Goal: Information Seeking & Learning: Learn about a topic

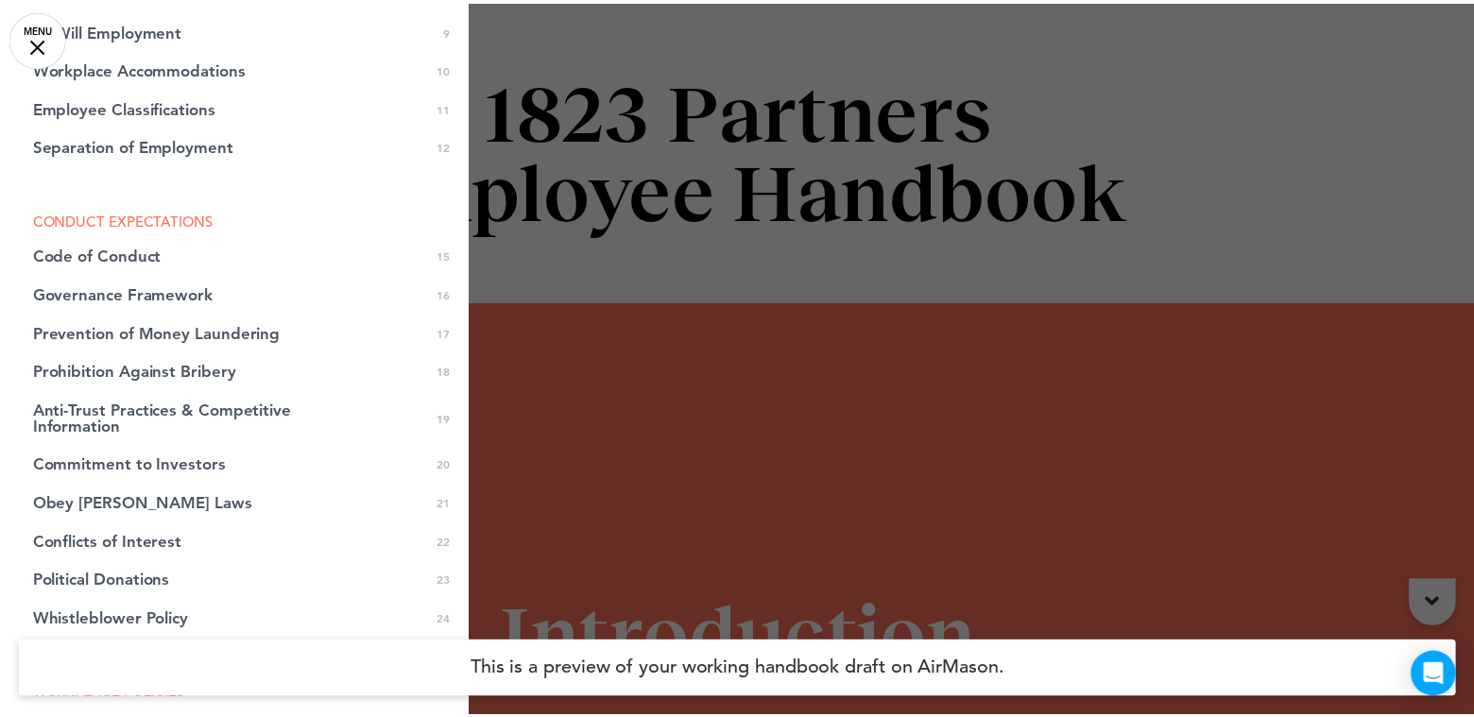
scroll to position [283, 0]
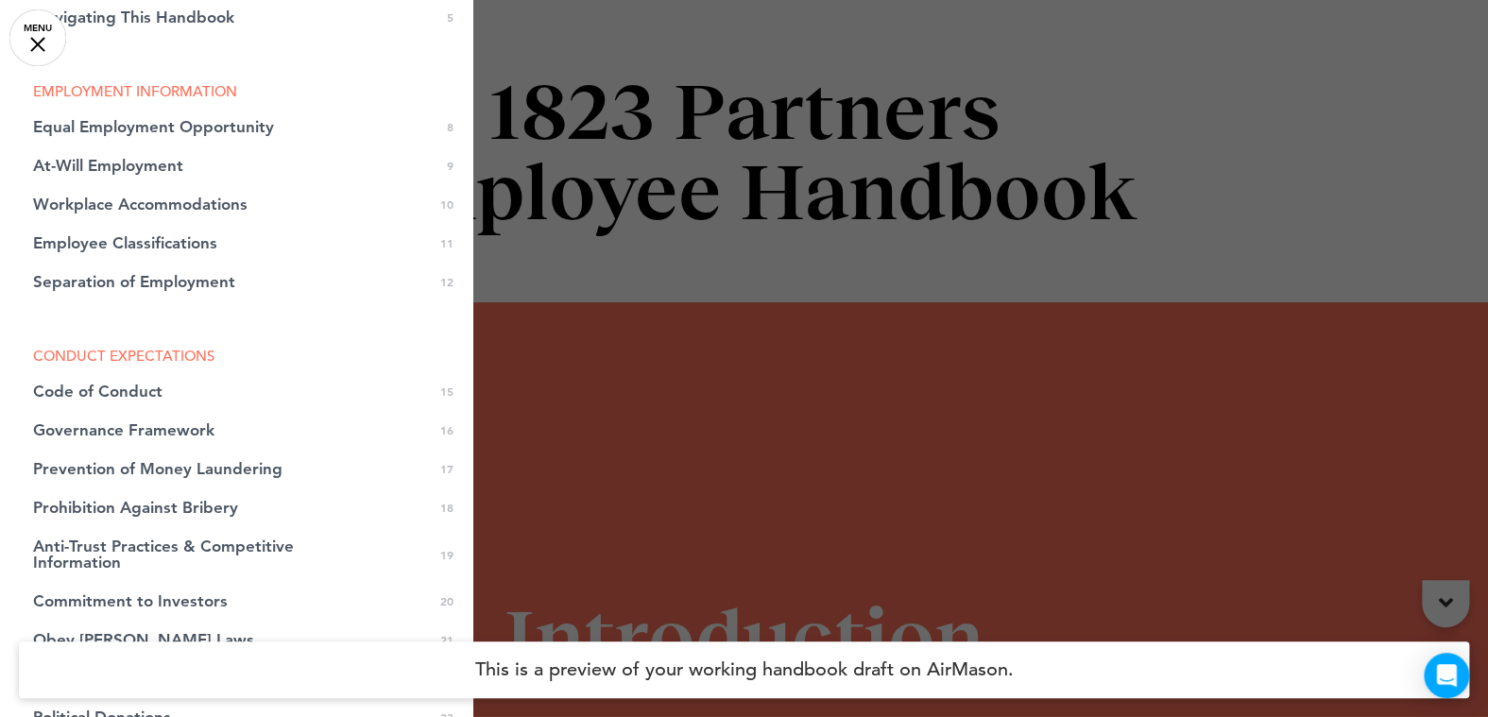
click at [43, 28] on link "MENU" at bounding box center [37, 37] width 57 height 57
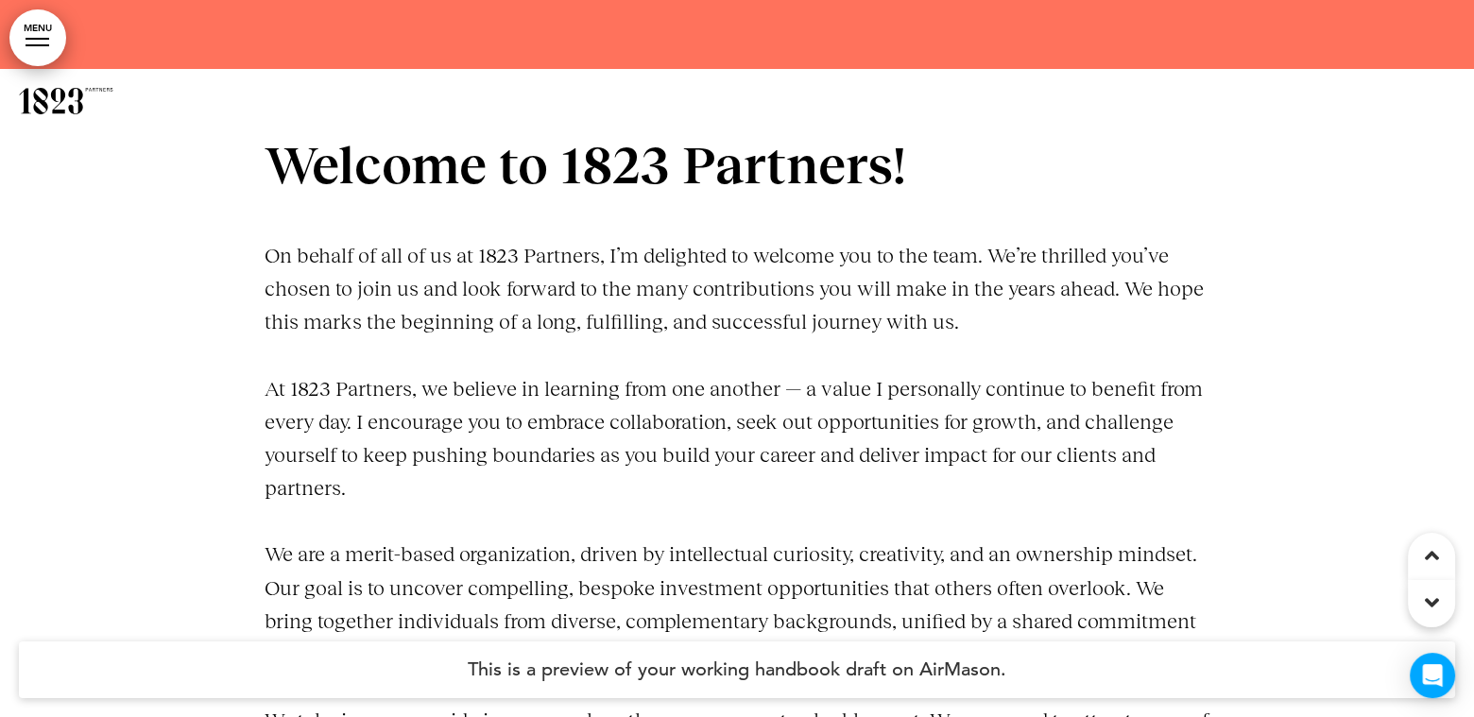
scroll to position [1039, 0]
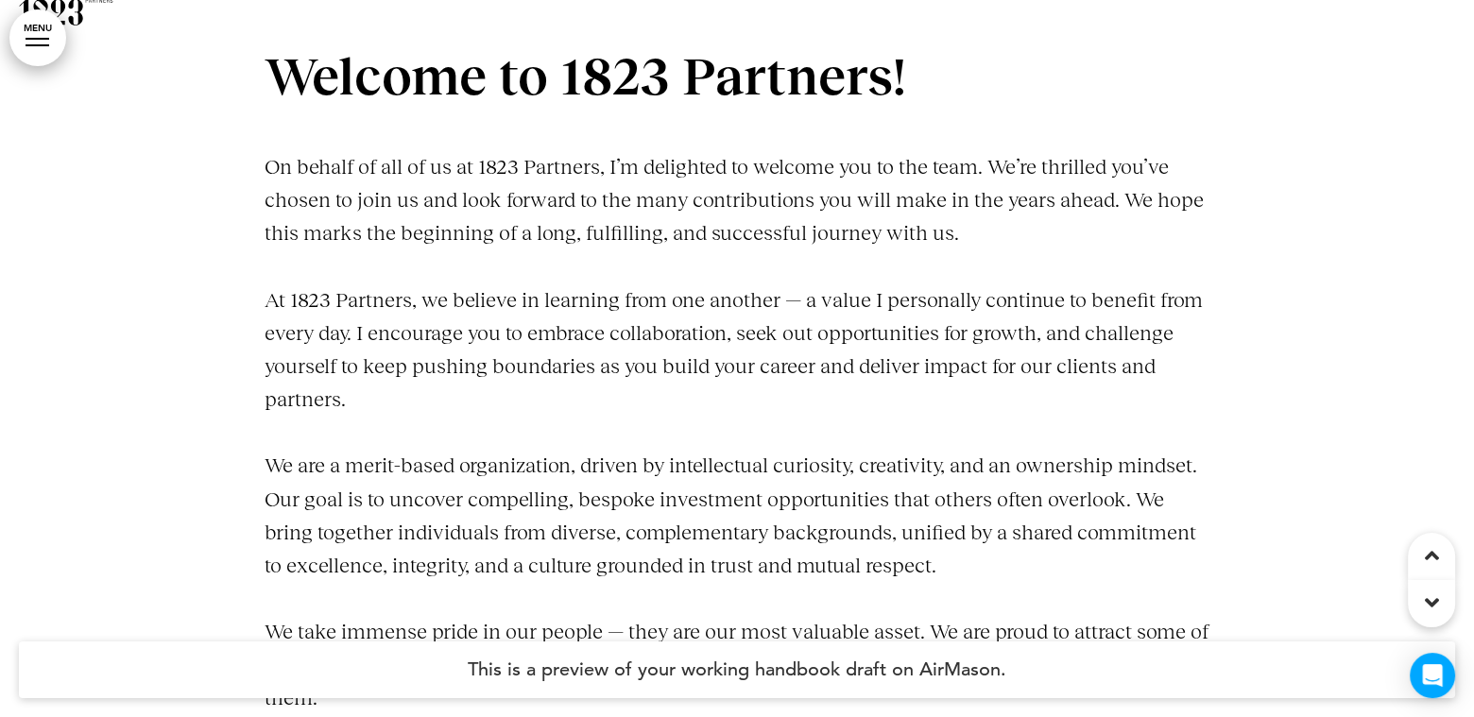
click at [471, 189] on p "On behalf of all of us at 1823 Partners, I’m delighted to welcome you to the te…" at bounding box center [737, 200] width 945 height 100
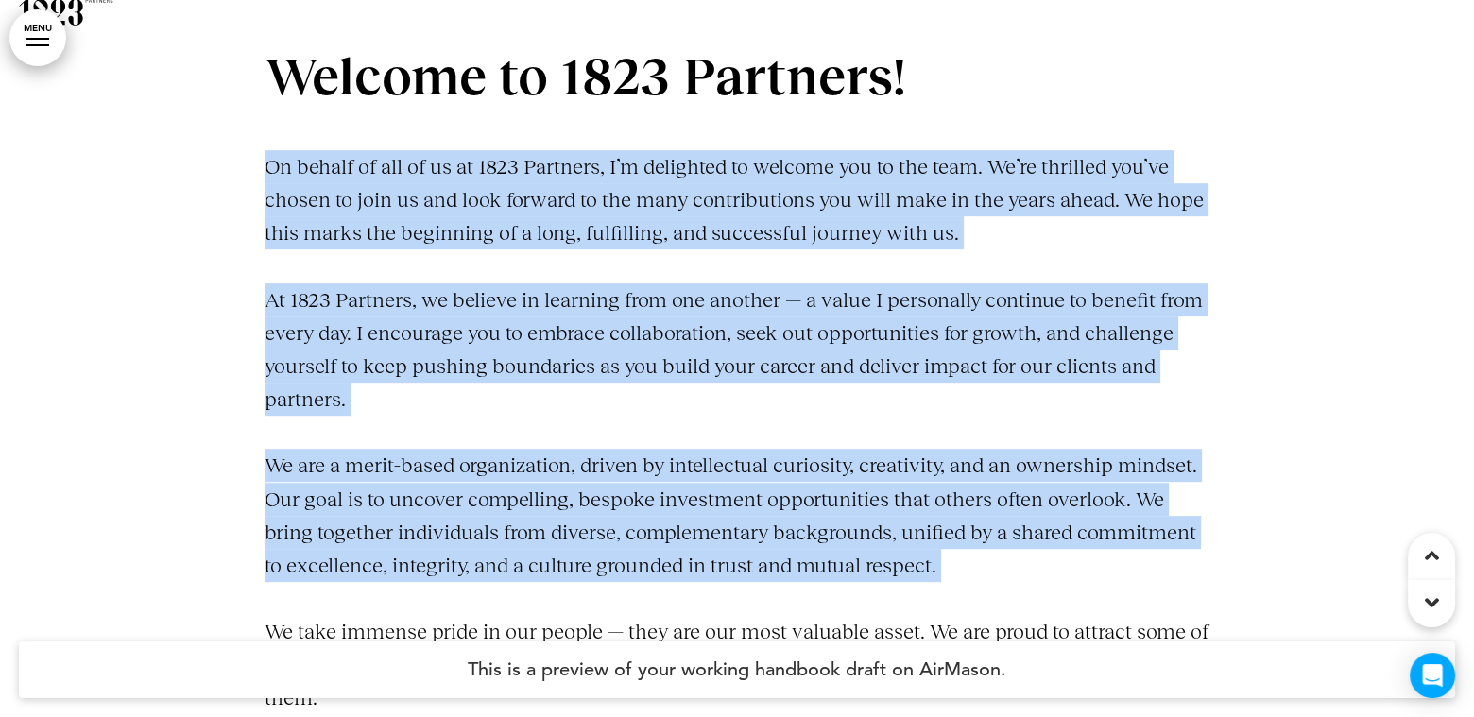
drag, startPoint x: 471, startPoint y: 189, endPoint x: 568, endPoint y: 488, distance: 314.6
click at [570, 487] on div "Welcome to 1823 Partners! On behalf of all of us at 1823 Partners, I’m delighte…" at bounding box center [737, 482] width 945 height 863
click at [568, 488] on p "We are a merit-based organization, driven by intellectual curiosity, creativity…" at bounding box center [737, 515] width 945 height 133
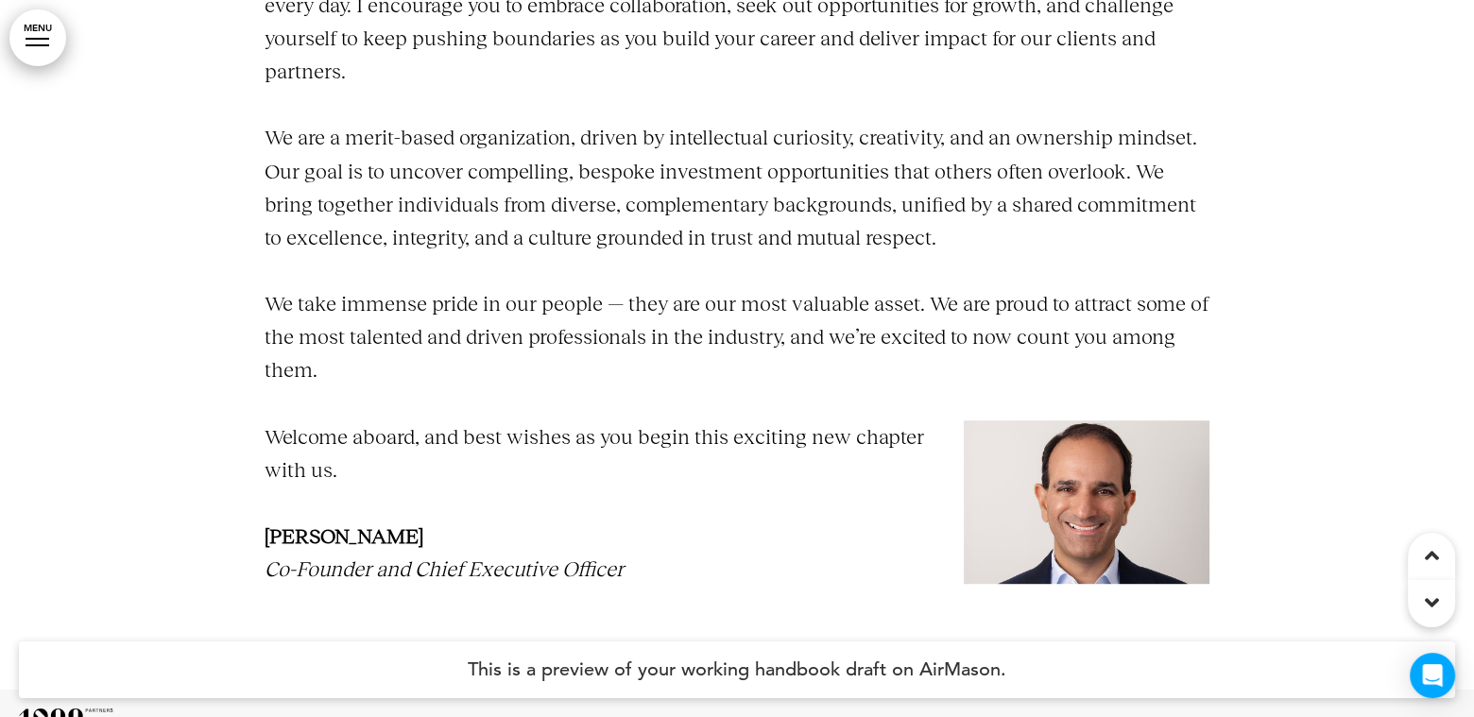
scroll to position [1417, 0]
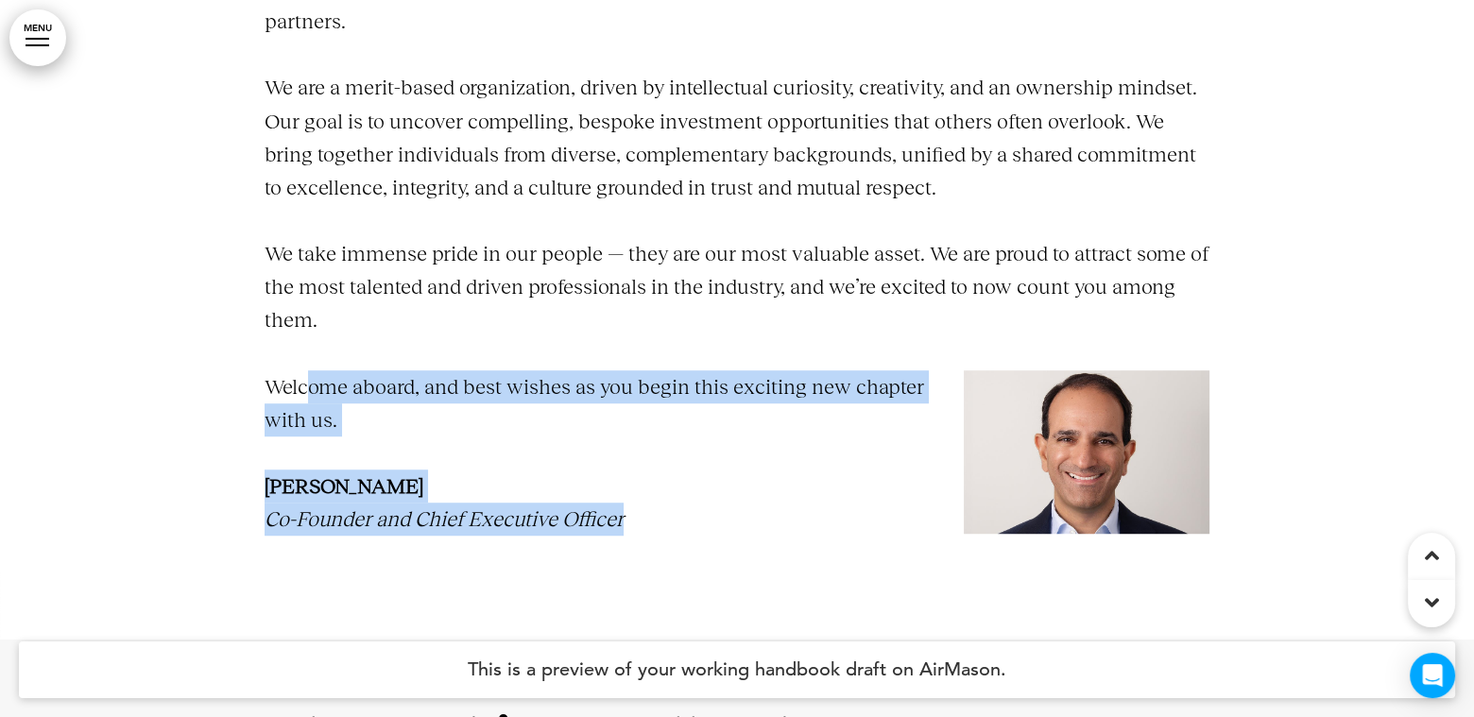
drag, startPoint x: 643, startPoint y: 528, endPoint x: 321, endPoint y: 389, distance: 350.8
click at [320, 389] on div "Welcome to 1823 Partners! On behalf of all of us at 1823 Partners, I’m delighte…" at bounding box center [737, 104] width 945 height 863
click at [321, 389] on p "Welcome aboard, and best wishes as you begin this exciting new chapter with us." at bounding box center [737, 403] width 945 height 66
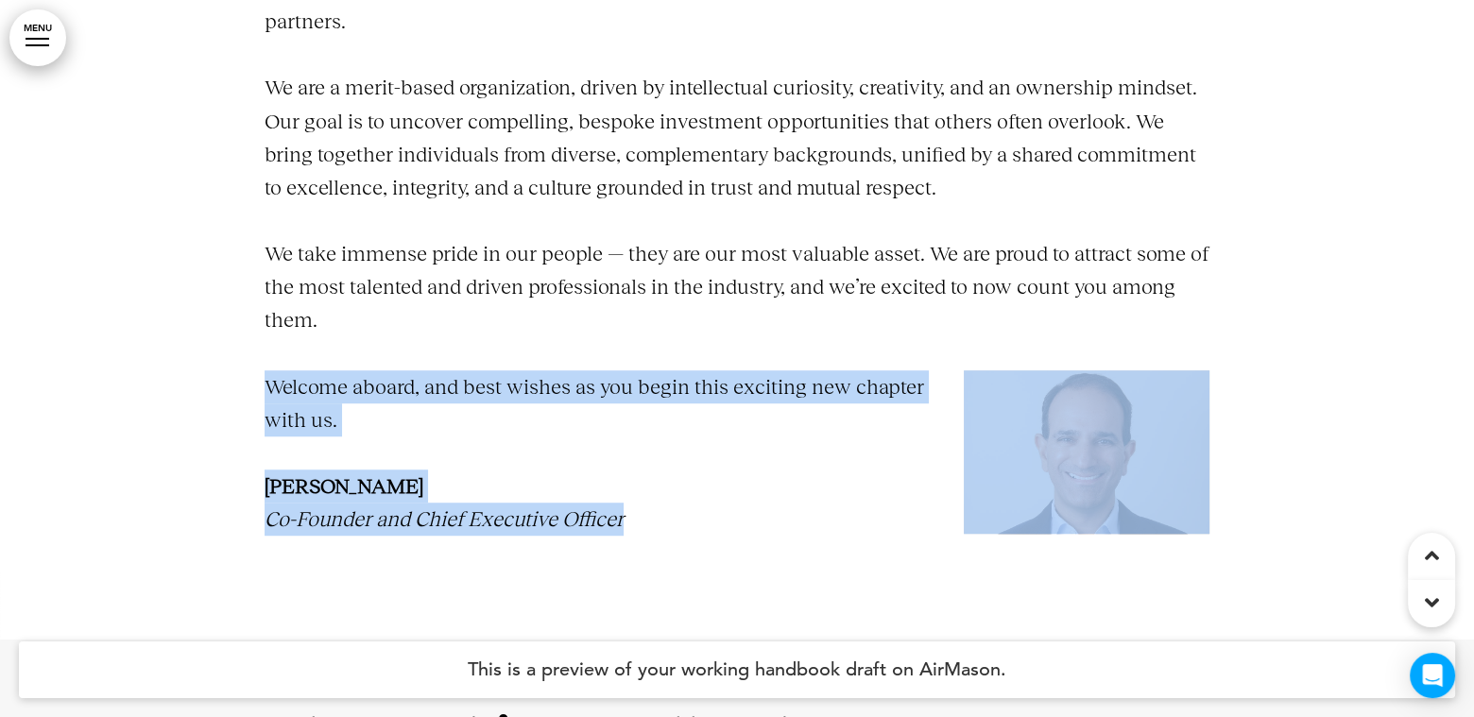
drag, startPoint x: 742, startPoint y: 533, endPoint x: 402, endPoint y: 317, distance: 402.6
click at [402, 317] on div "Welcome to 1823 Partners! On behalf of all of us at 1823 Partners, I’m delighte…" at bounding box center [737, 104] width 945 height 863
click at [413, 335] on p "We take immense pride in our people — they are our most valuable asset. We are …" at bounding box center [737, 287] width 945 height 100
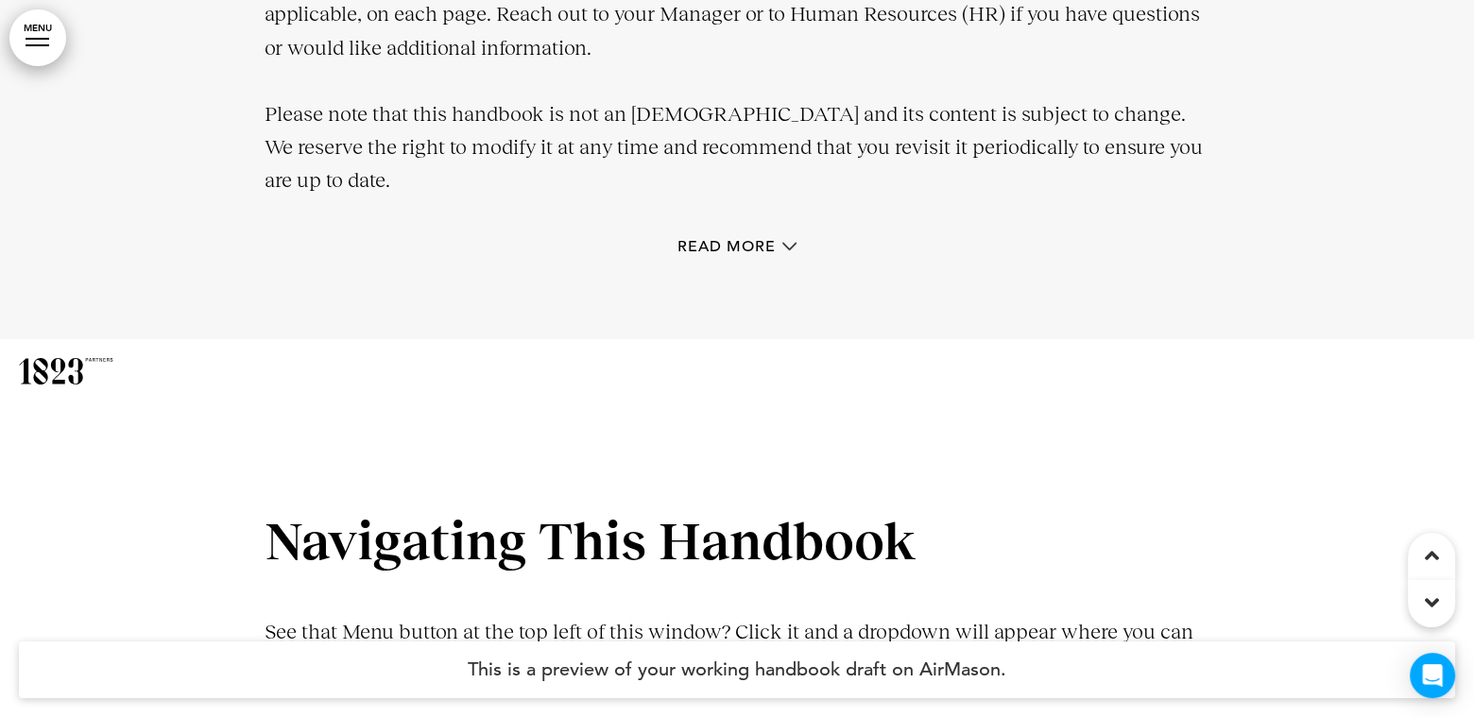
scroll to position [2456, 0]
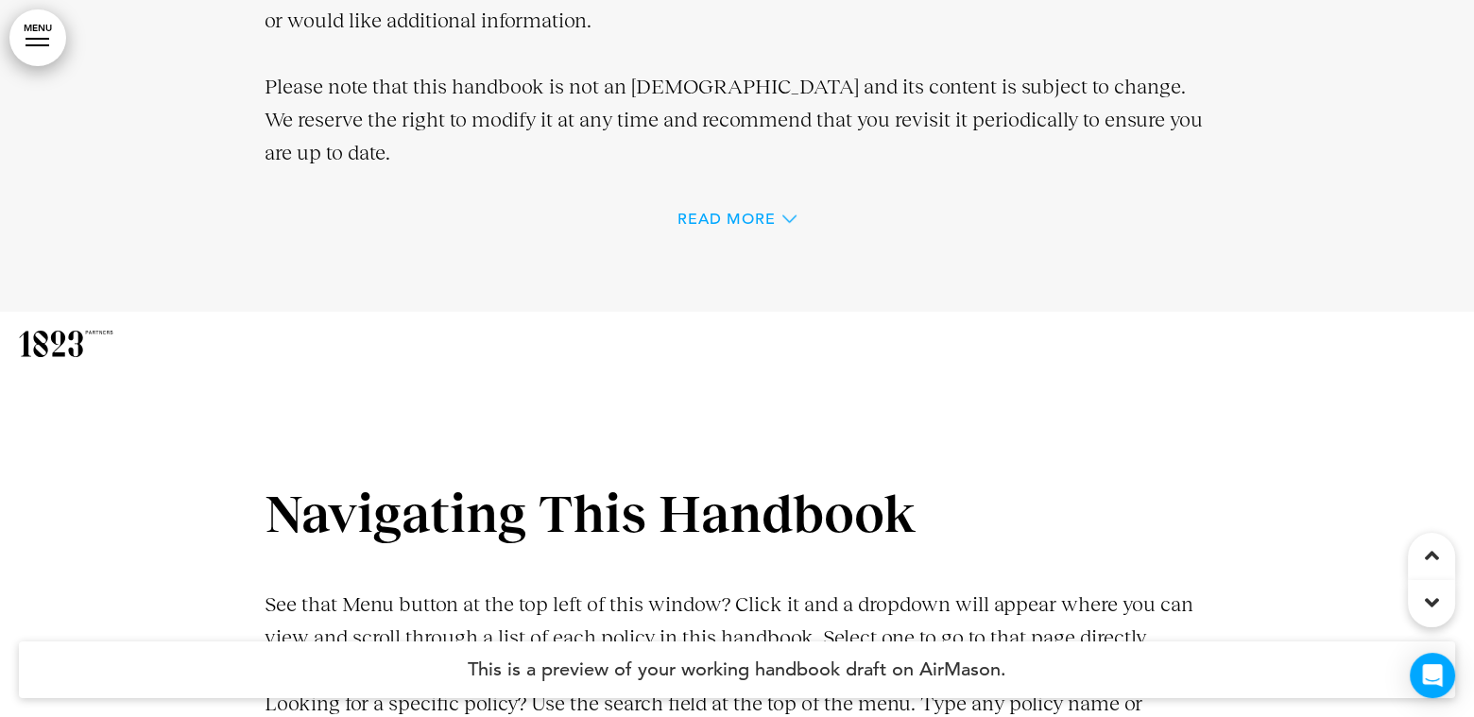
click at [760, 212] on span "Read More" at bounding box center [726, 219] width 98 height 15
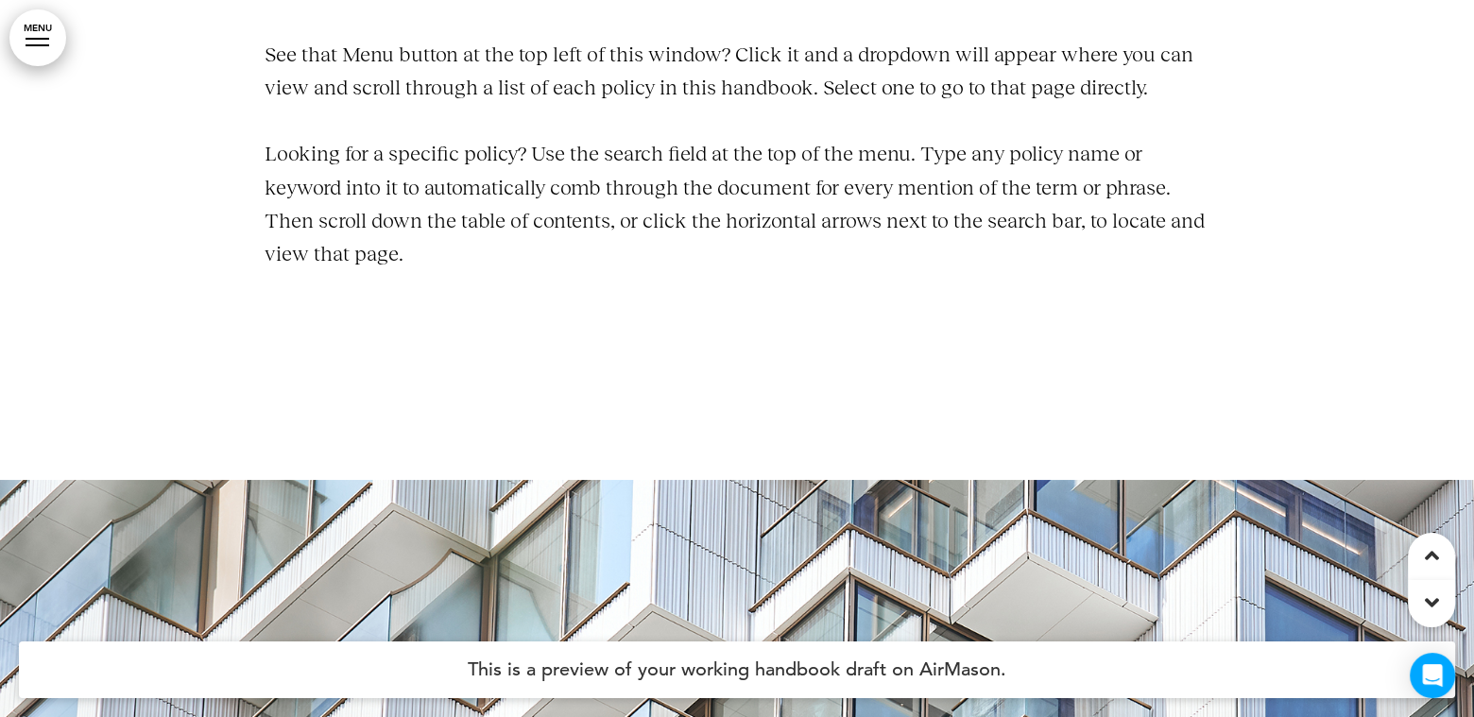
scroll to position [4440, 0]
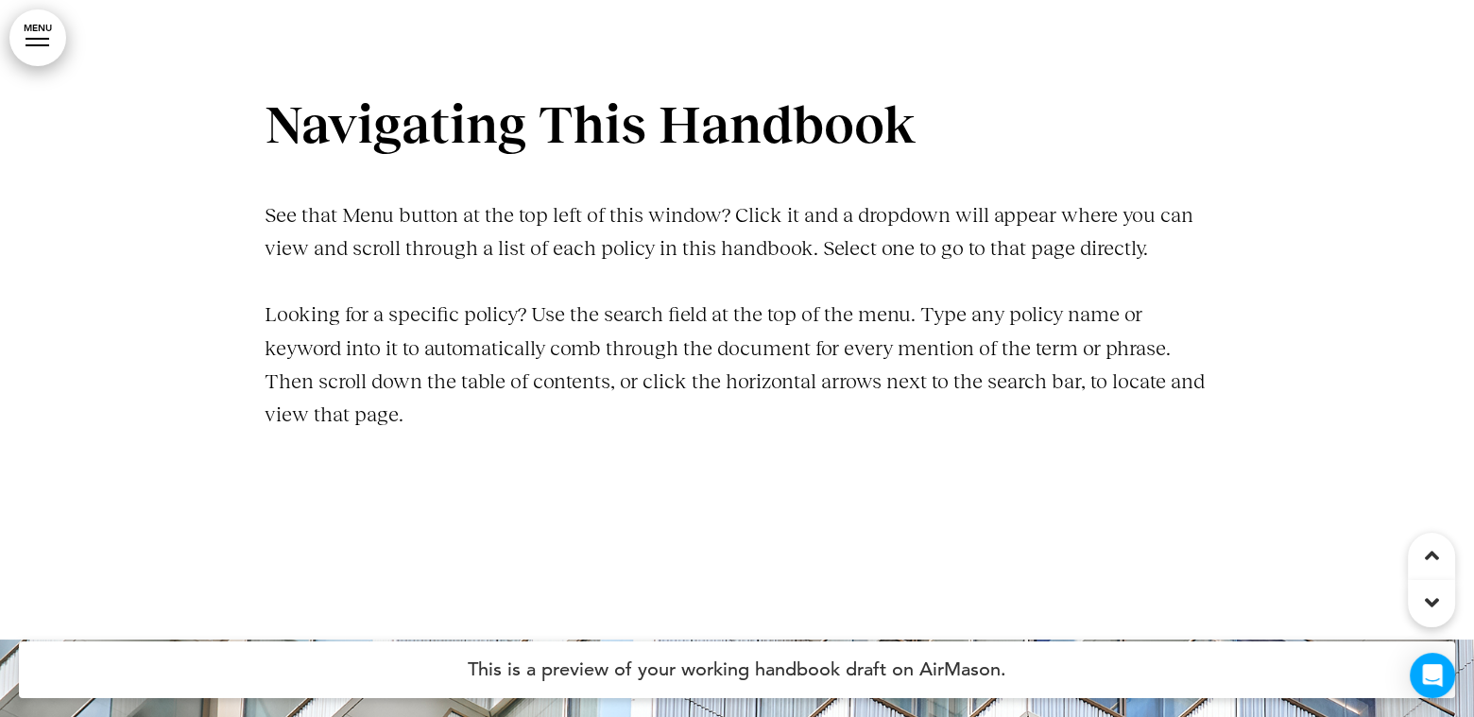
drag, startPoint x: 577, startPoint y: 416, endPoint x: 223, endPoint y: 131, distance: 454.3
click at [223, 128] on div "Navigating This Handbook See that Menu button at the top left of this window? C…" at bounding box center [737, 281] width 1474 height 717
click at [235, 152] on div at bounding box center [737, 281] width 1474 height 717
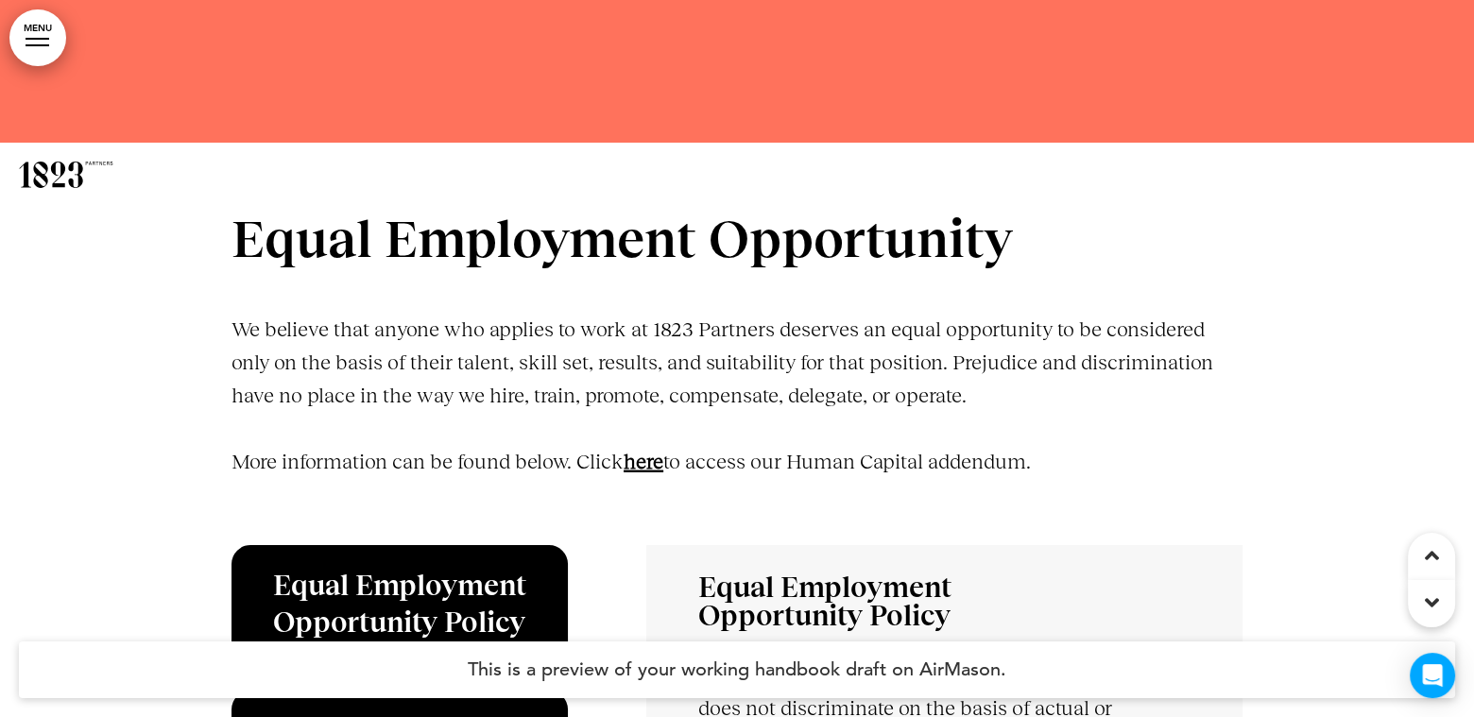
scroll to position [6613, 0]
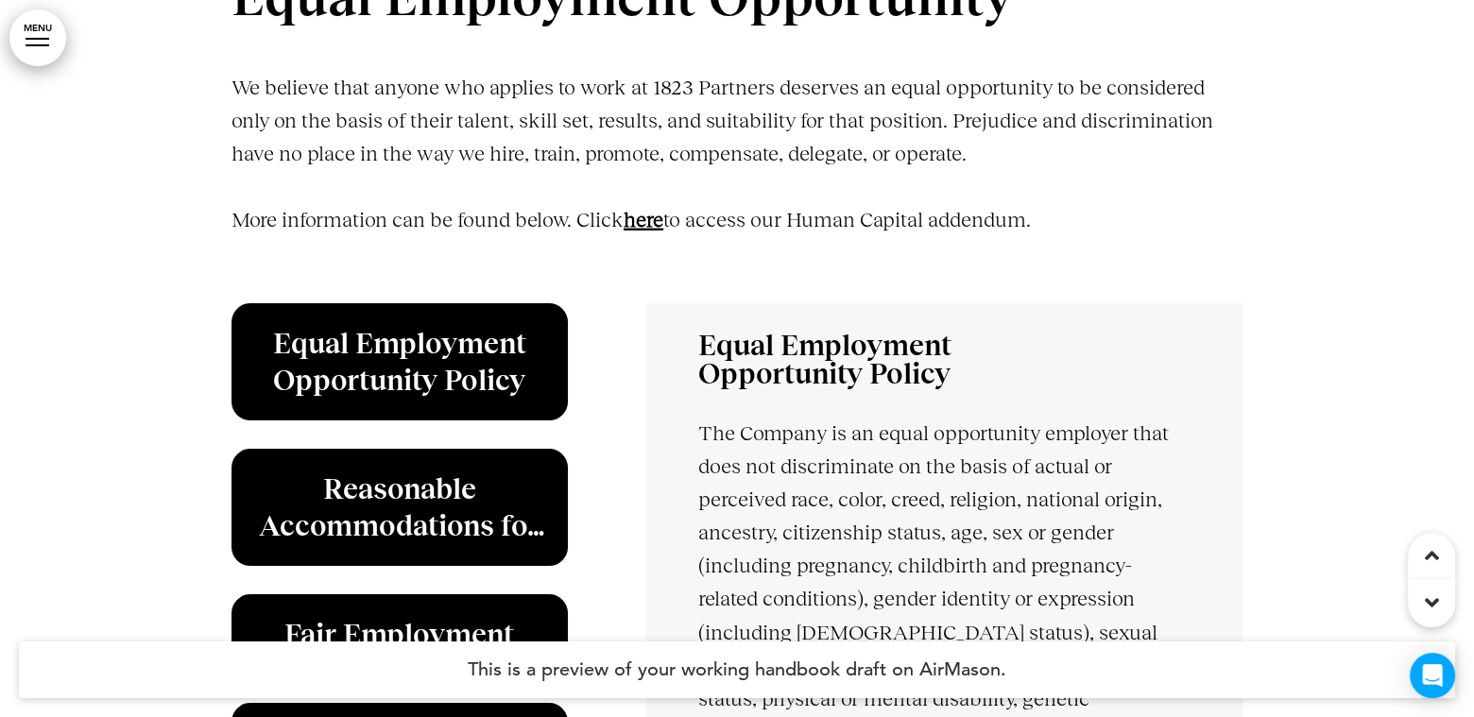
click at [652, 211] on link "here" at bounding box center [644, 220] width 40 height 24
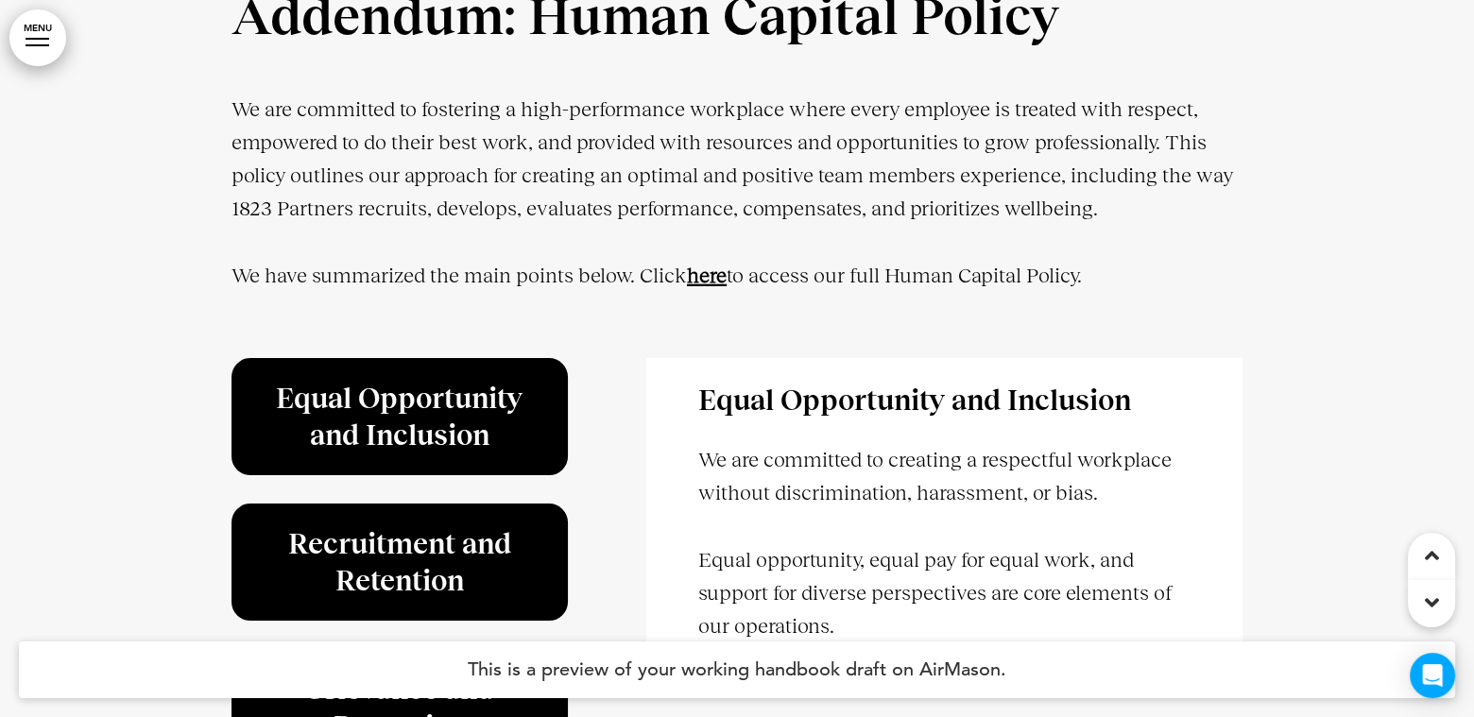
click at [718, 284] on strong "here" at bounding box center [707, 276] width 40 height 24
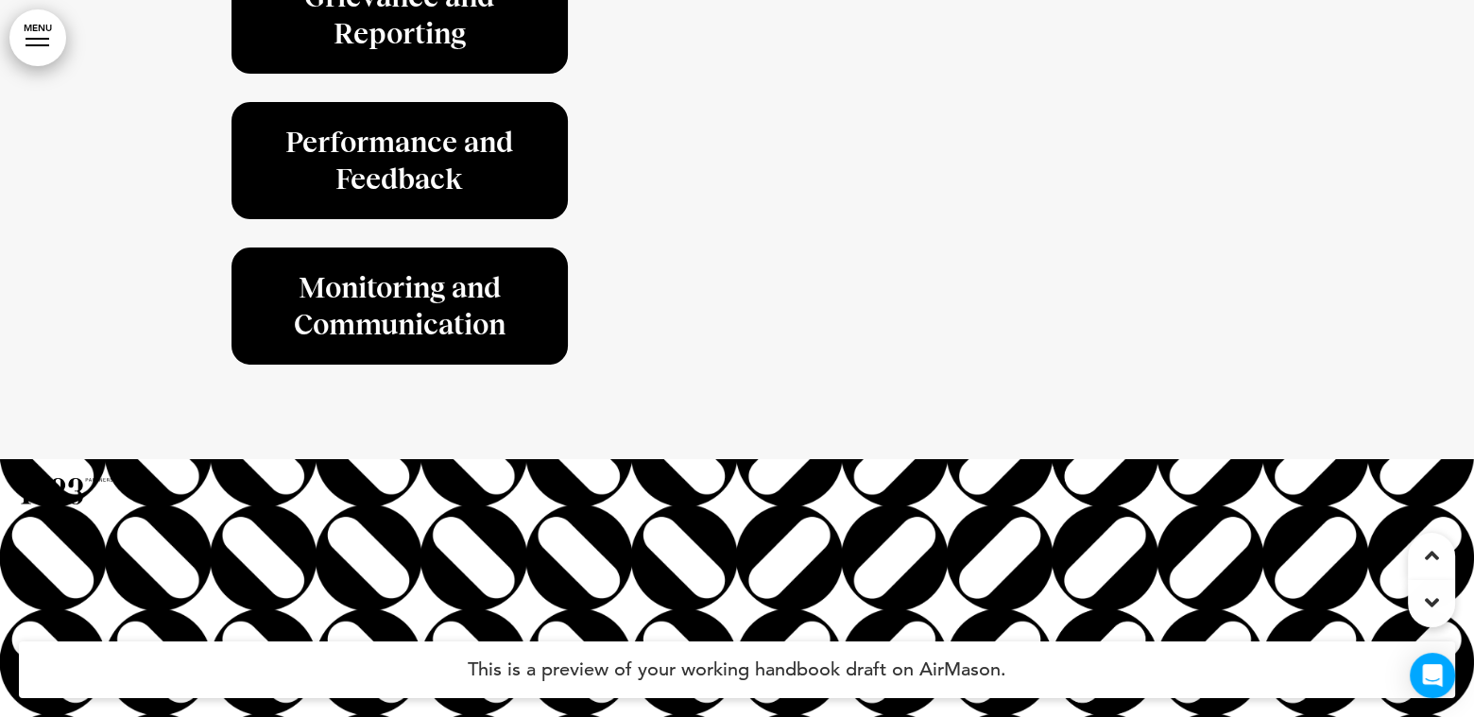
scroll to position [53312, 0]
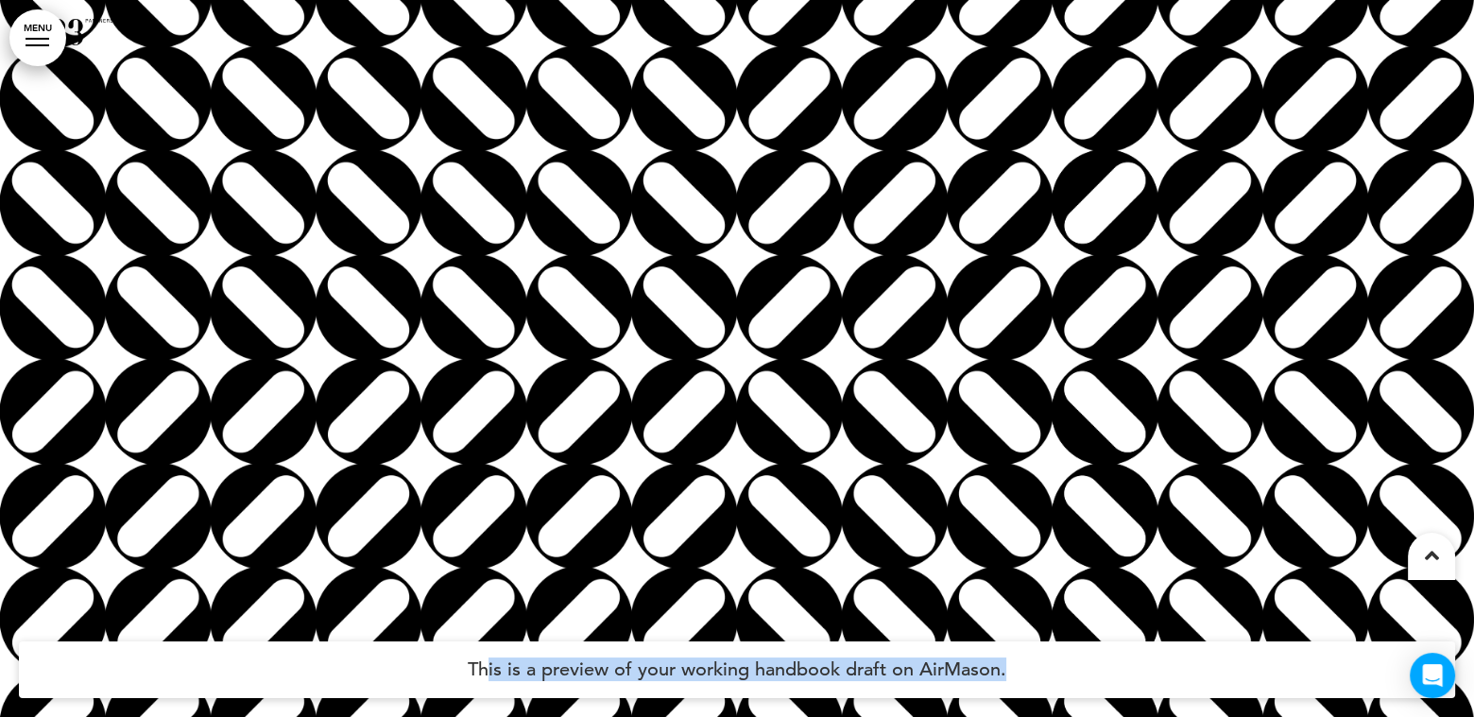
drag, startPoint x: 1026, startPoint y: 671, endPoint x: 484, endPoint y: 664, distance: 542.3
click at [484, 664] on h4 "This is a preview of your working handbook draft on AirMason." at bounding box center [737, 669] width 1436 height 57
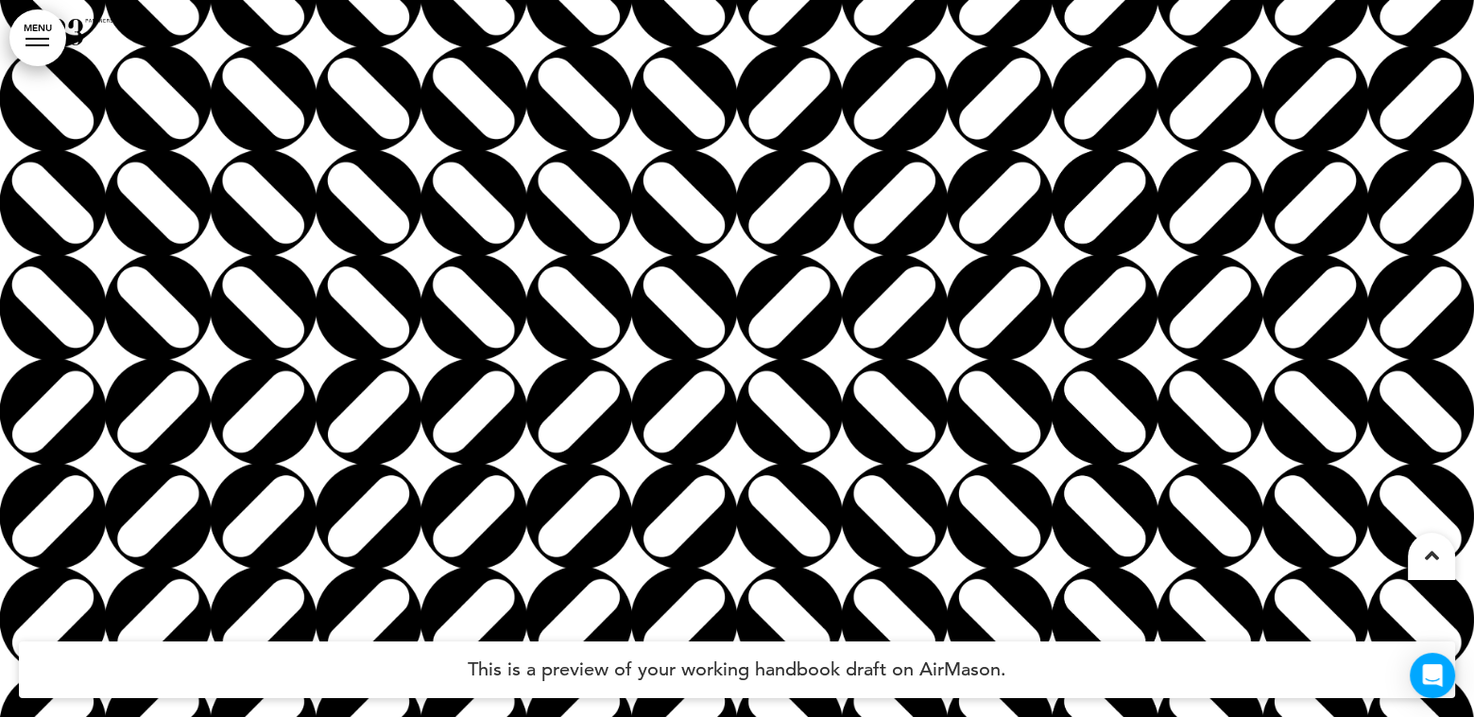
click at [484, 664] on h4 "This is a preview of your working handbook draft on AirMason." at bounding box center [737, 669] width 1436 height 57
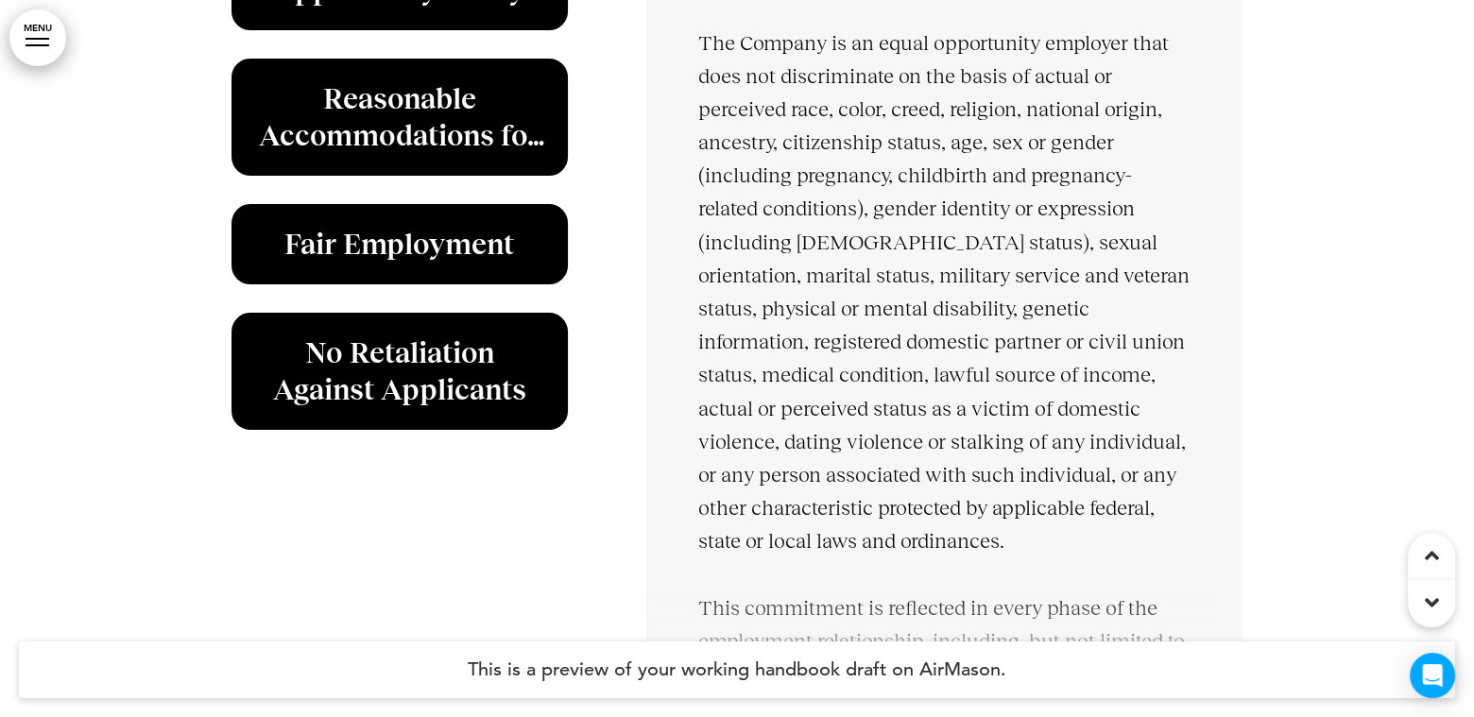
scroll to position [6625, 0]
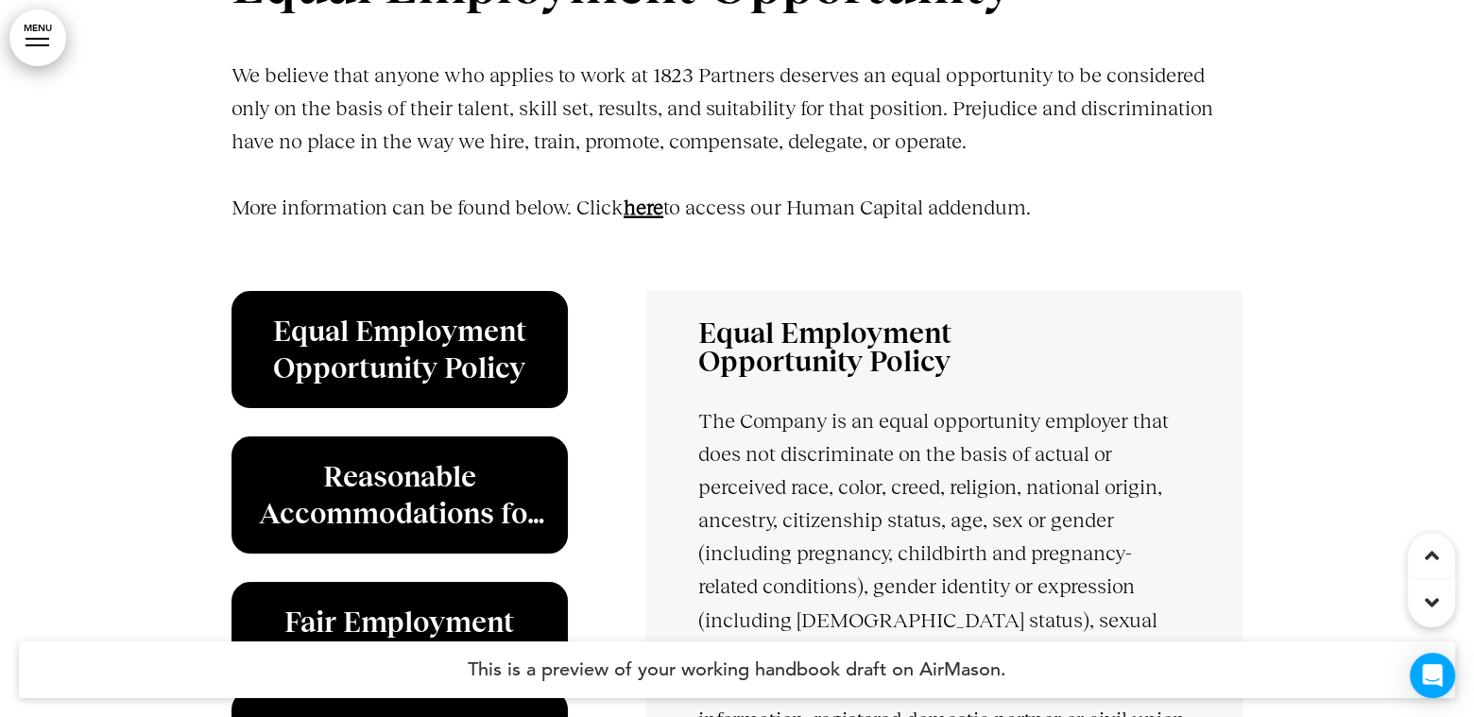
click at [647, 208] on link "here" at bounding box center [644, 208] width 40 height 24
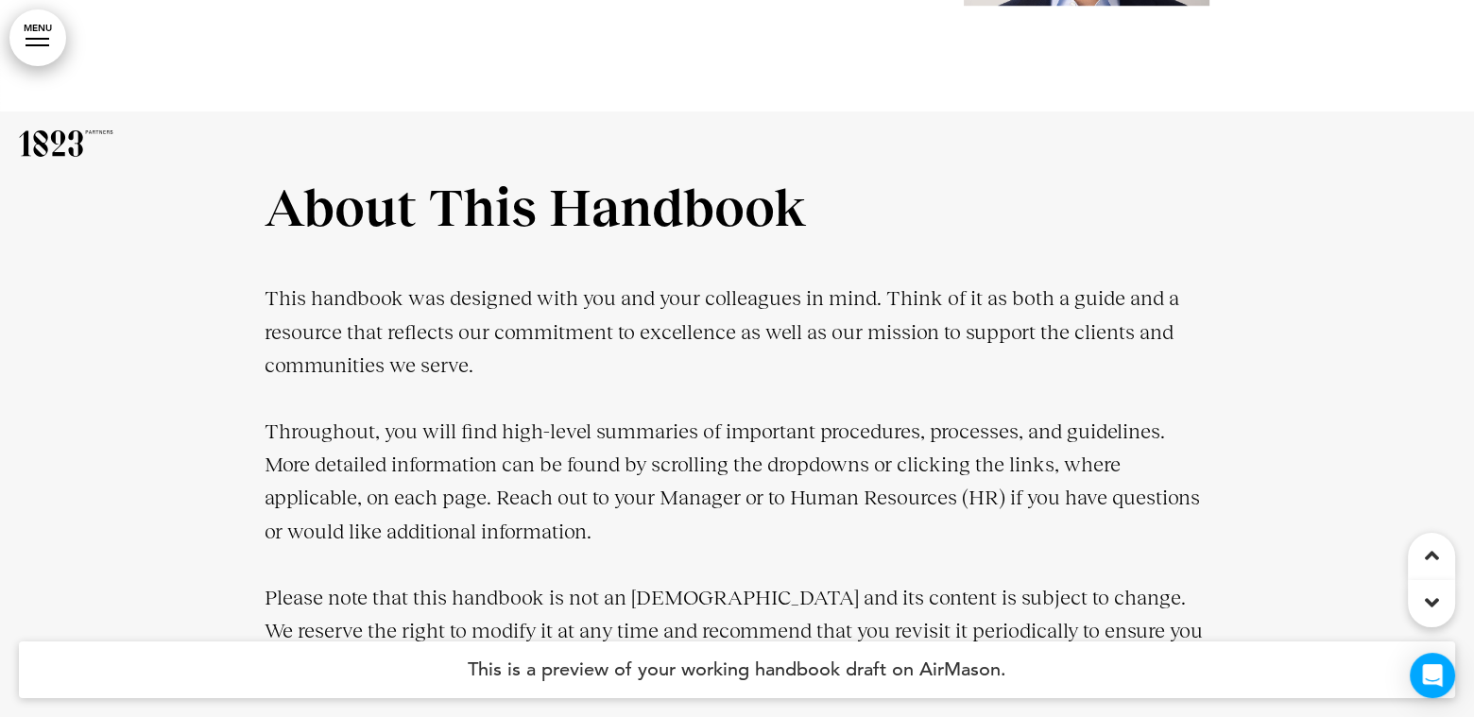
scroll to position [0, 0]
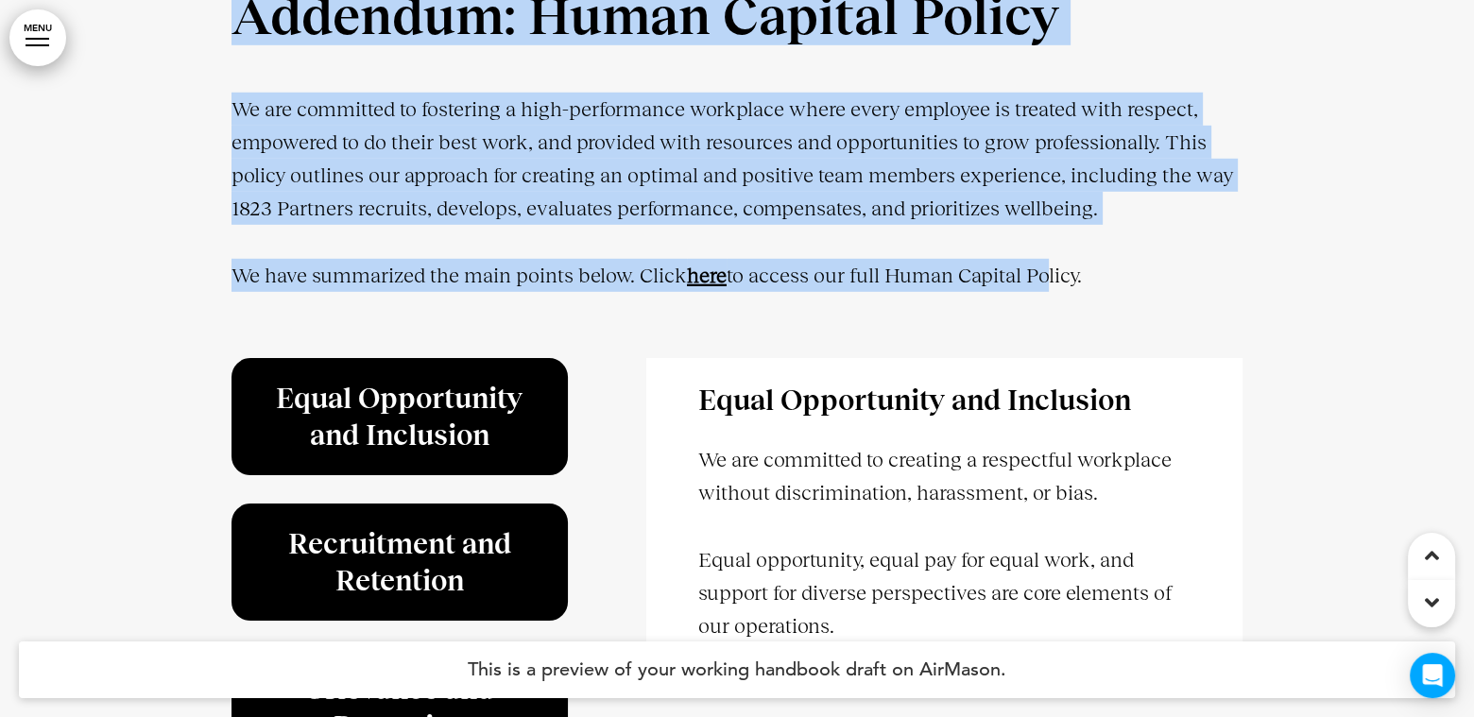
drag, startPoint x: 1481, startPoint y: 674, endPoint x: 1011, endPoint y: 324, distance: 586.1
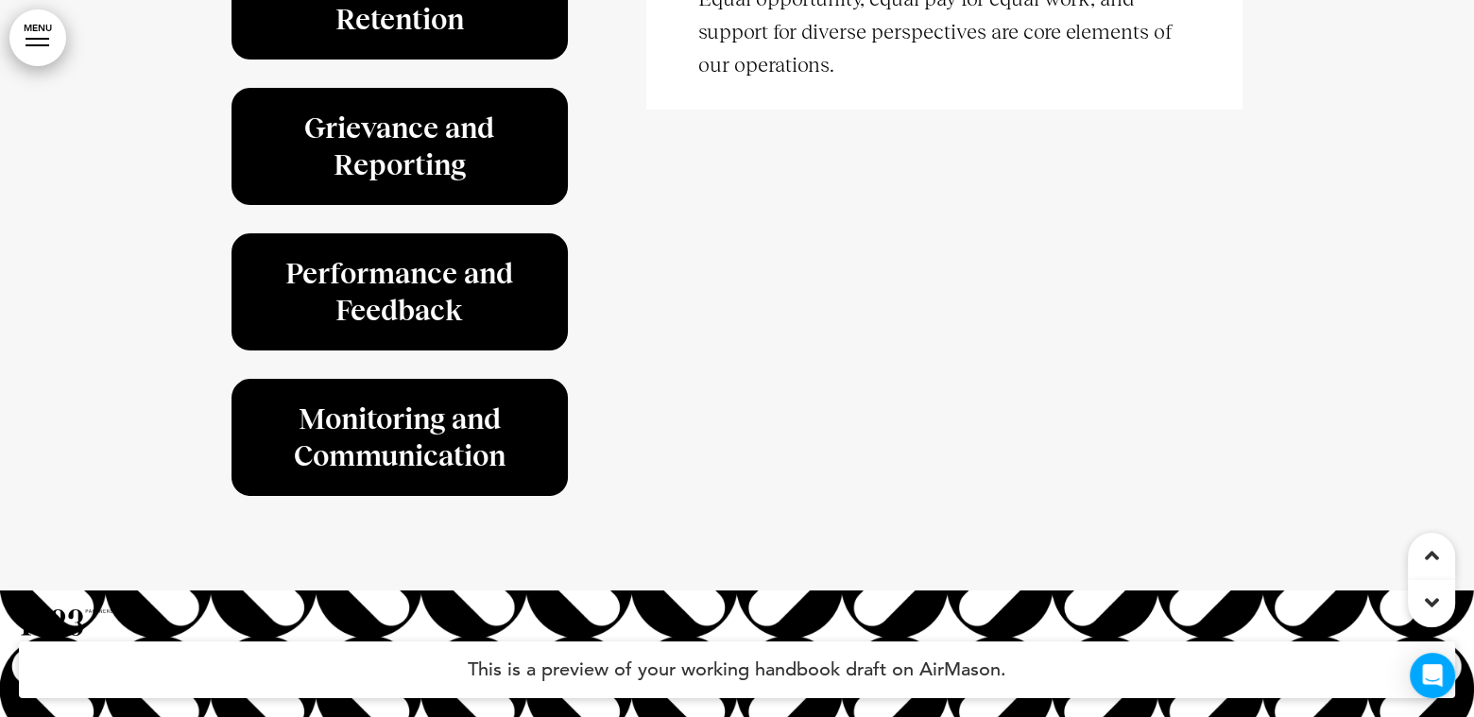
scroll to position [52251, 0]
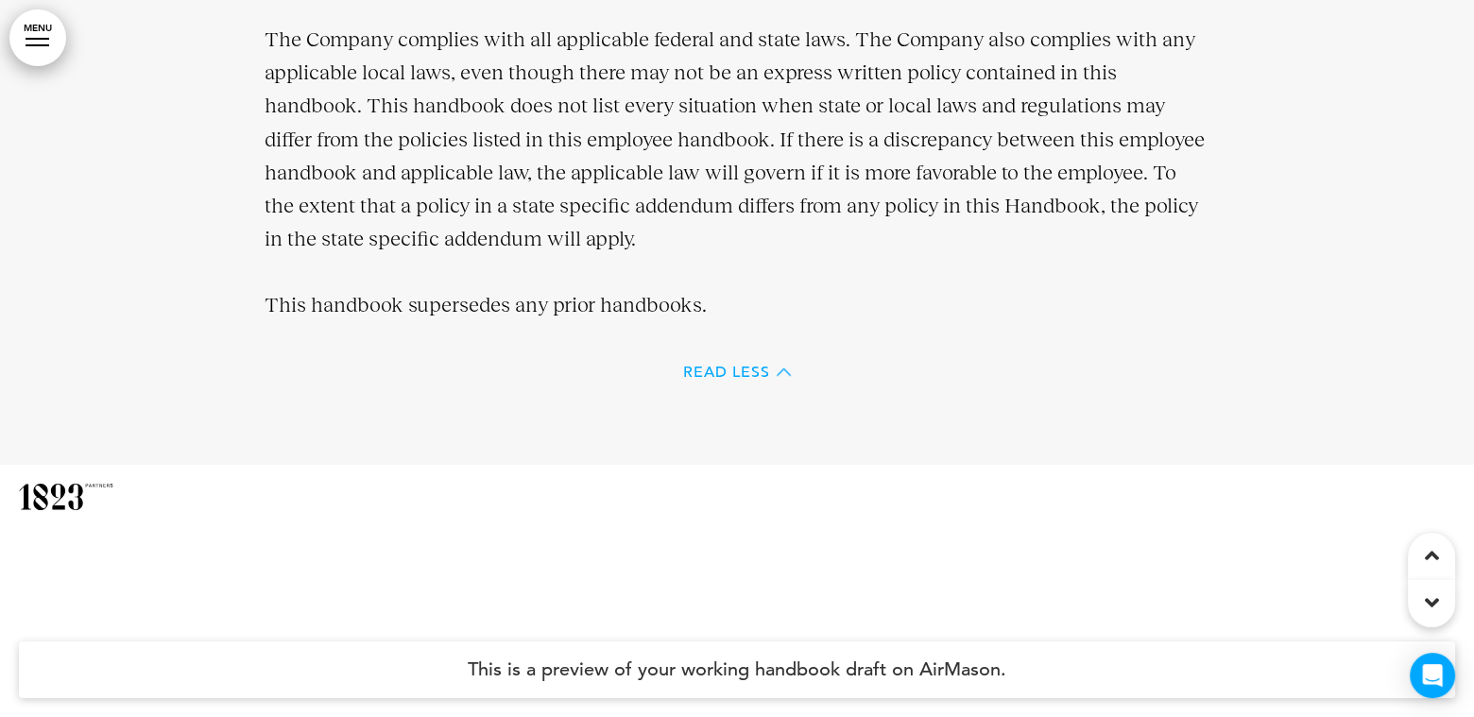
click at [734, 377] on span "Read Less" at bounding box center [726, 372] width 87 height 15
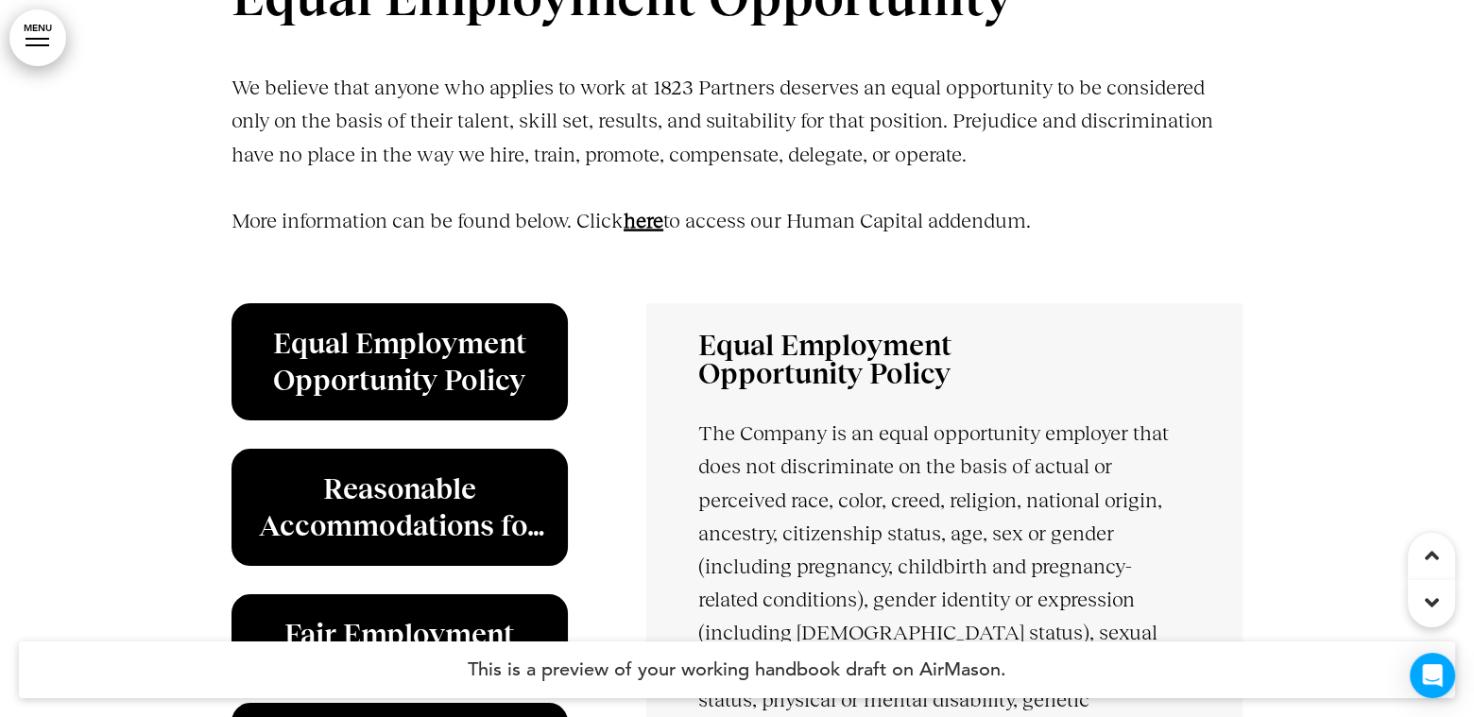
scroll to position [4696, 0]
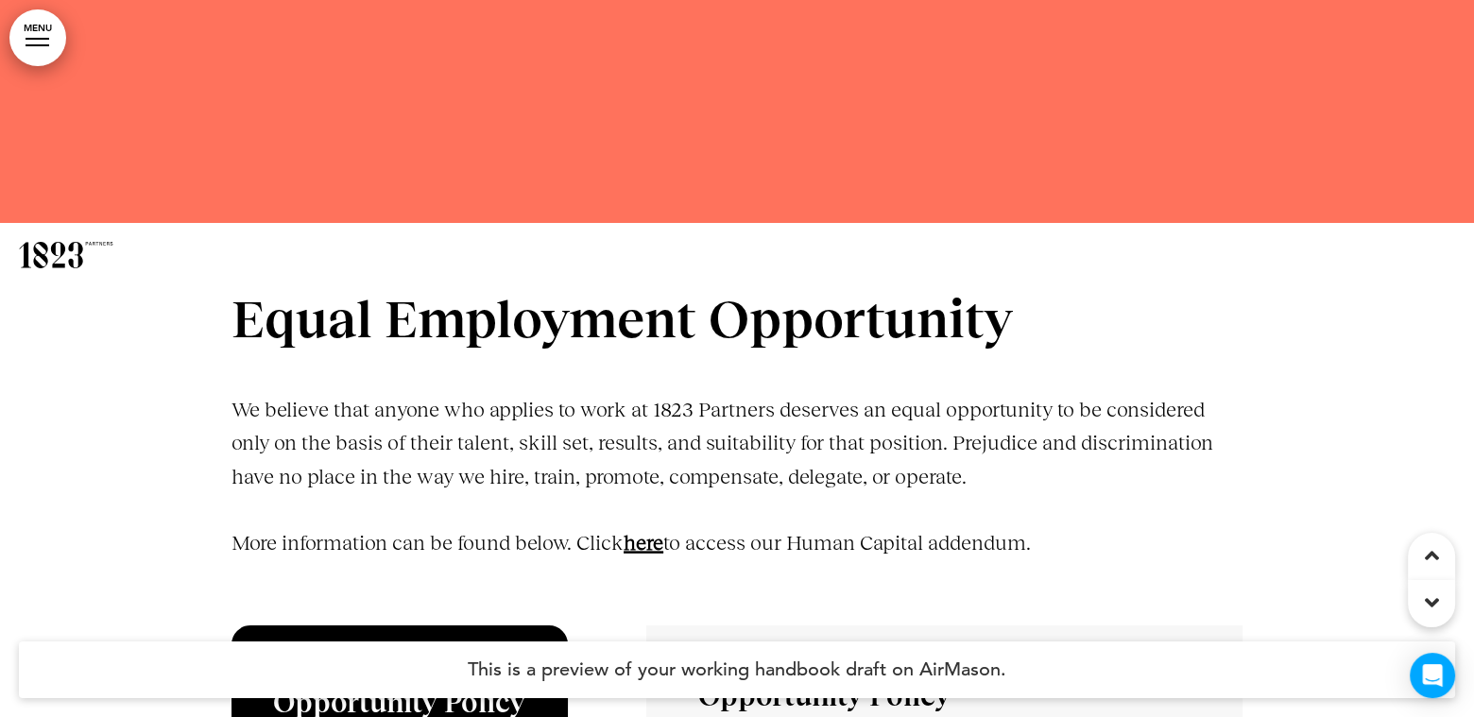
click at [702, 320] on h1 "Equal Employment Opportunity" at bounding box center [736, 320] width 1011 height 52
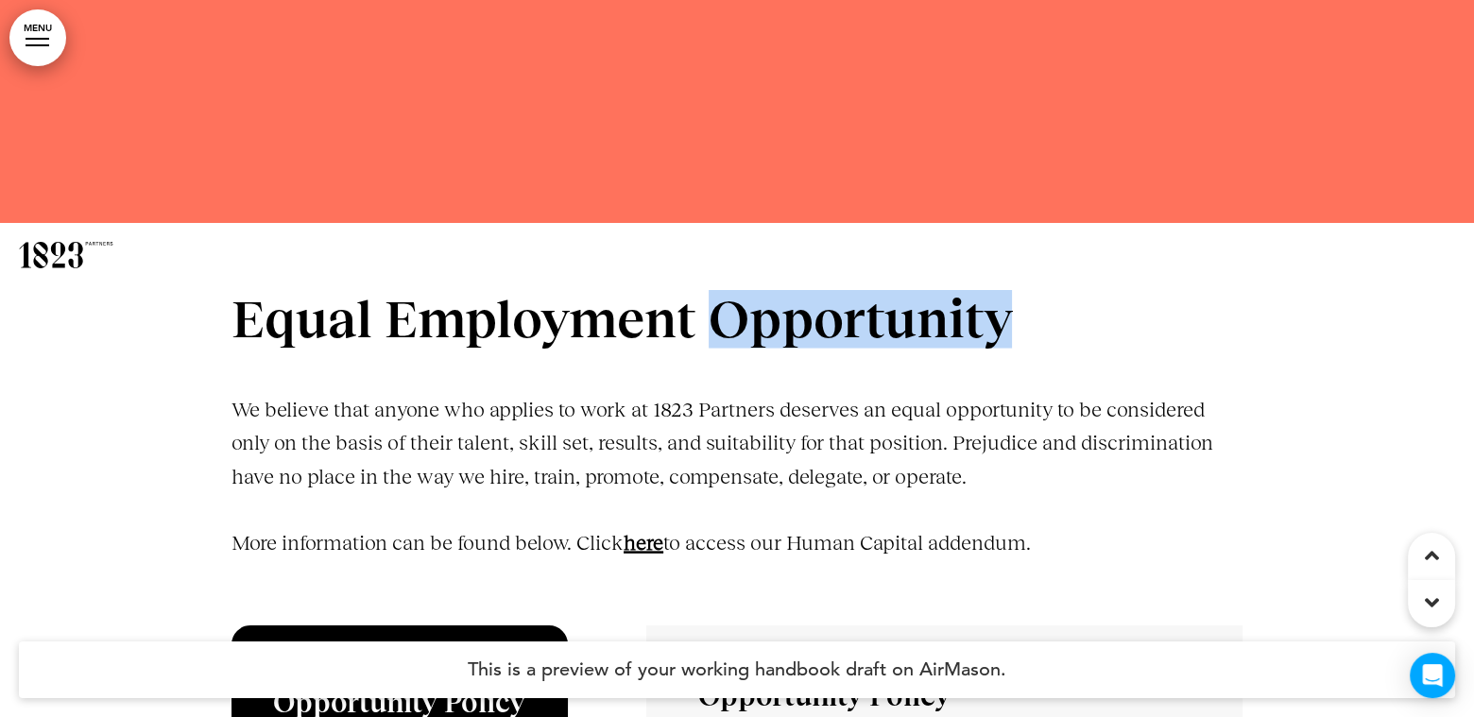
click at [702, 320] on h1 "Equal Employment Opportunity" at bounding box center [736, 320] width 1011 height 52
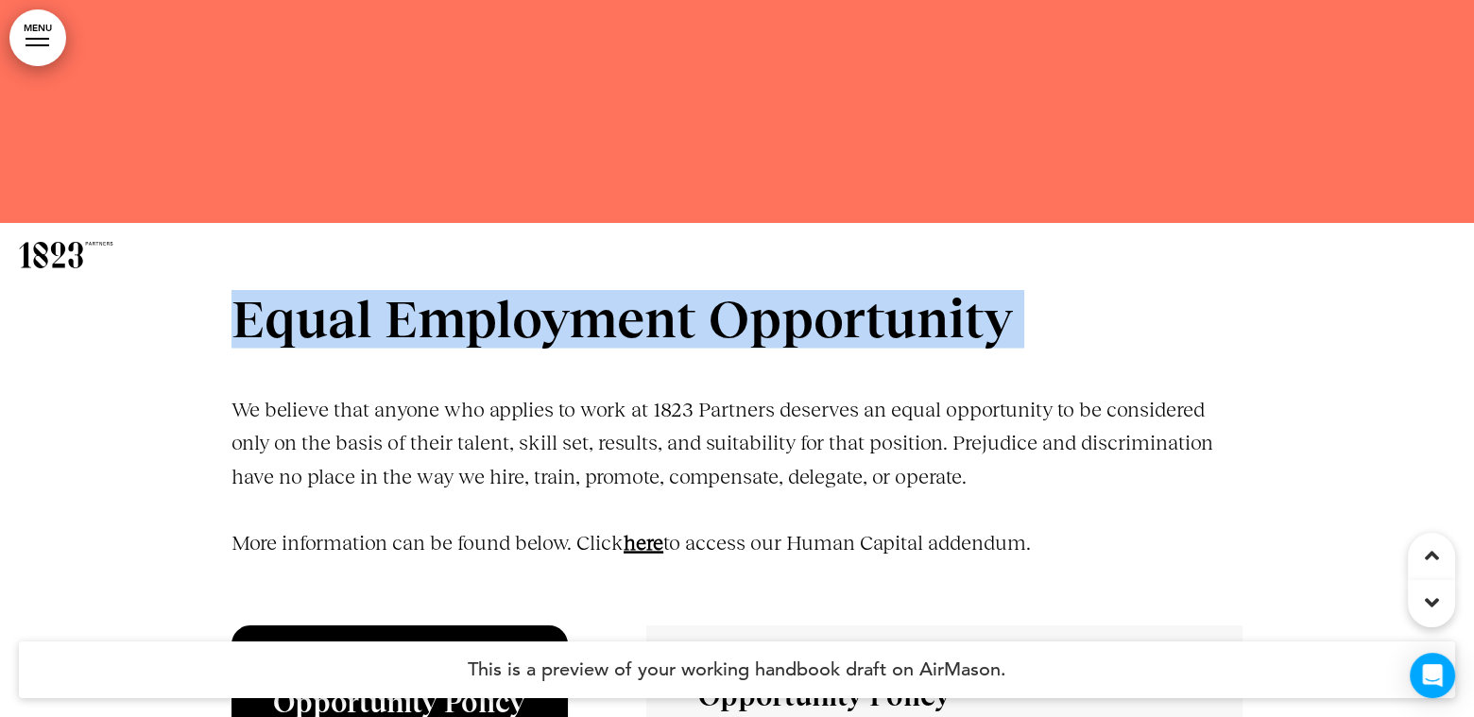
click at [702, 320] on h1 "Equal Employment Opportunity" at bounding box center [736, 320] width 1011 height 52
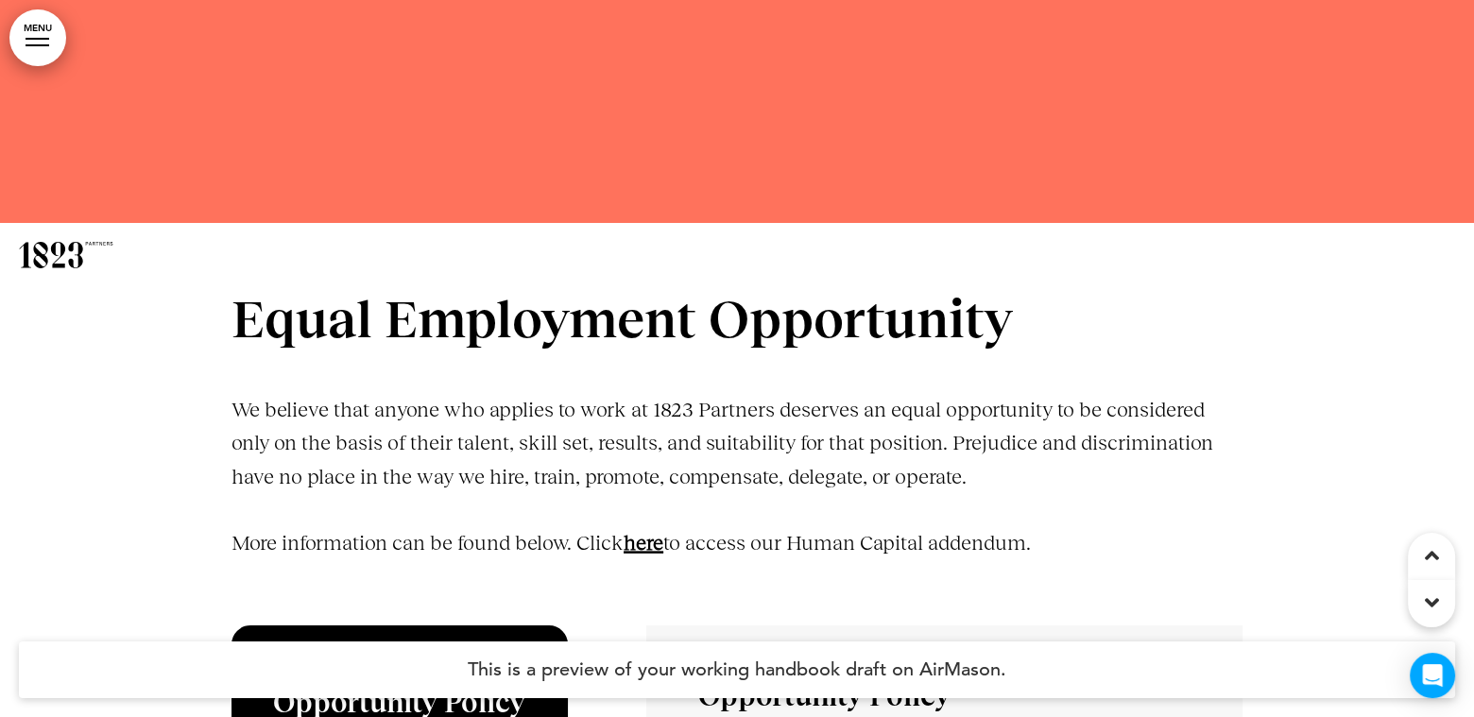
click at [697, 465] on p "We believe that anyone who applies to work at 1823 Partners deserves an equal o…" at bounding box center [736, 443] width 1011 height 100
click at [660, 539] on link "here" at bounding box center [644, 543] width 40 height 24
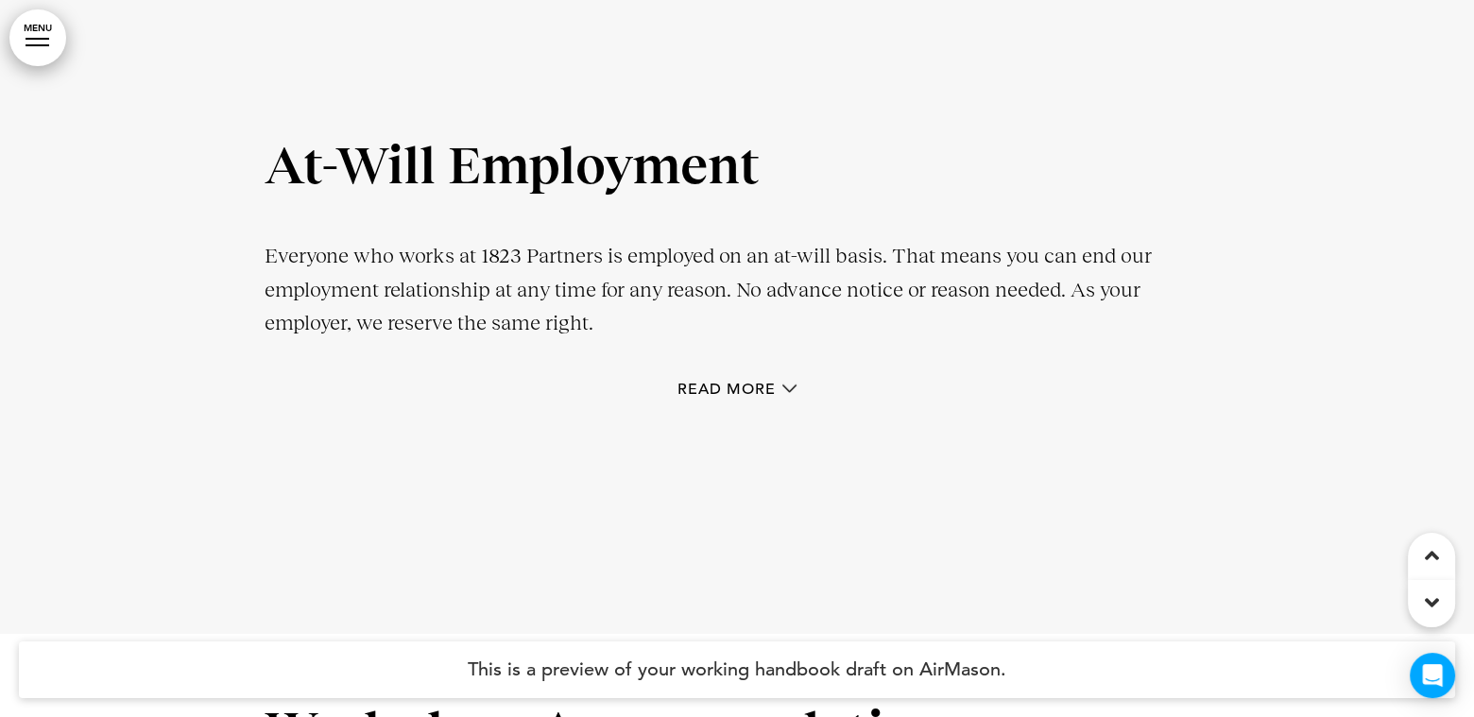
scroll to position [6256, 0]
click at [760, 391] on span "Read More" at bounding box center [726, 388] width 98 height 15
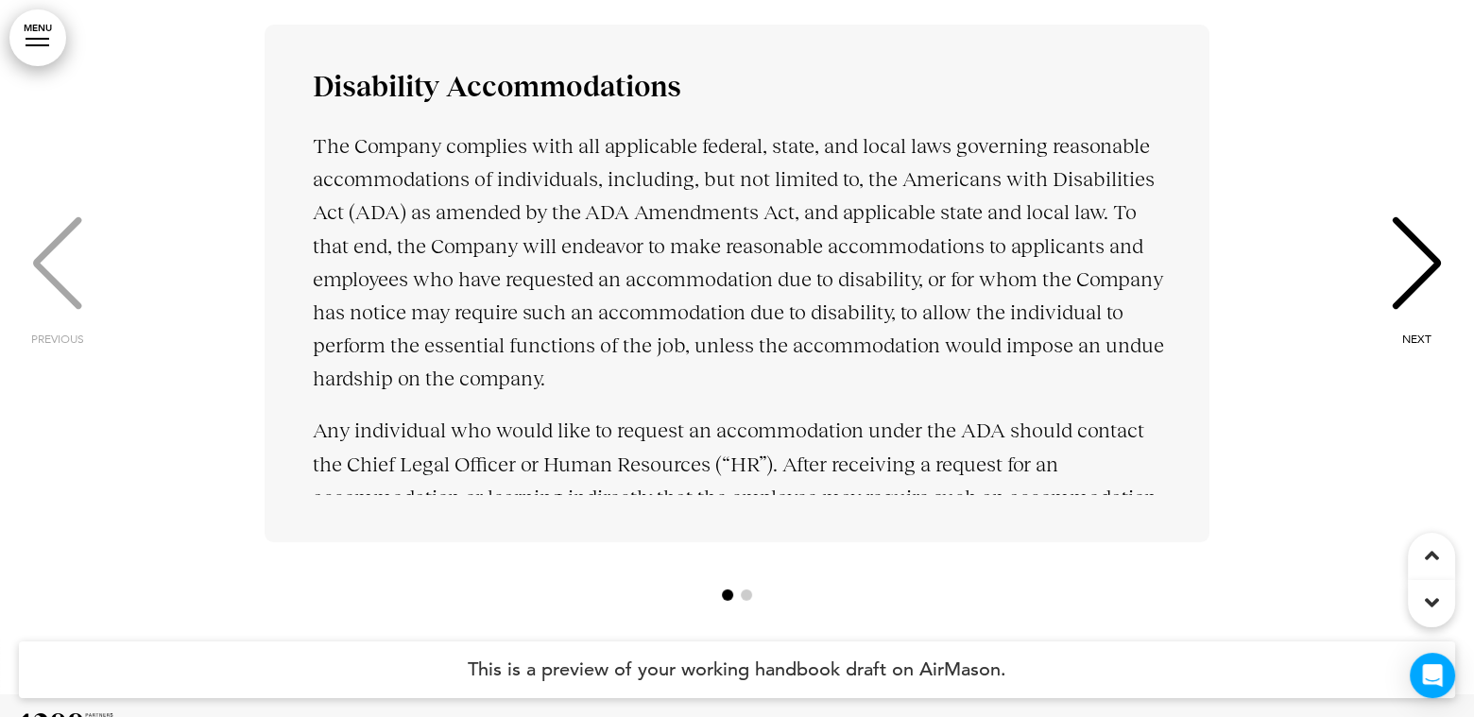
scroll to position [7306, 0]
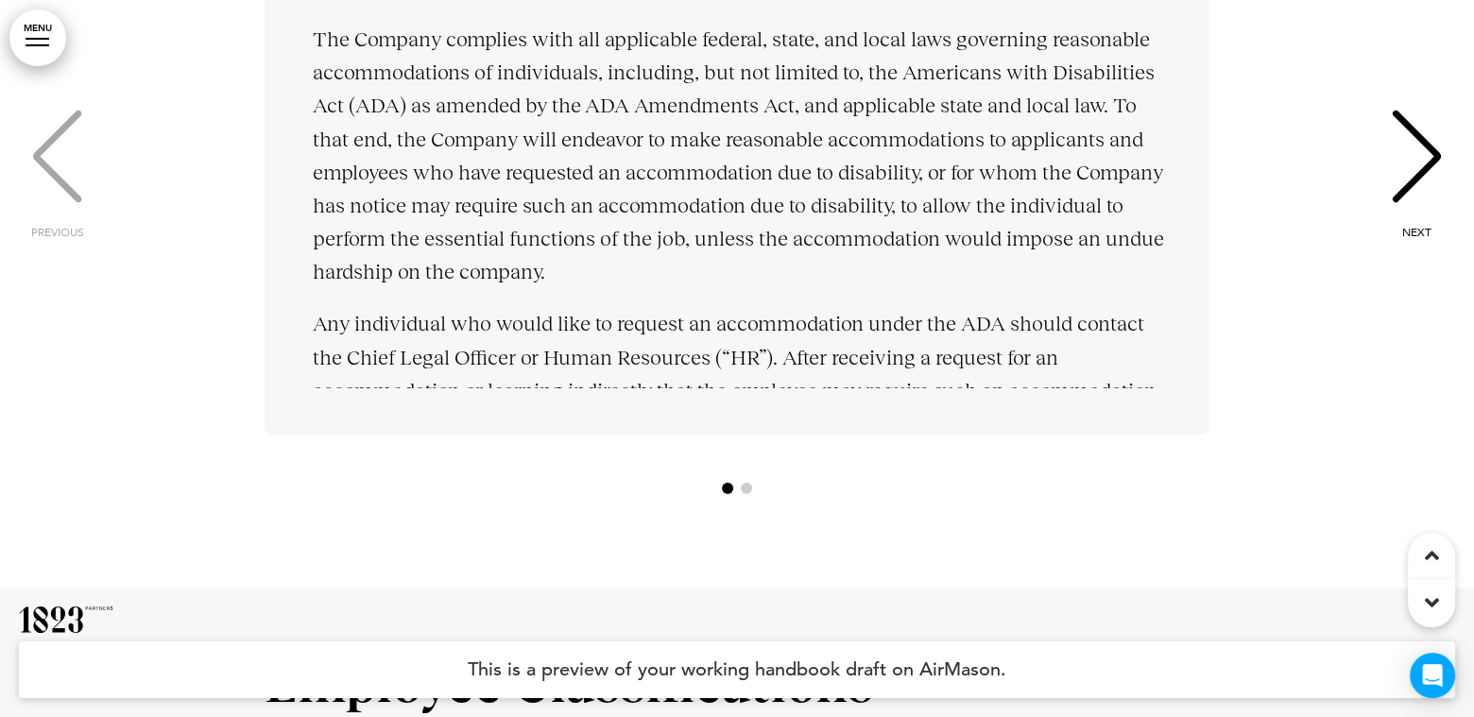
click at [746, 490] on span "Go to slide 2" at bounding box center [746, 488] width 11 height 11
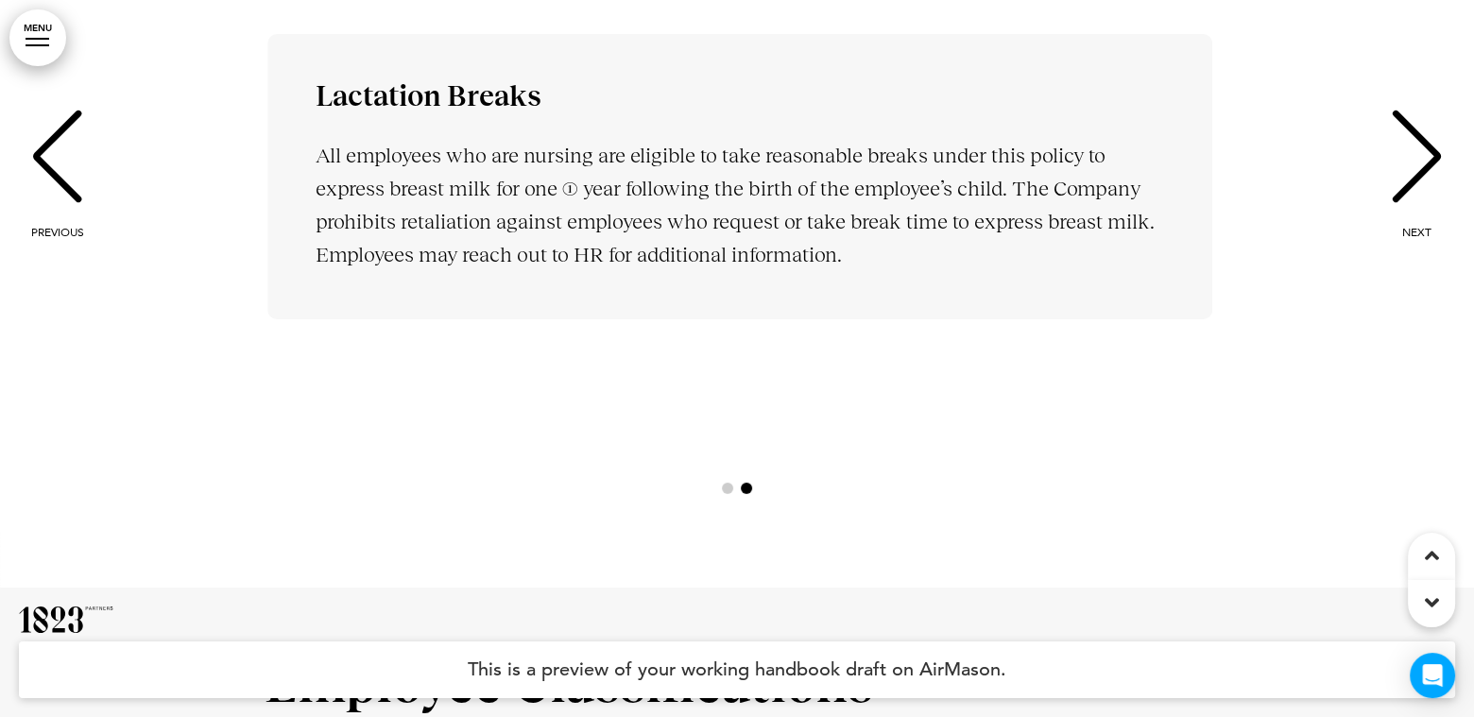
scroll to position [0, 1444]
click at [72, 162] on div "PREVIOUS" at bounding box center [57, 174] width 58 height 94
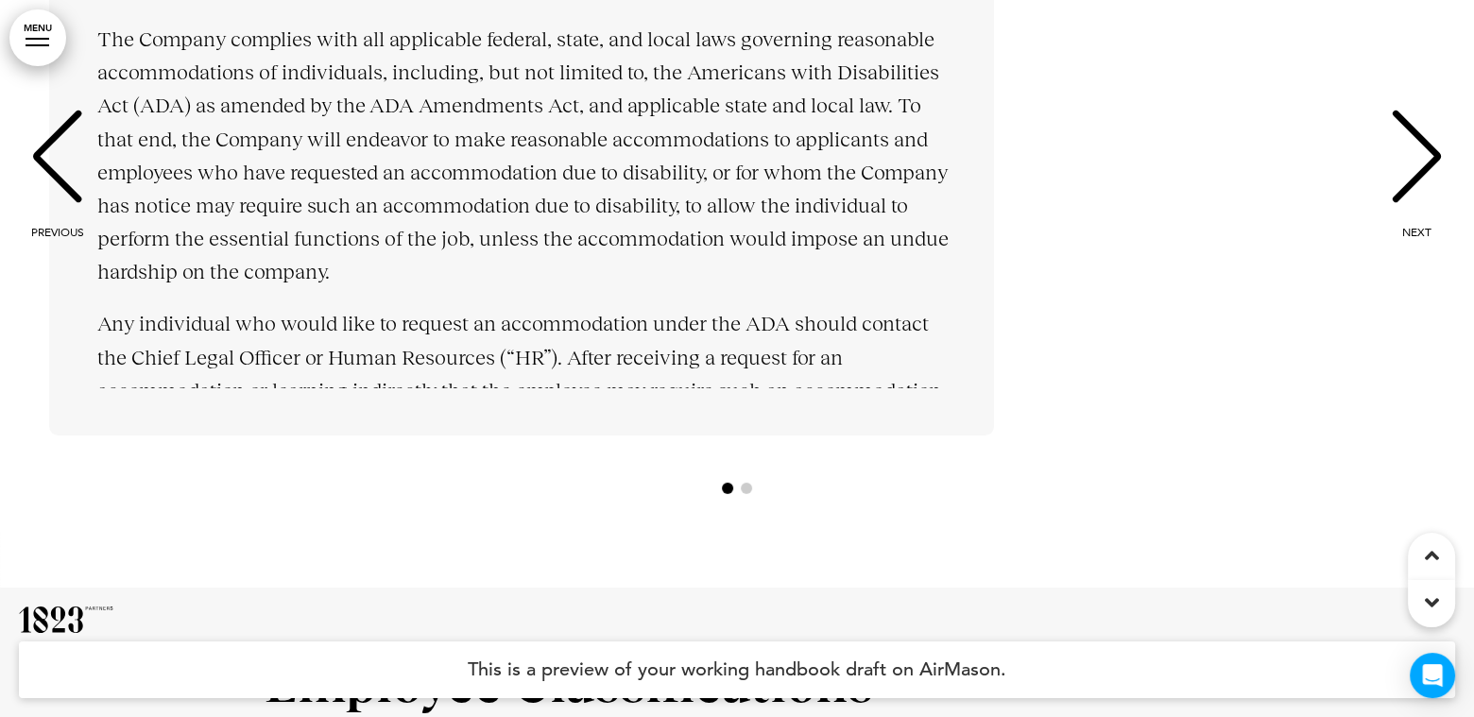
scroll to position [0, 15]
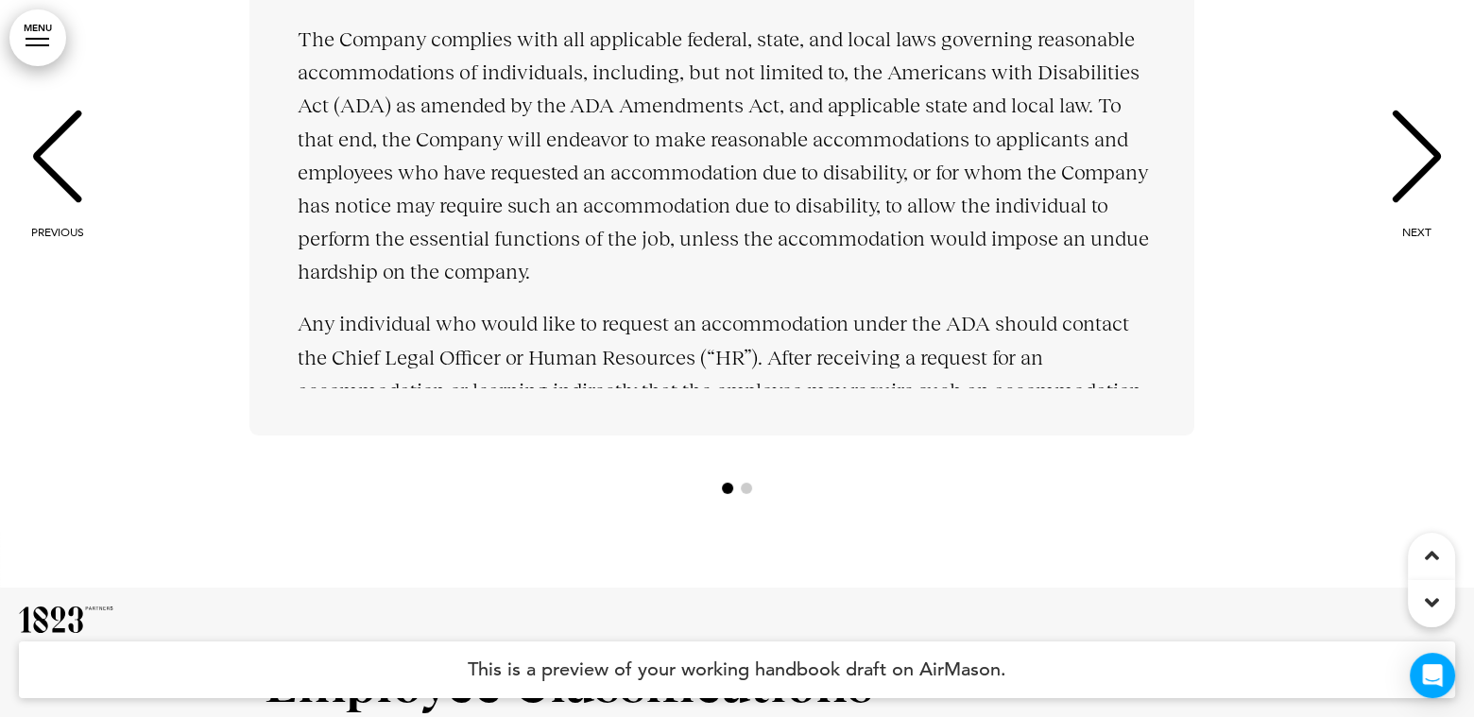
drag, startPoint x: 360, startPoint y: 460, endPoint x: 396, endPoint y: 475, distance: 39.0
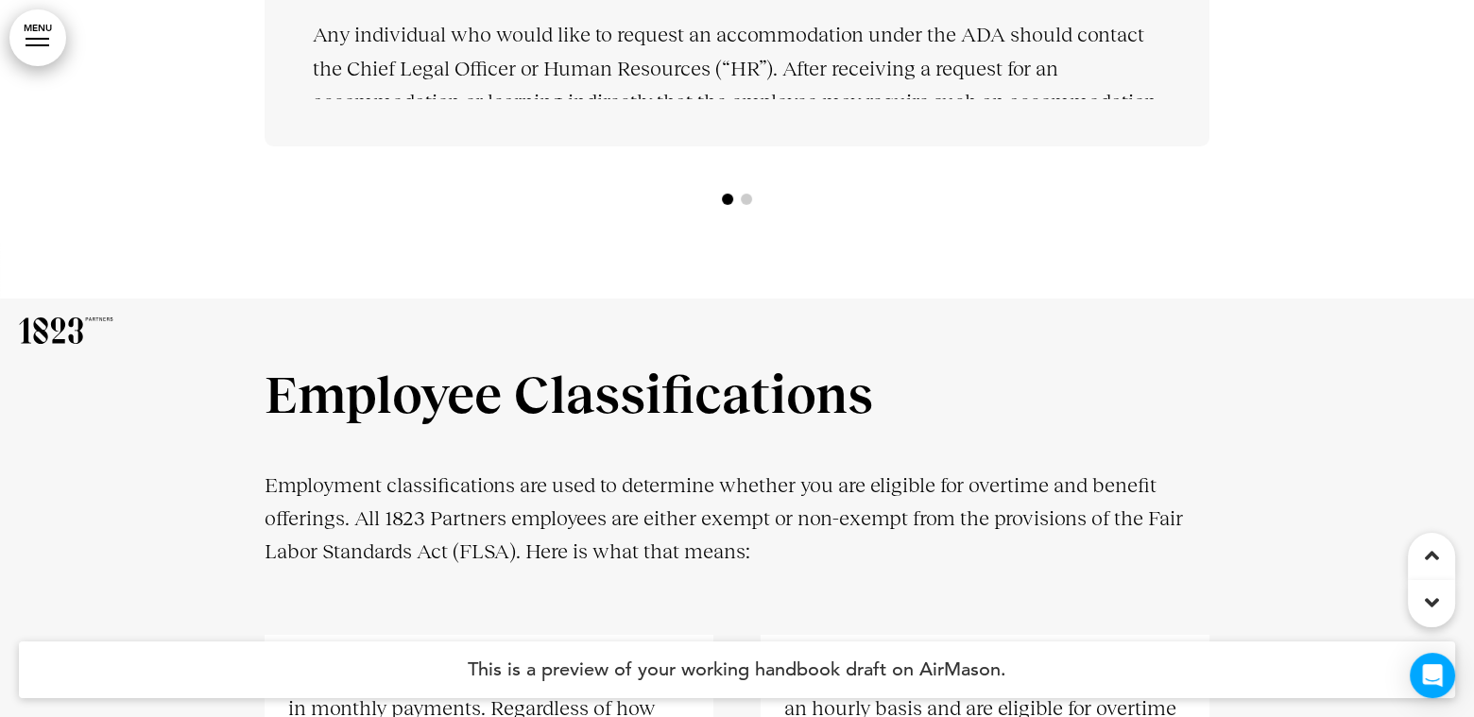
scroll to position [7684, 0]
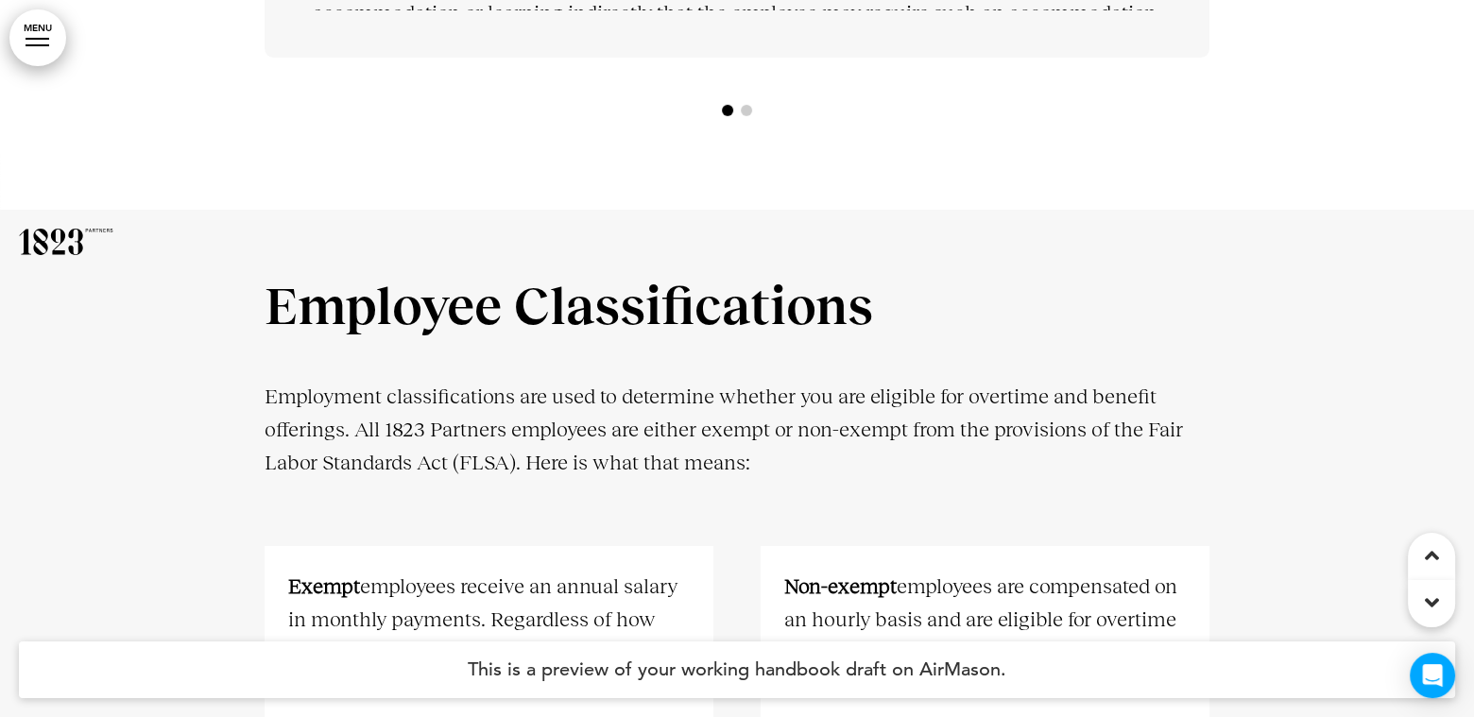
drag, startPoint x: 396, startPoint y: 475, endPoint x: 970, endPoint y: 443, distance: 575.3
click at [970, 443] on p "Employment classifications are used to determine whether you are eligible for o…" at bounding box center [737, 446] width 945 height 133
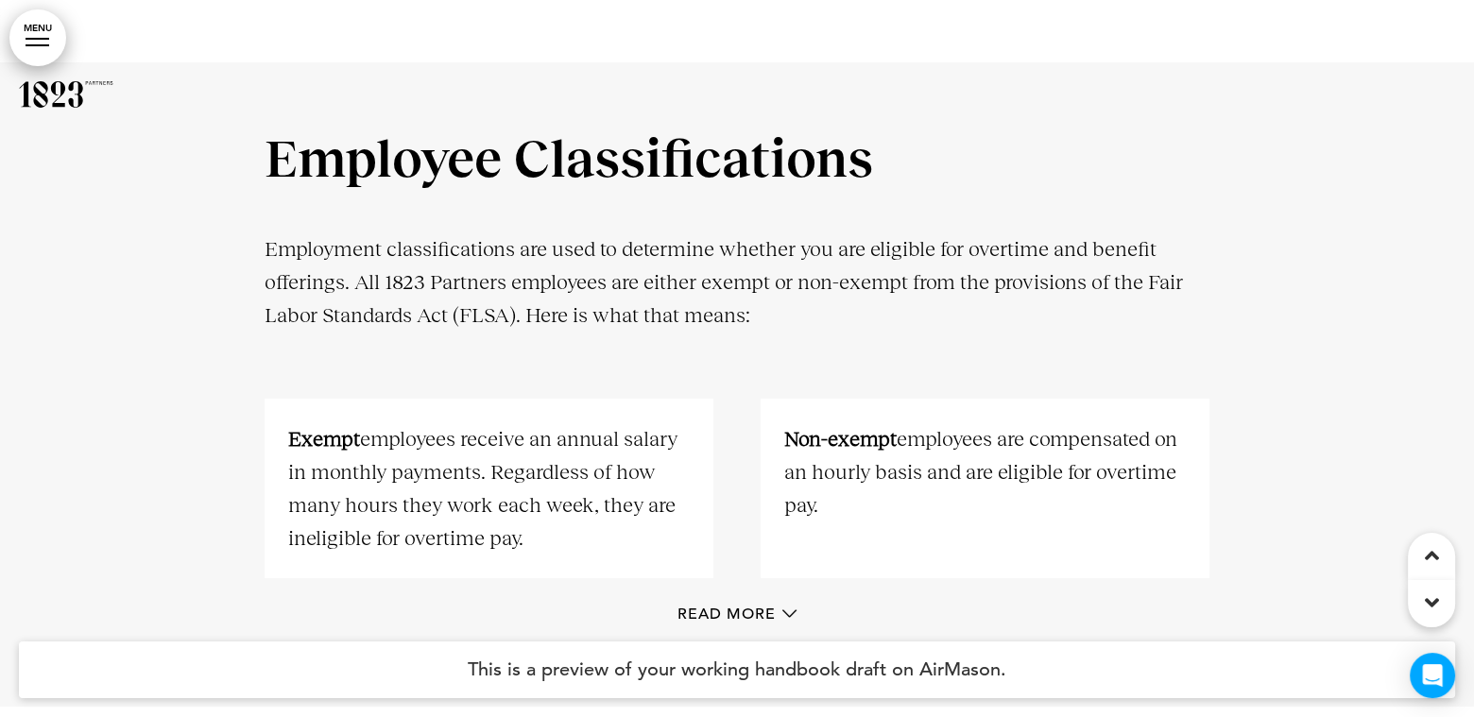
scroll to position [8157, 0]
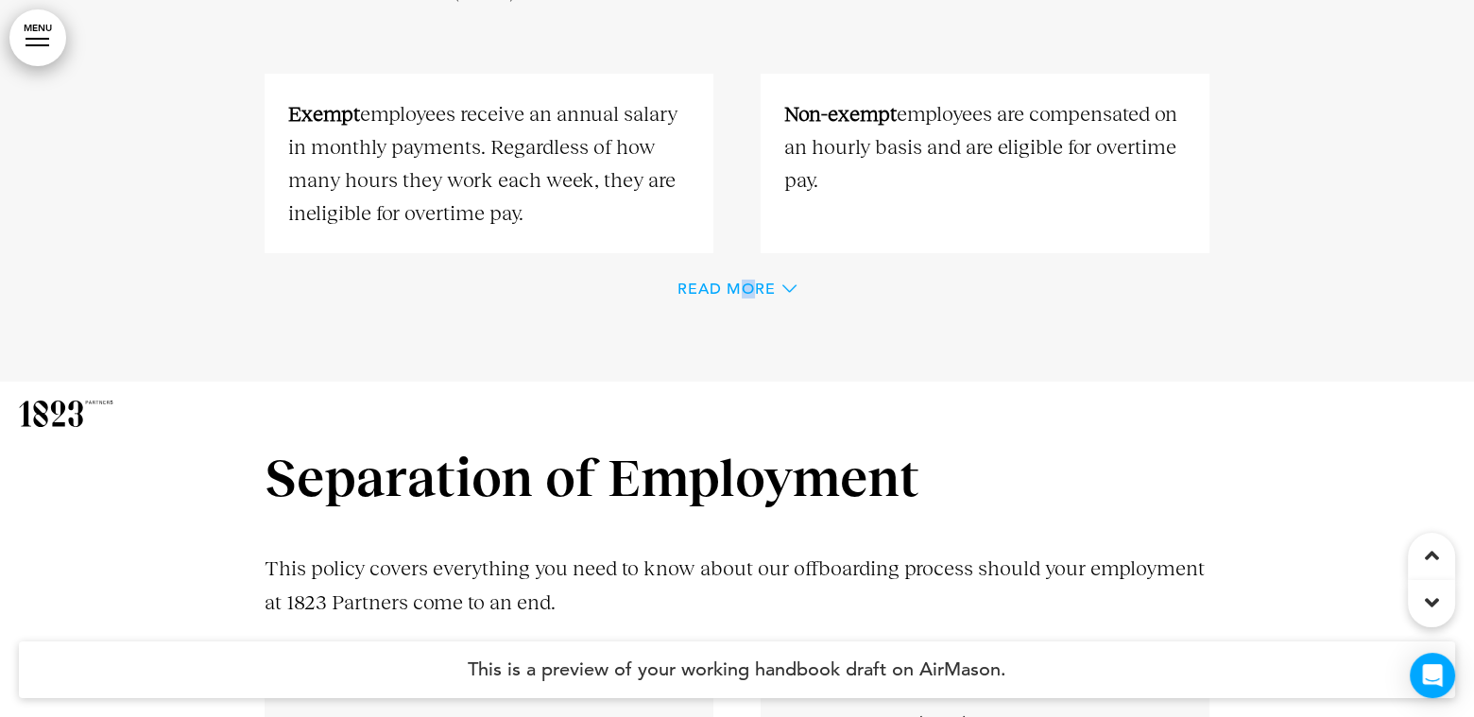
click at [748, 282] on span "Read More" at bounding box center [726, 289] width 98 height 15
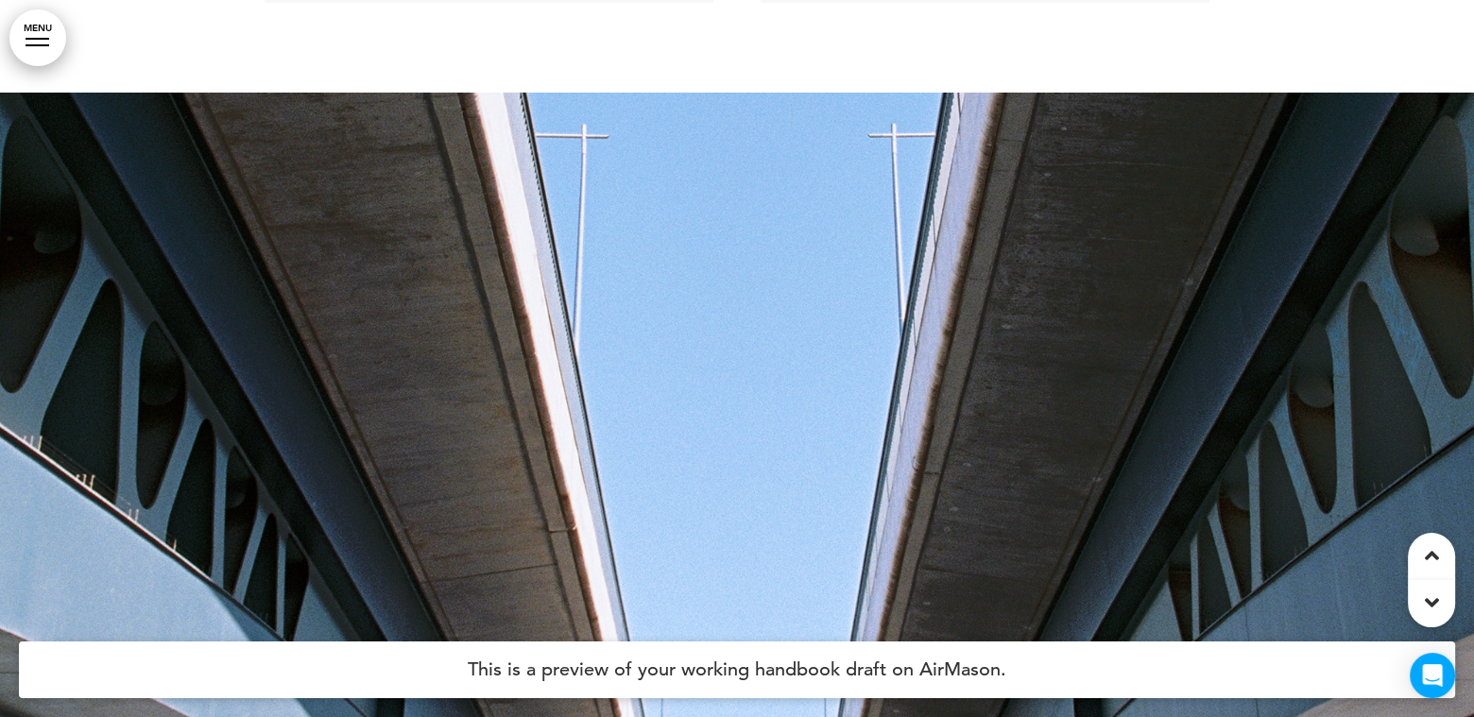
scroll to position [9574, 0]
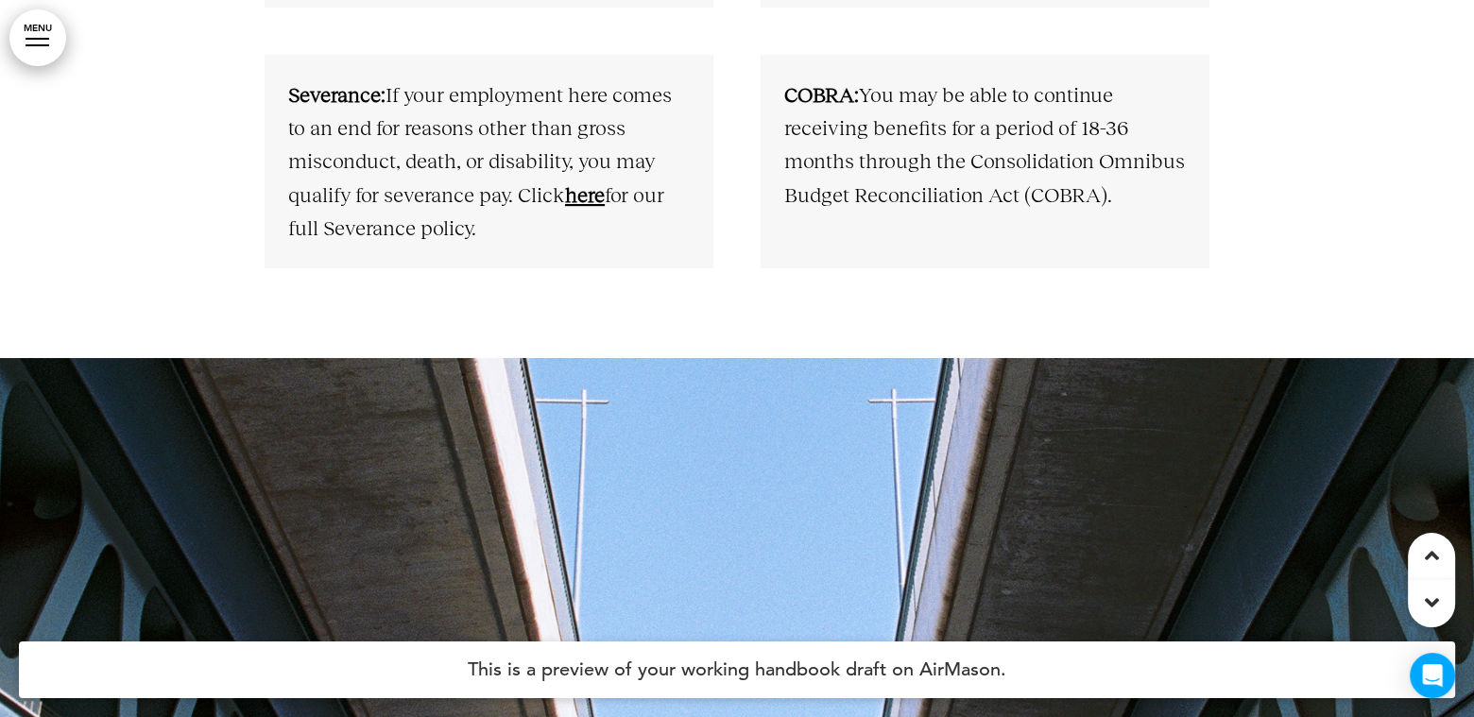
drag, startPoint x: 623, startPoint y: 222, endPoint x: 276, endPoint y: 105, distance: 366.0
click at [284, 80] on div "Severance: If your employment here comes to an end for reasons other than gross…" at bounding box center [489, 162] width 449 height 214
click at [274, 107] on div "Severance: If your employment here comes to an end for reasons other than gross…" at bounding box center [489, 162] width 449 height 214
drag, startPoint x: 282, startPoint y: 89, endPoint x: 504, endPoint y: 242, distance: 268.9
click at [503, 243] on div "Severance: If your employment here comes to an end for reasons other than gross…" at bounding box center [489, 162] width 449 height 214
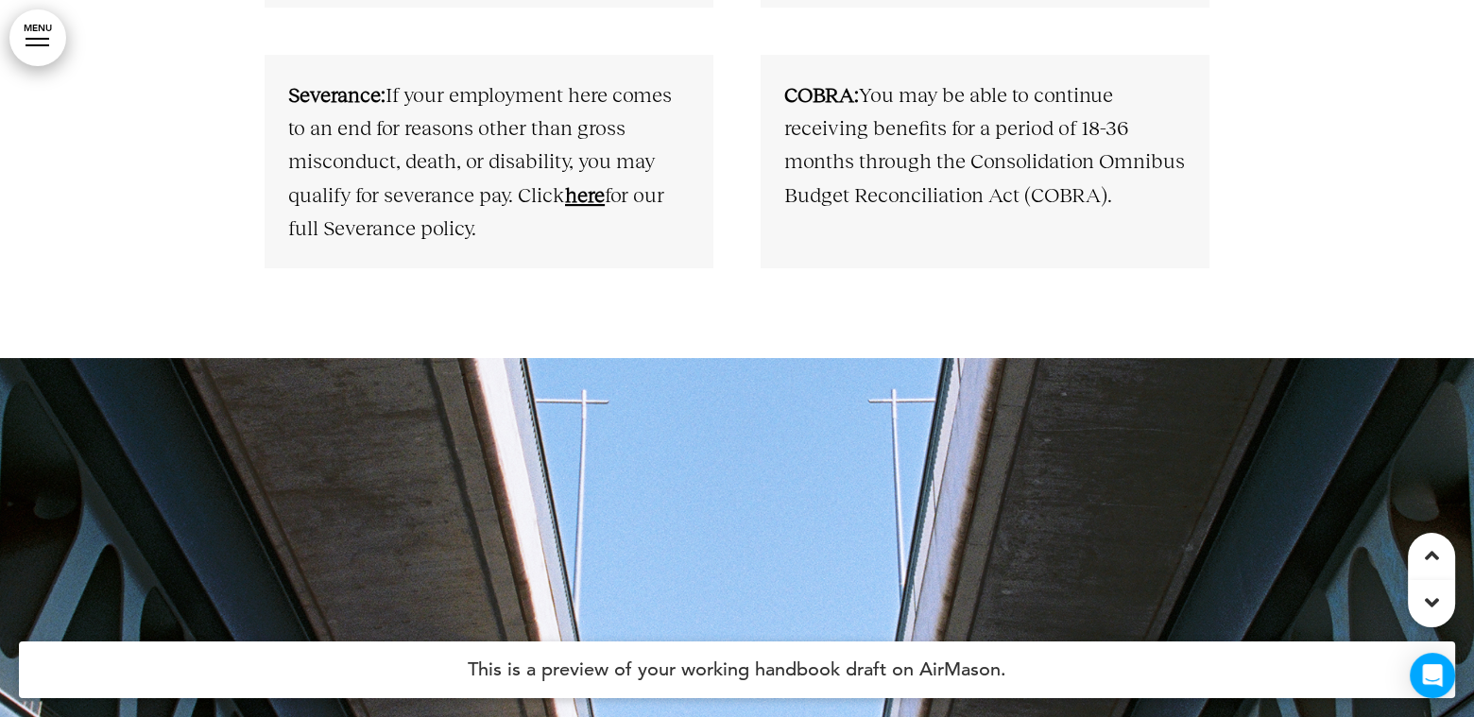
click at [505, 235] on p "Severance: If your employment here comes to an end for reasons other than gross…" at bounding box center [489, 161] width 402 height 166
drag, startPoint x: 502, startPoint y: 228, endPoint x: 272, endPoint y: 85, distance: 270.3
click at [272, 85] on div "Severance: If your employment here comes to an end for reasons other than gross…" at bounding box center [489, 162] width 449 height 214
click at [367, 149] on p "Severance: If your employment here comes to an end for reasons other than gross…" at bounding box center [489, 161] width 402 height 166
click at [585, 195] on link "here" at bounding box center [585, 195] width 40 height 24
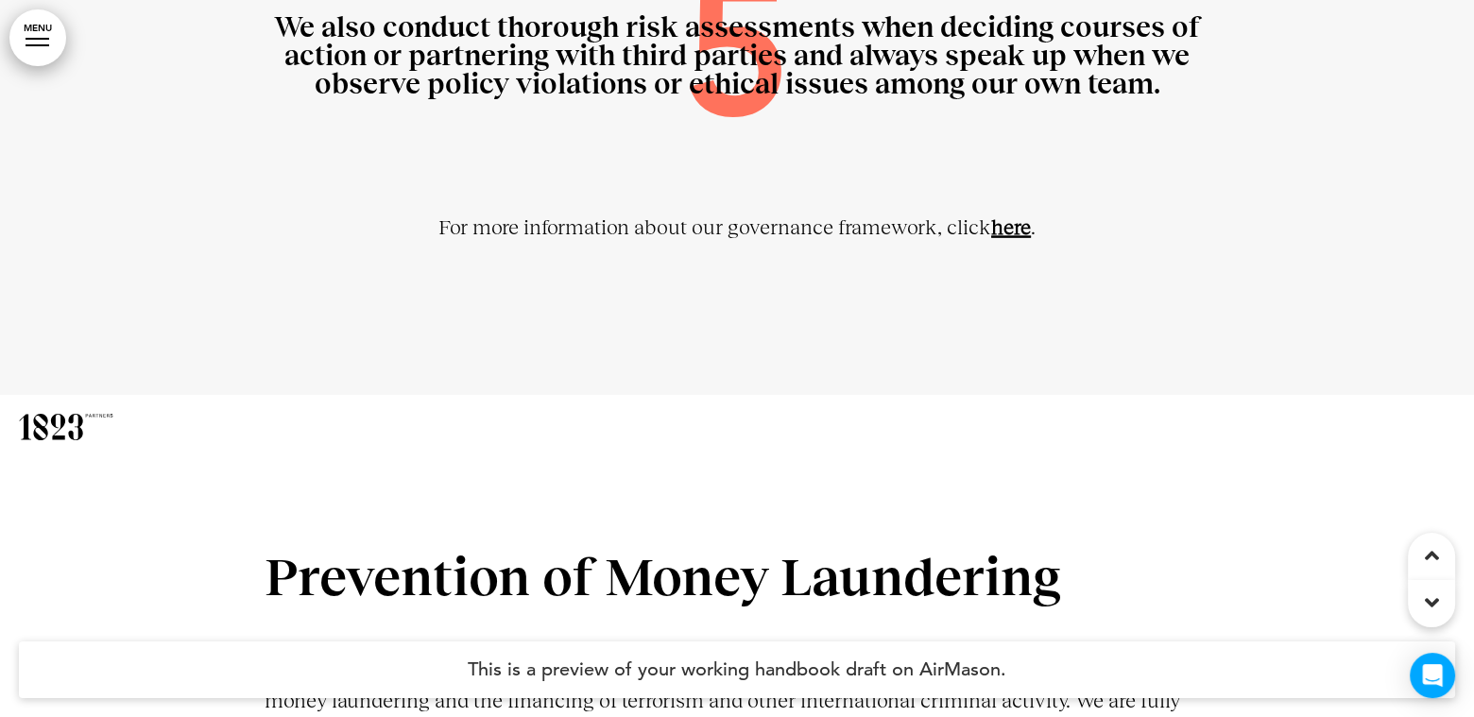
scroll to position [14467, 0]
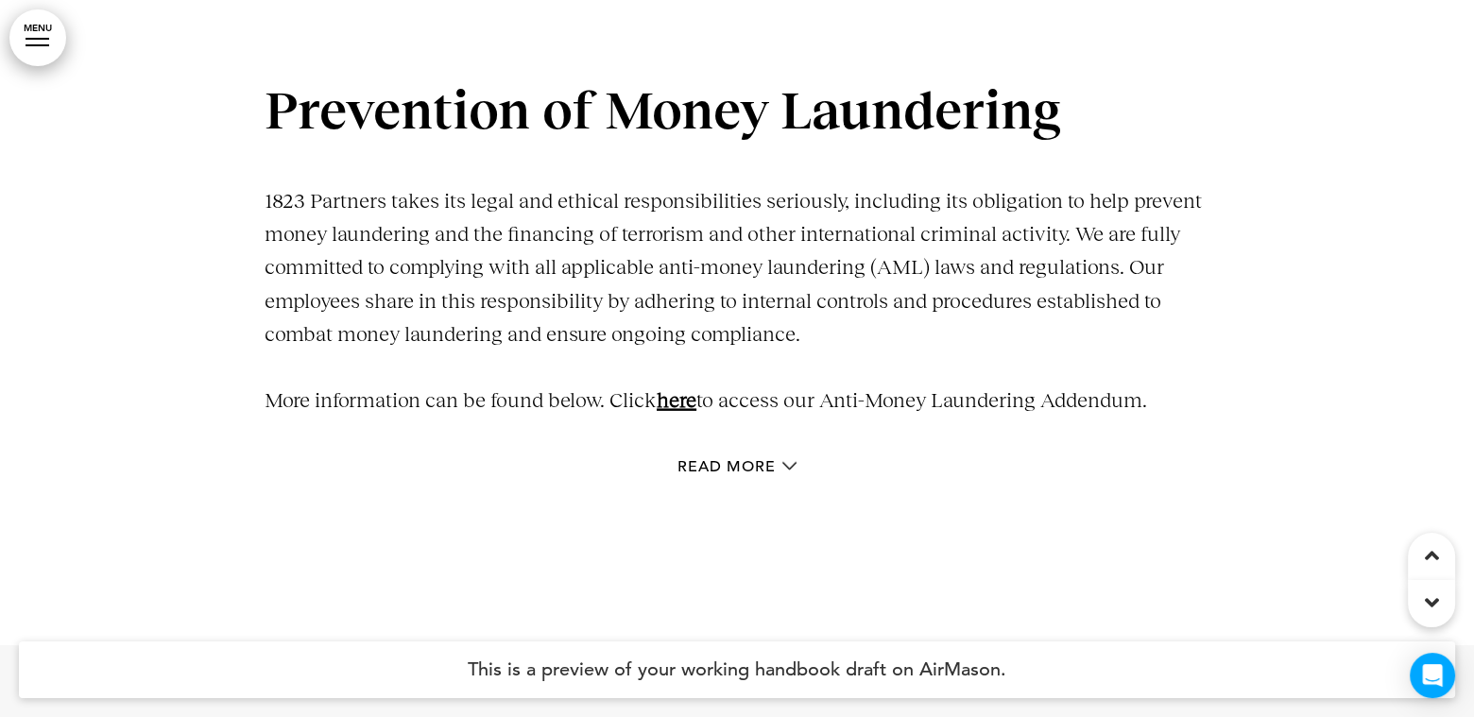
click at [693, 402] on link "here" at bounding box center [677, 400] width 40 height 24
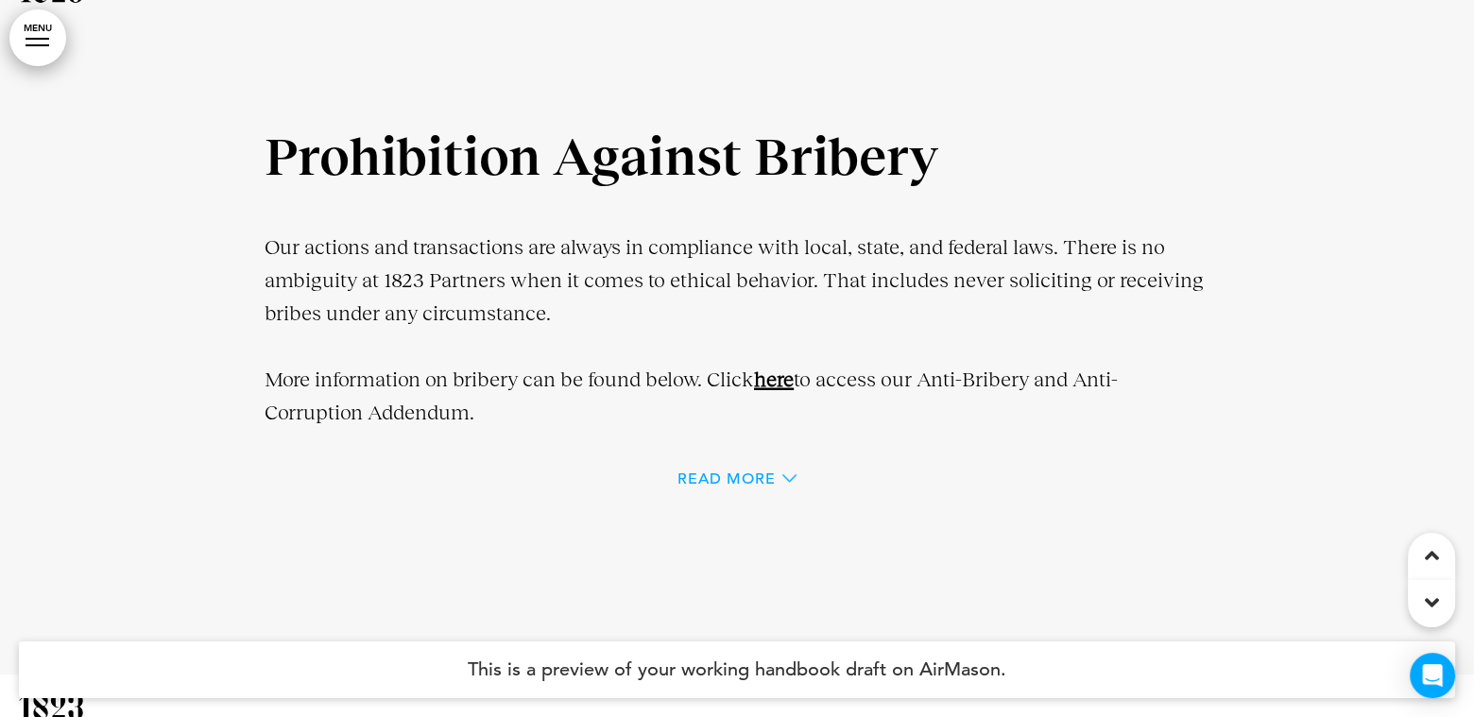
scroll to position [15126, 0]
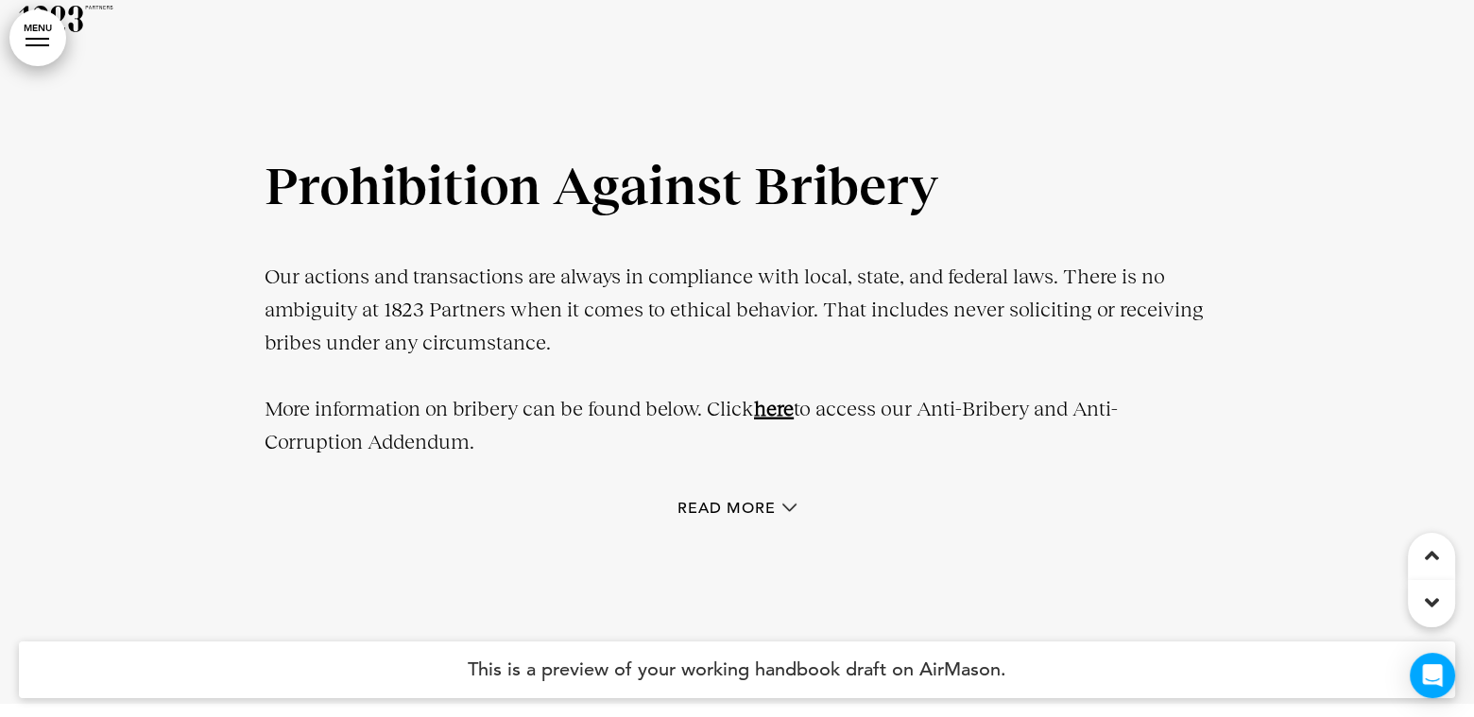
click at [774, 405] on link "here" at bounding box center [774, 409] width 40 height 24
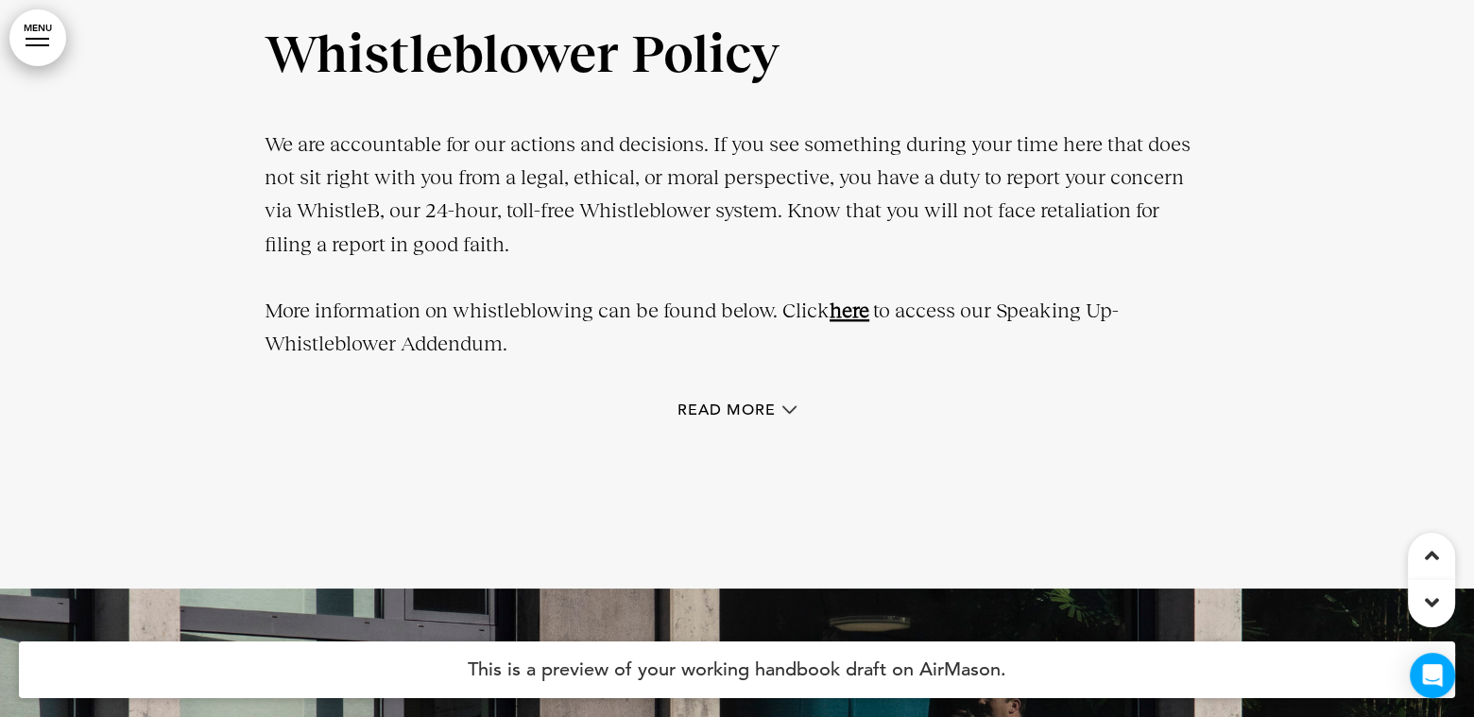
scroll to position [20189, 0]
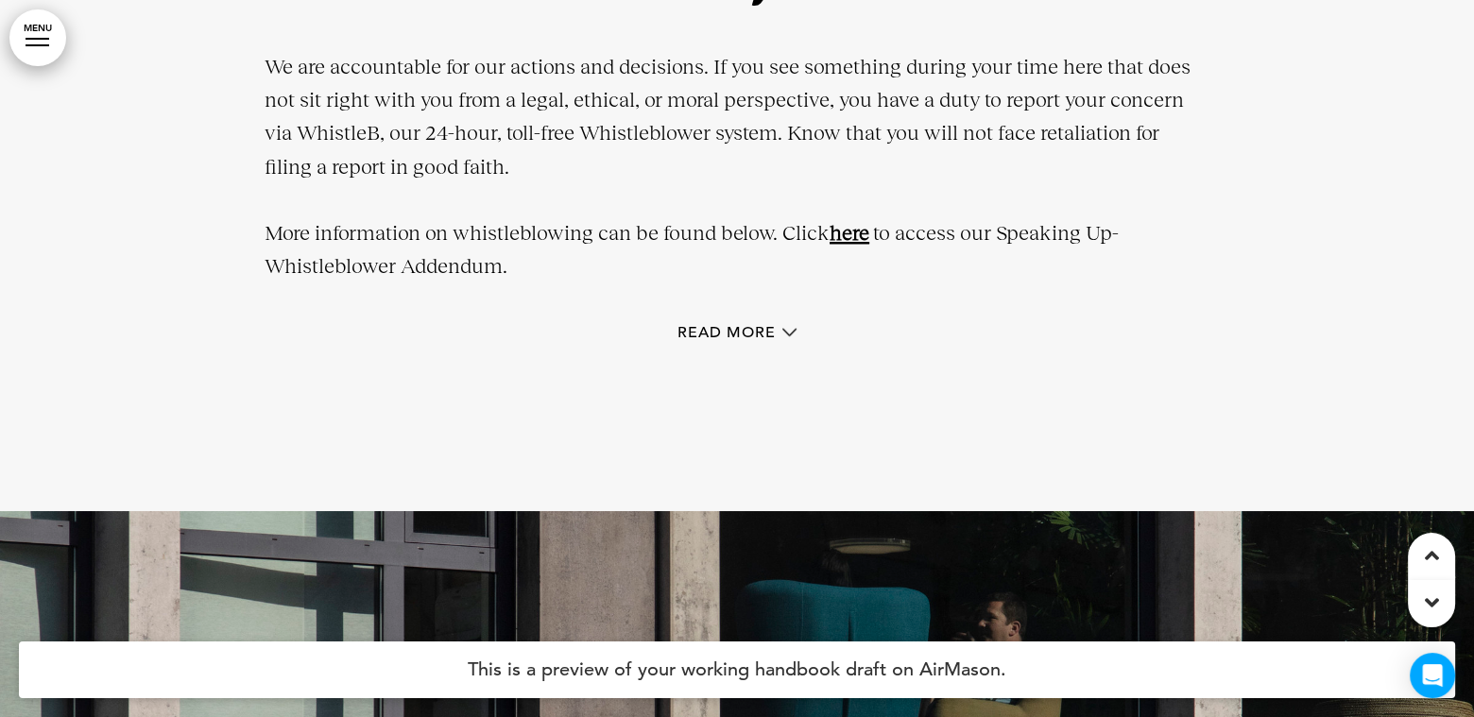
click at [836, 236] on link "here" at bounding box center [849, 233] width 40 height 24
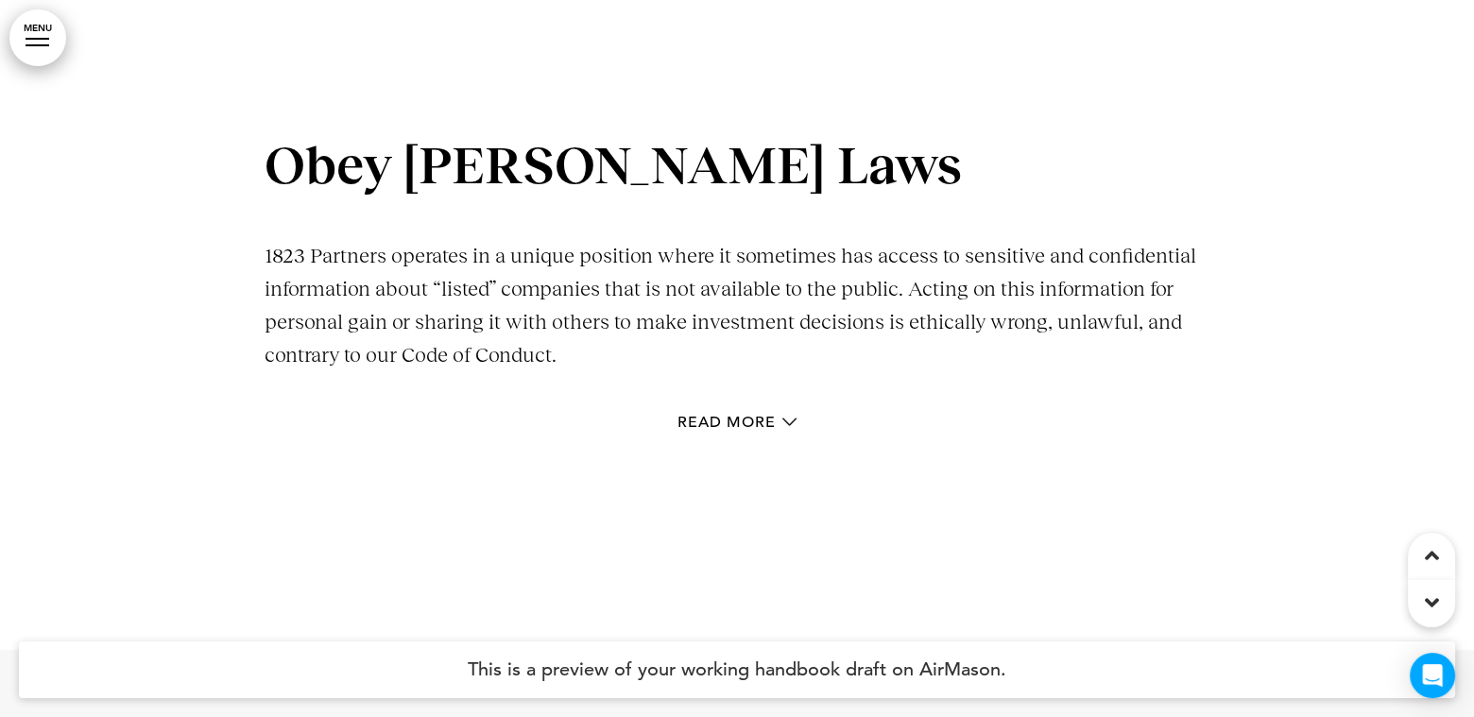
scroll to position [17718, 0]
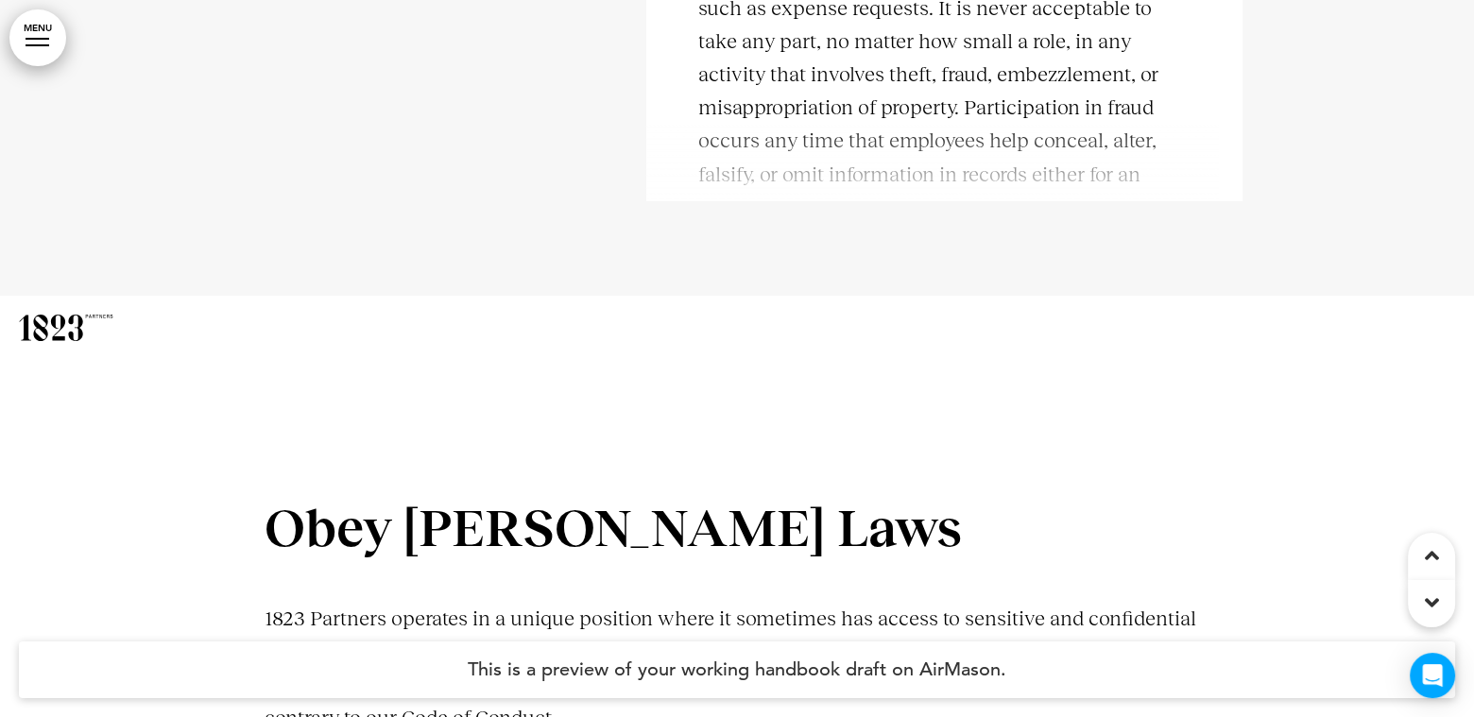
scroll to position [48408, 0]
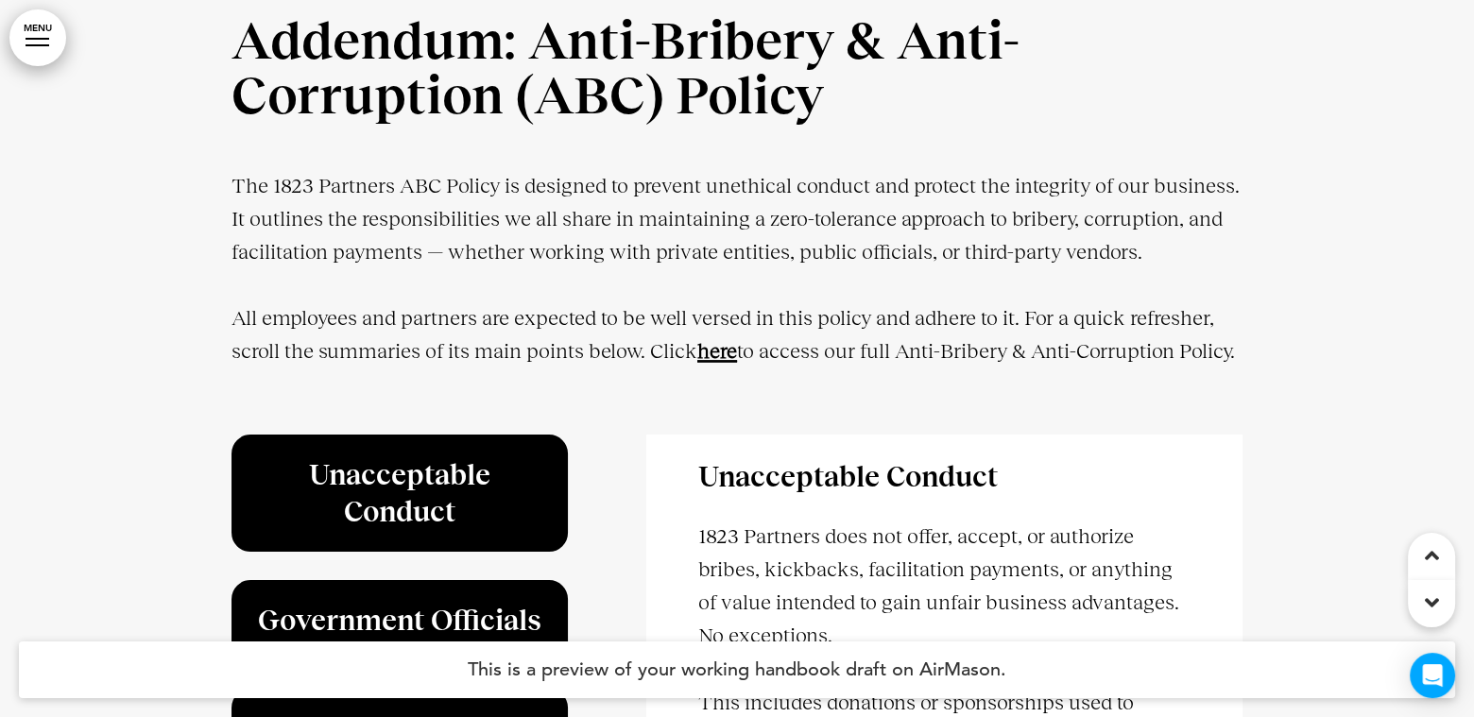
click at [1472, 271] on div at bounding box center [737, 605] width 1474 height 1322
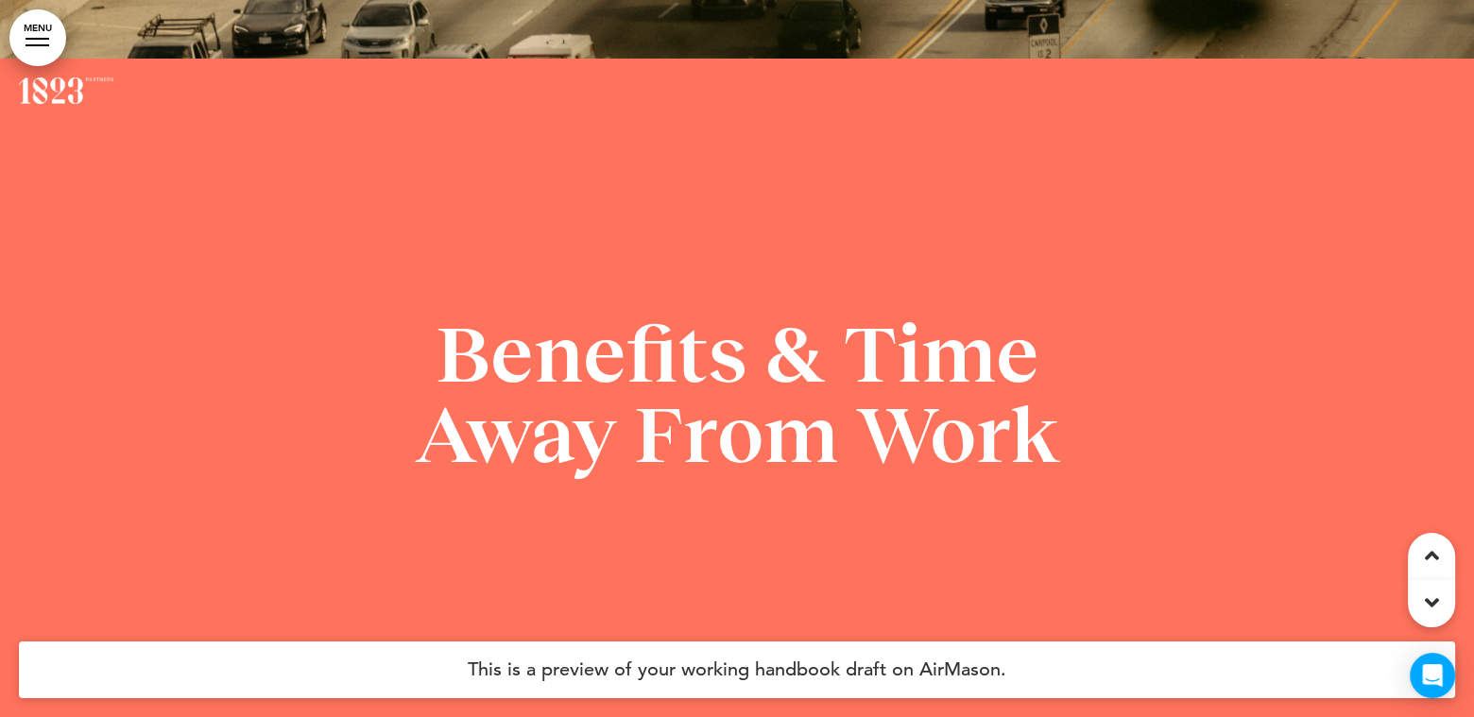
scroll to position [36734, 0]
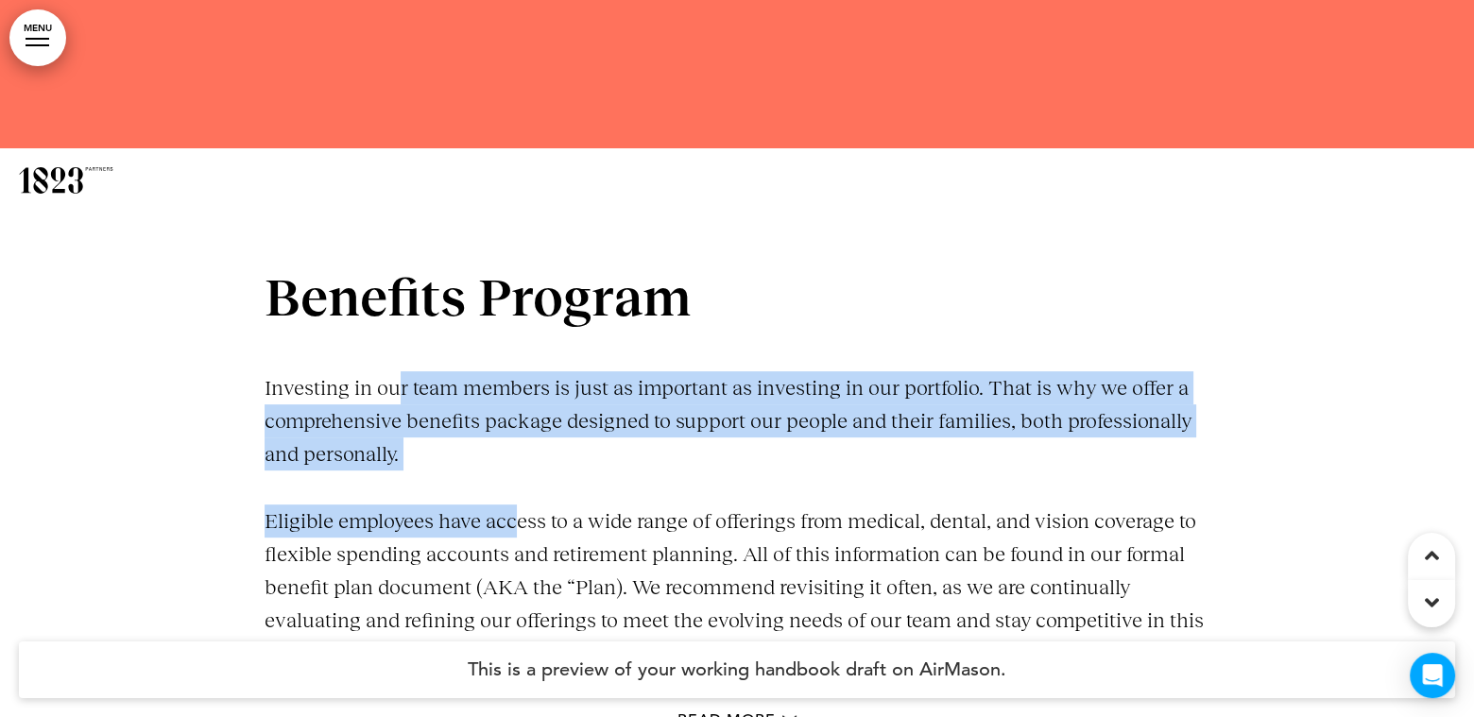
drag, startPoint x: 481, startPoint y: 449, endPoint x: 402, endPoint y: 387, distance: 100.3
click at [402, 387] on div "Benefits Program Investing in our team members is just as important as investin…" at bounding box center [737, 471] width 945 height 399
click at [402, 387] on p "Investing in our team members is just as important as investing in our portfoli…" at bounding box center [737, 421] width 945 height 100
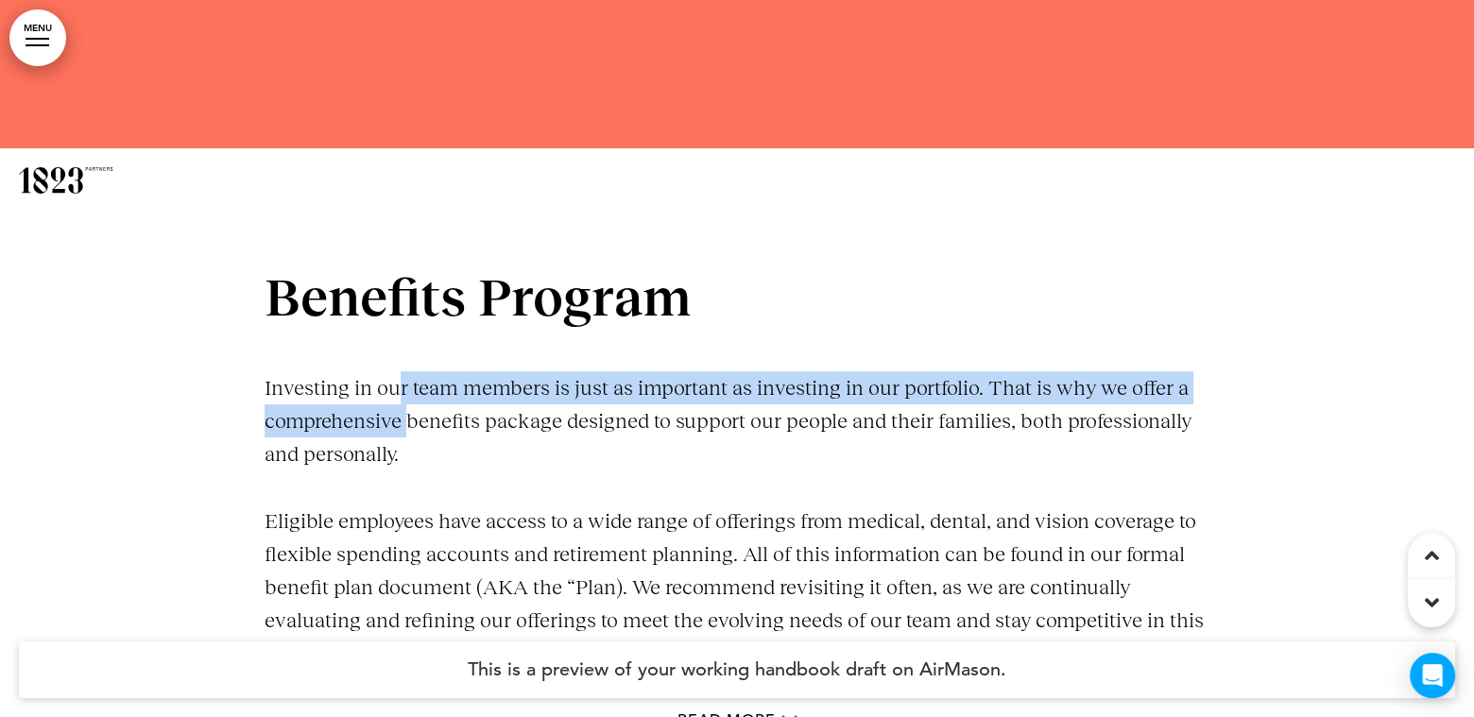
drag, startPoint x: 402, startPoint y: 387, endPoint x: 408, endPoint y: 404, distance: 18.2
click at [408, 404] on p "Investing in our team members is just as important as investing in our portfoli…" at bounding box center [737, 421] width 945 height 100
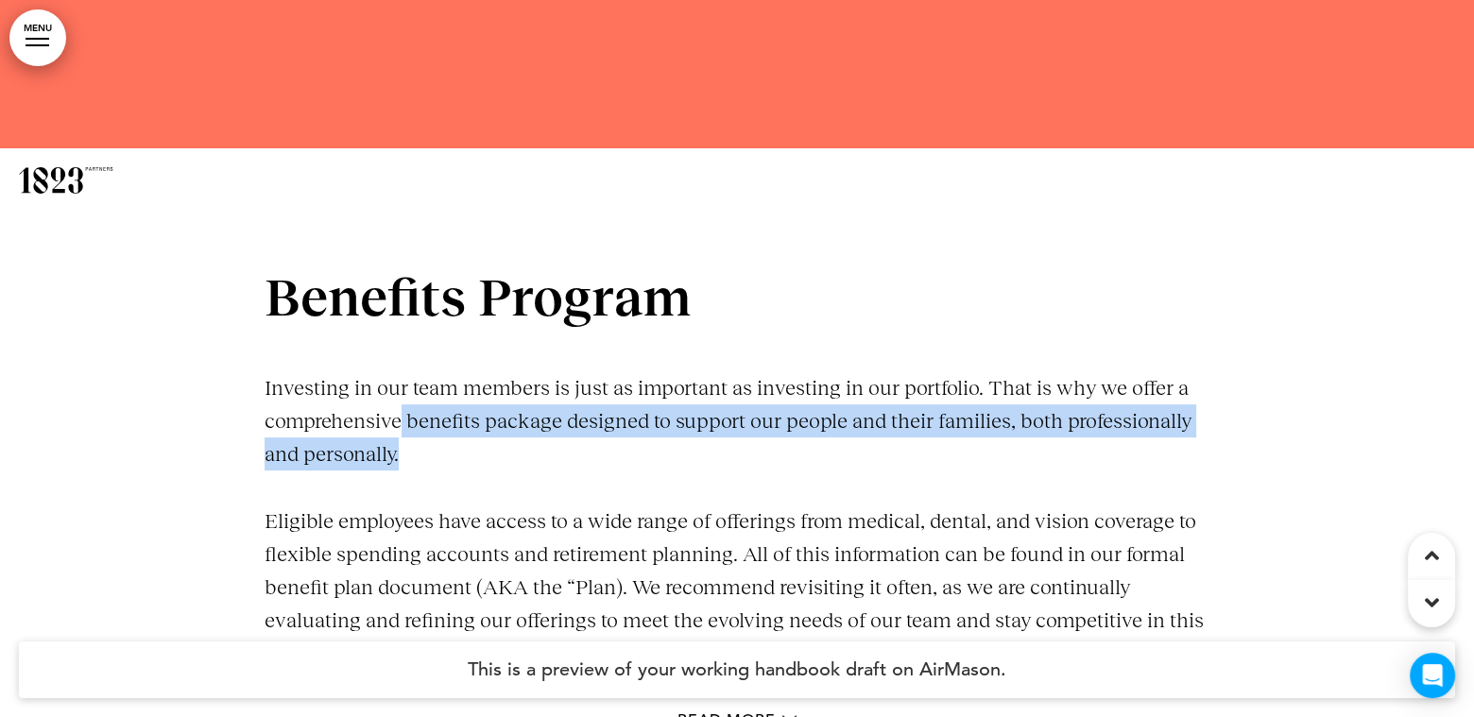
drag, startPoint x: 428, startPoint y: 438, endPoint x: 400, endPoint y: 407, distance: 42.1
click at [400, 407] on p "Investing in our team members is just as important as investing in our portfoli…" at bounding box center [737, 421] width 945 height 100
drag, startPoint x: 400, startPoint y: 407, endPoint x: 477, endPoint y: 446, distance: 86.6
click at [477, 446] on p "Investing in our team members is just as important as investing in our portfoli…" at bounding box center [737, 421] width 945 height 100
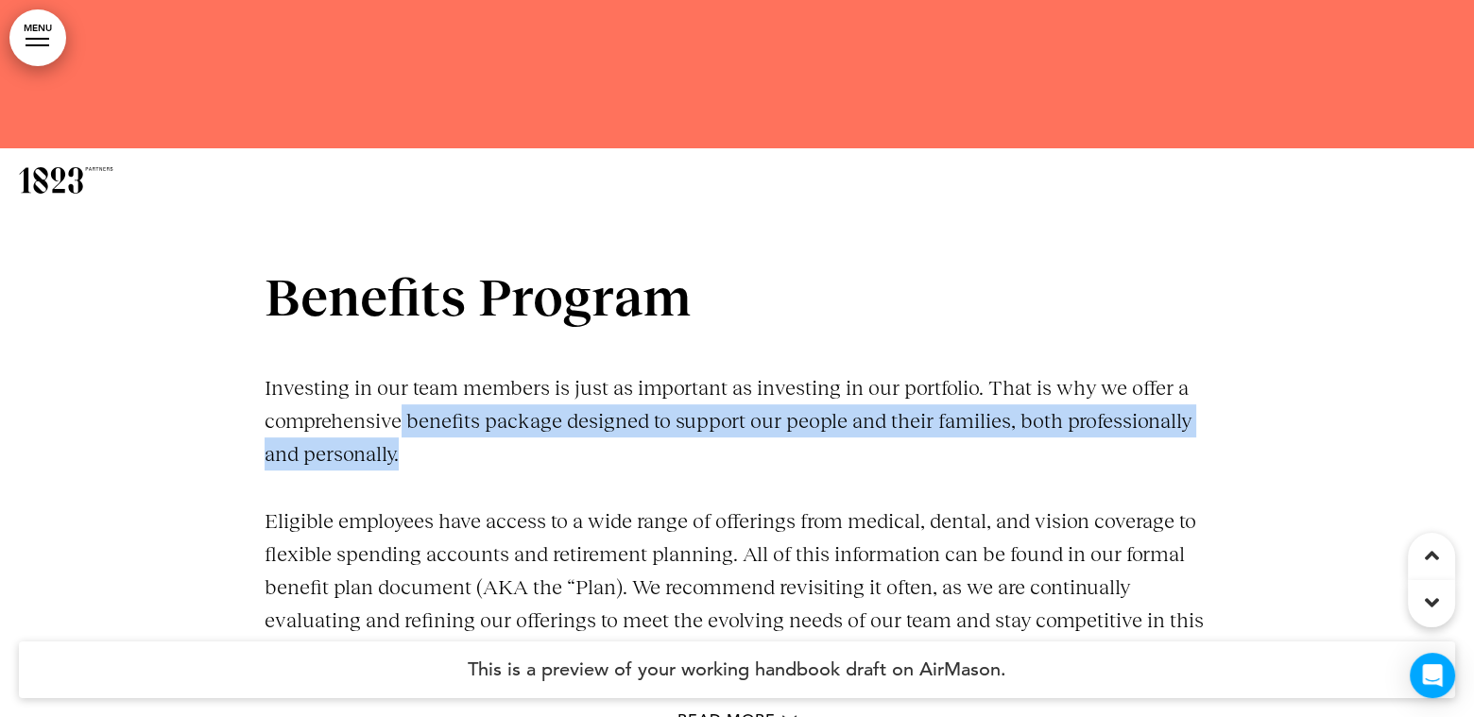
click at [477, 446] on p "Investing in our team members is just as important as investing in our portfoli…" at bounding box center [737, 421] width 945 height 100
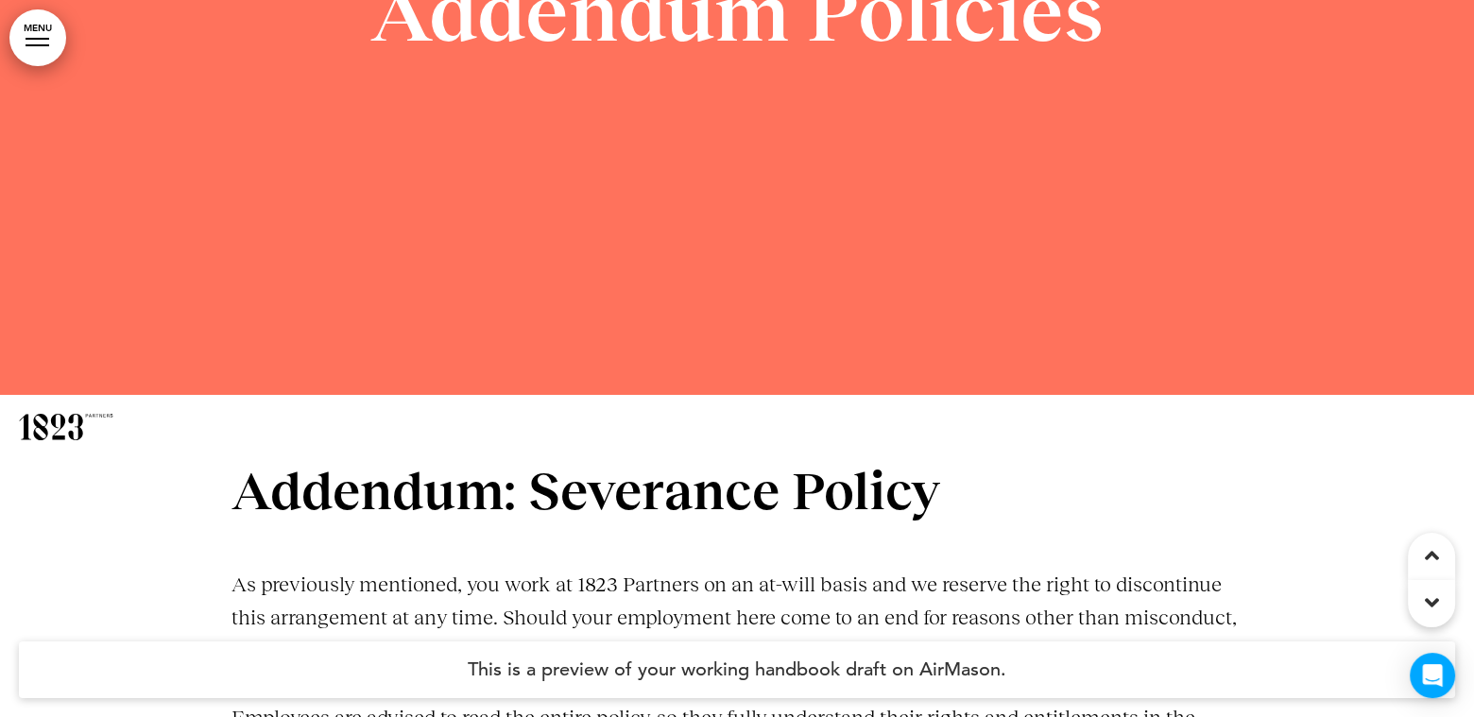
scroll to position [44888, 0]
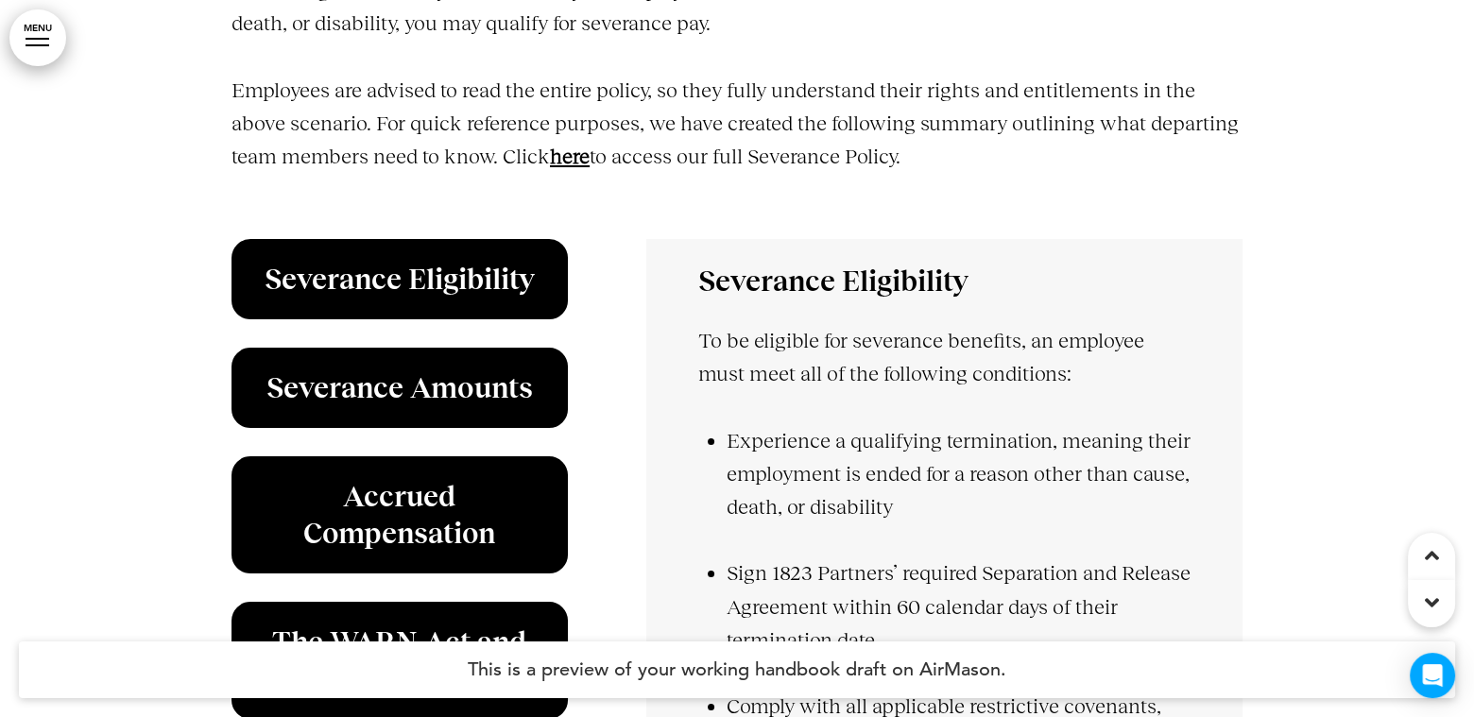
click at [571, 168] on strong "here" at bounding box center [570, 157] width 40 height 24
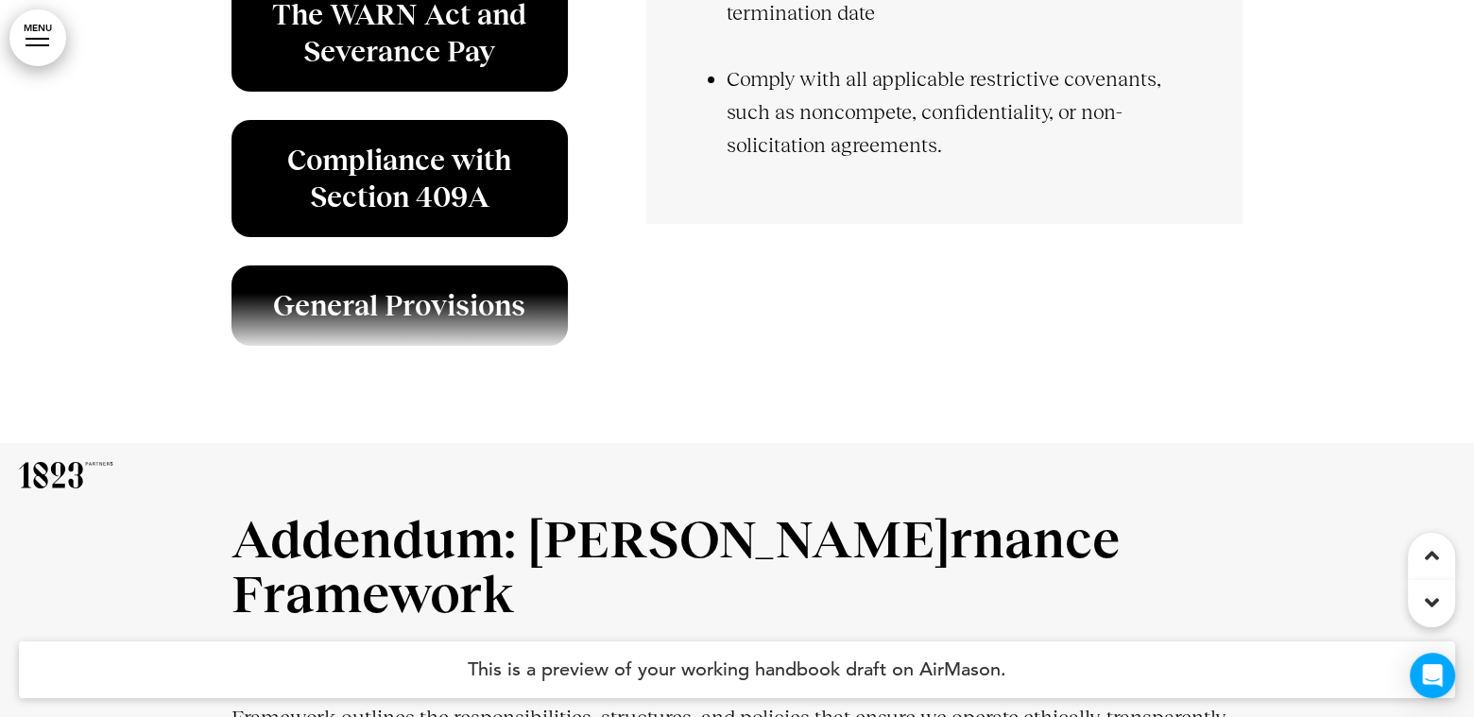
scroll to position [46142, 0]
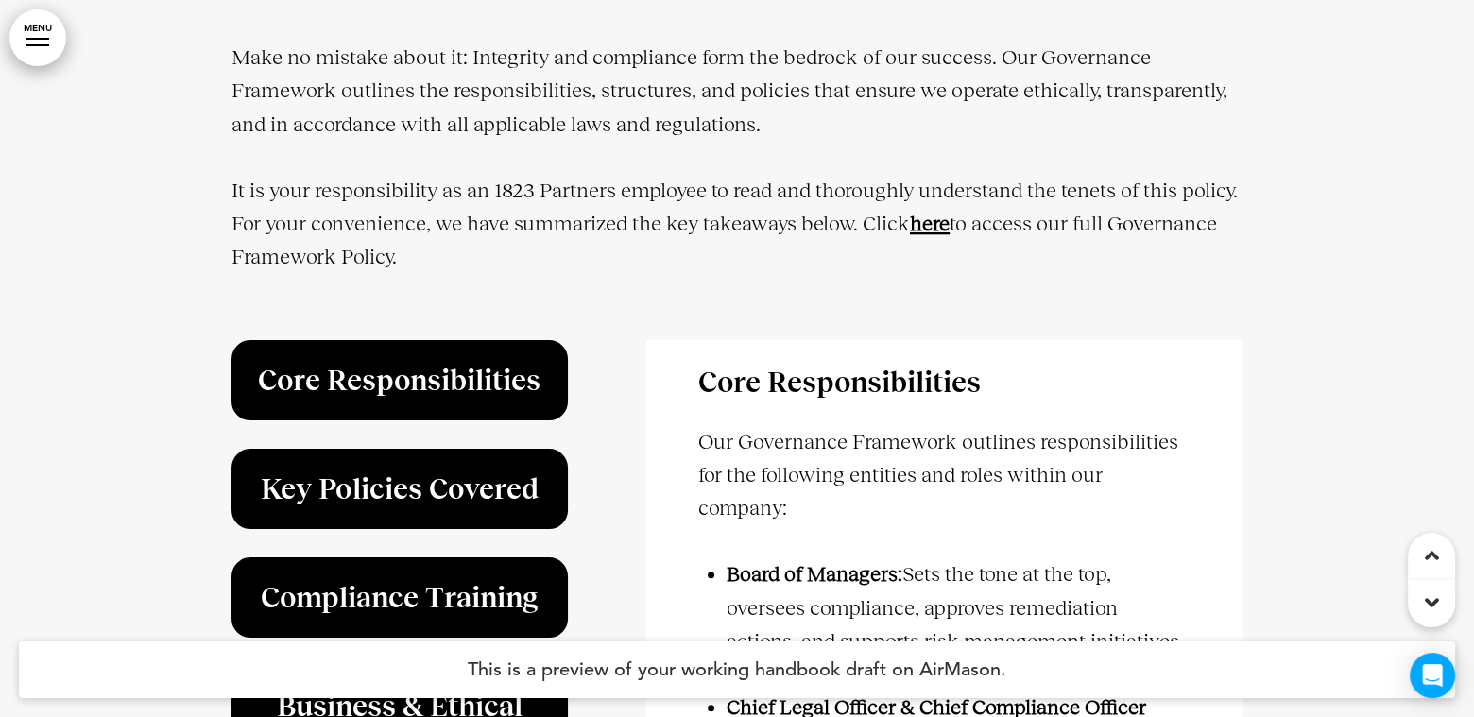
click at [935, 217] on strong "here﻿" at bounding box center [930, 224] width 40 height 24
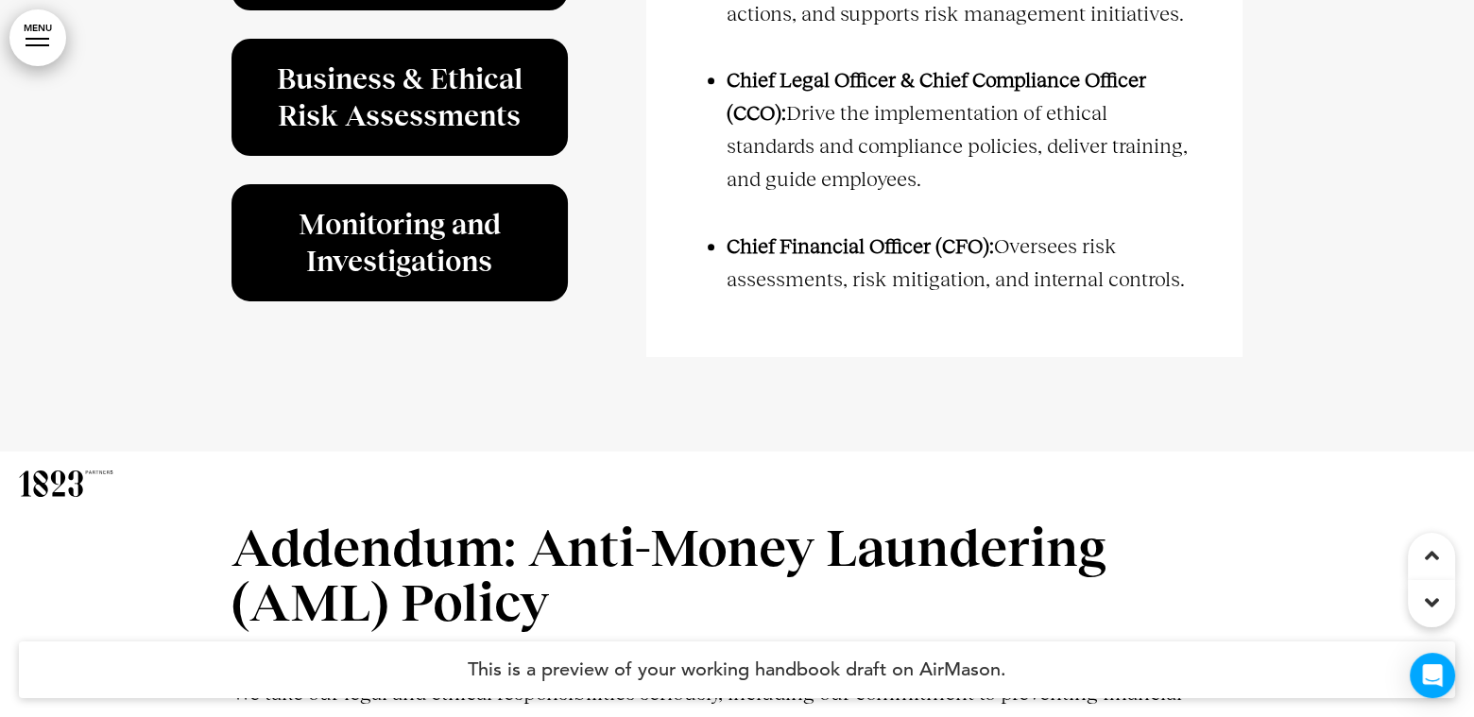
scroll to position [47397, 0]
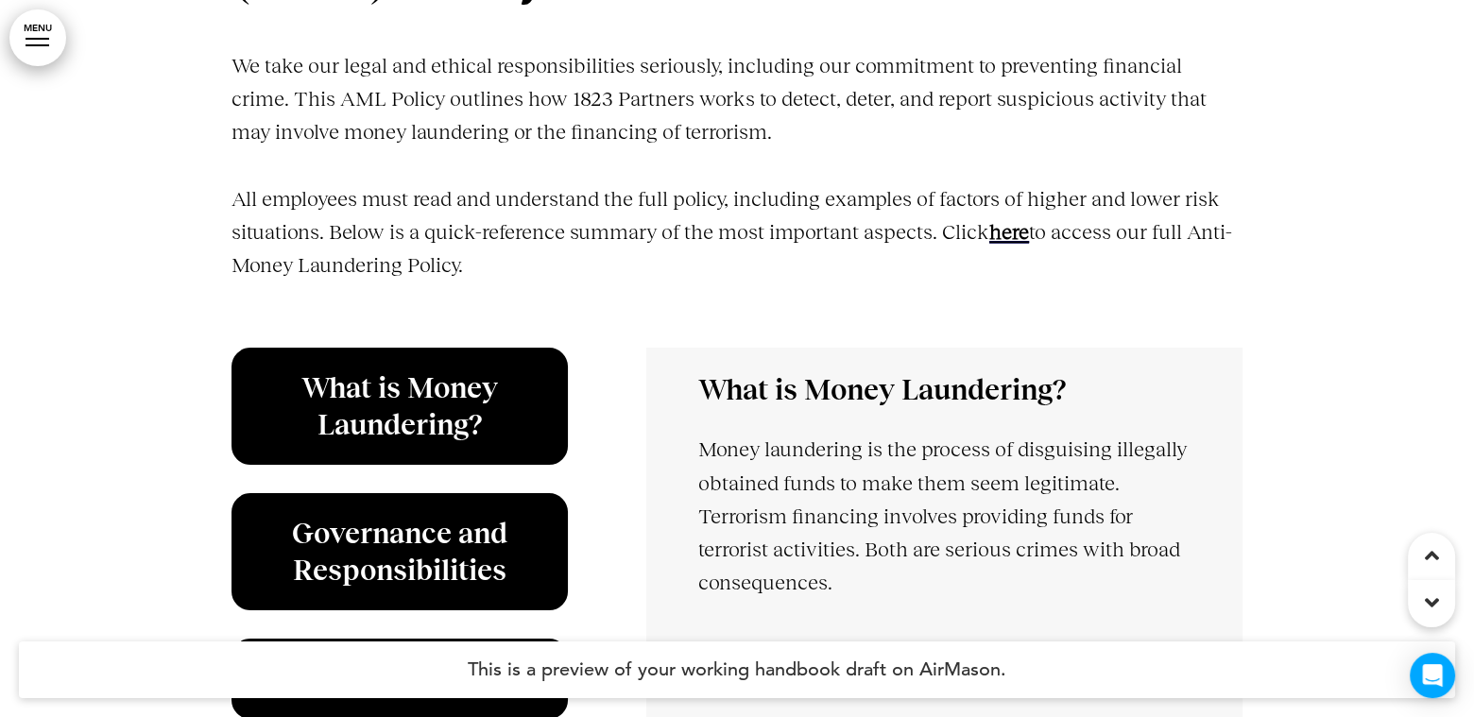
click at [1010, 221] on span "here﻿" at bounding box center [1009, 232] width 40 height 24
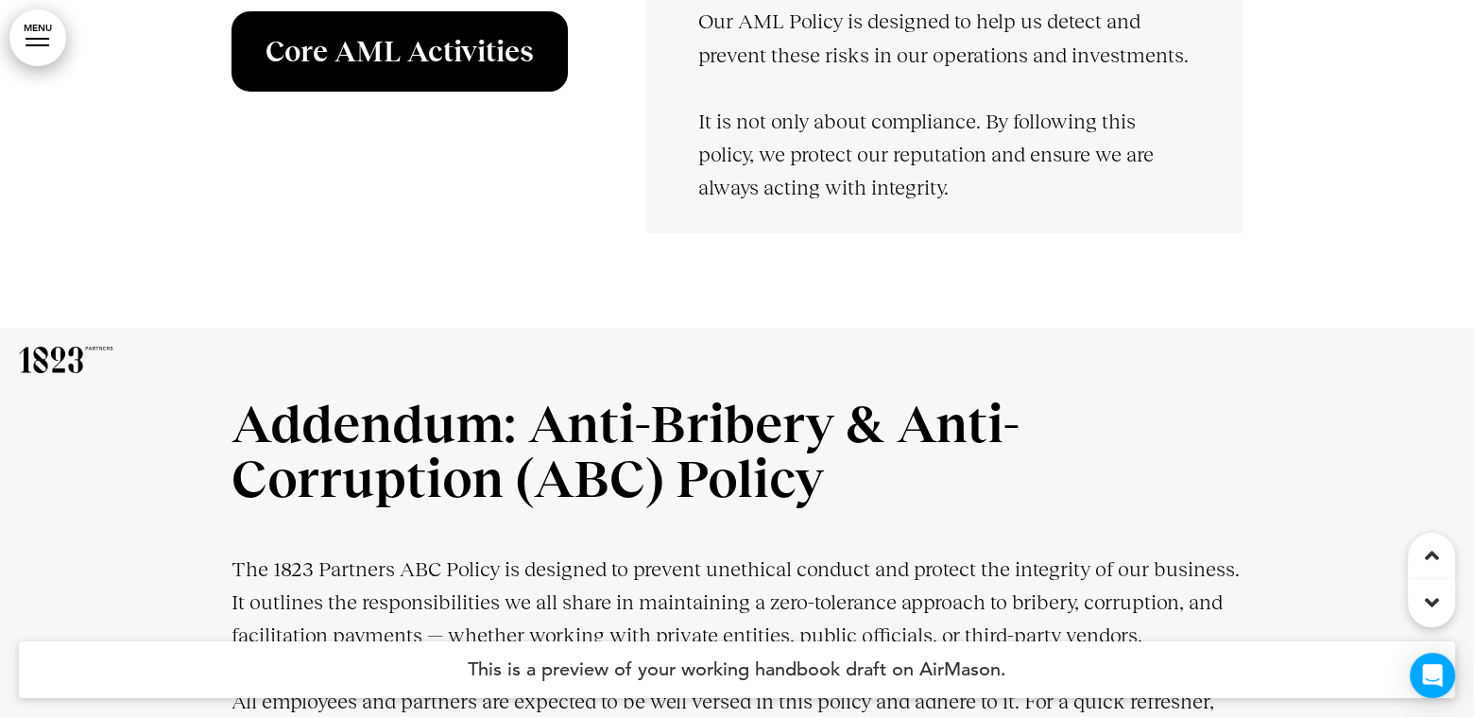
scroll to position [48651, 0]
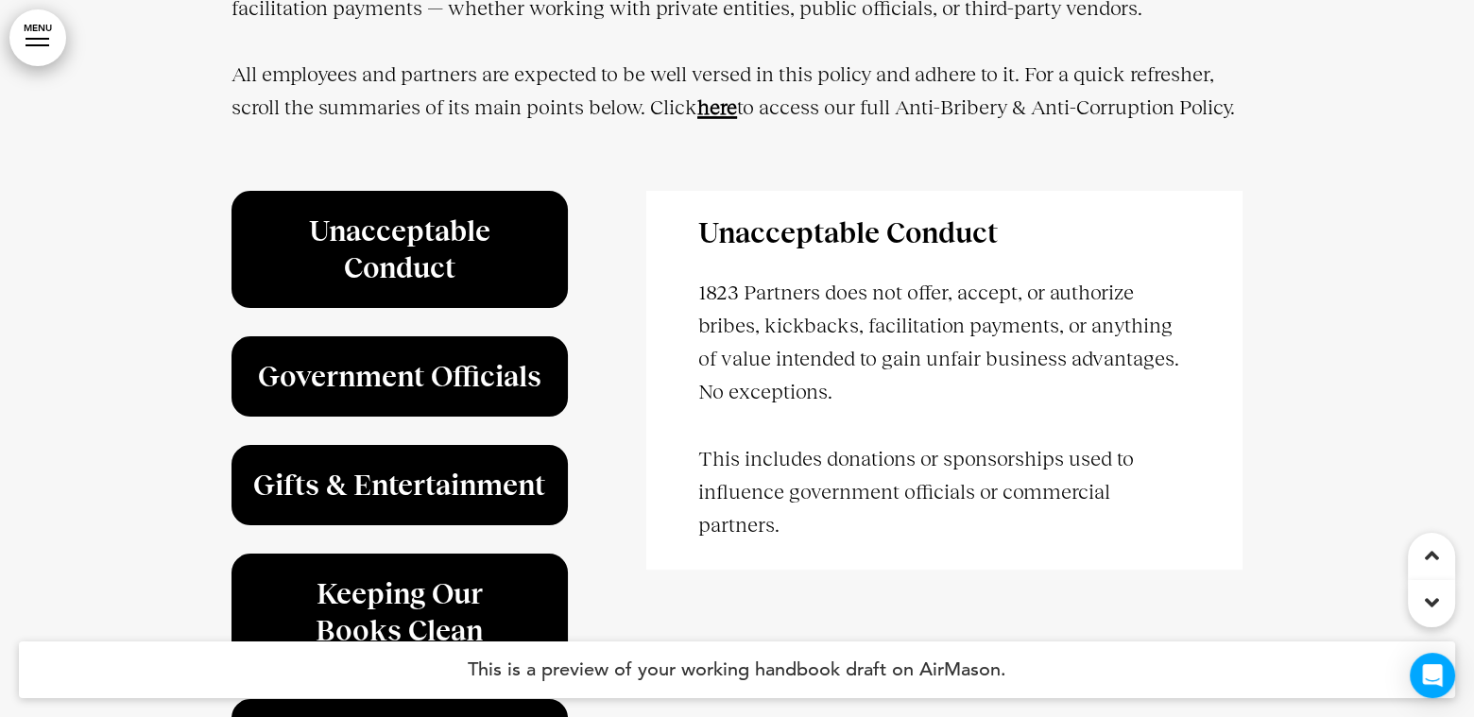
click at [717, 99] on strong "here" at bounding box center [717, 107] width 40 height 24
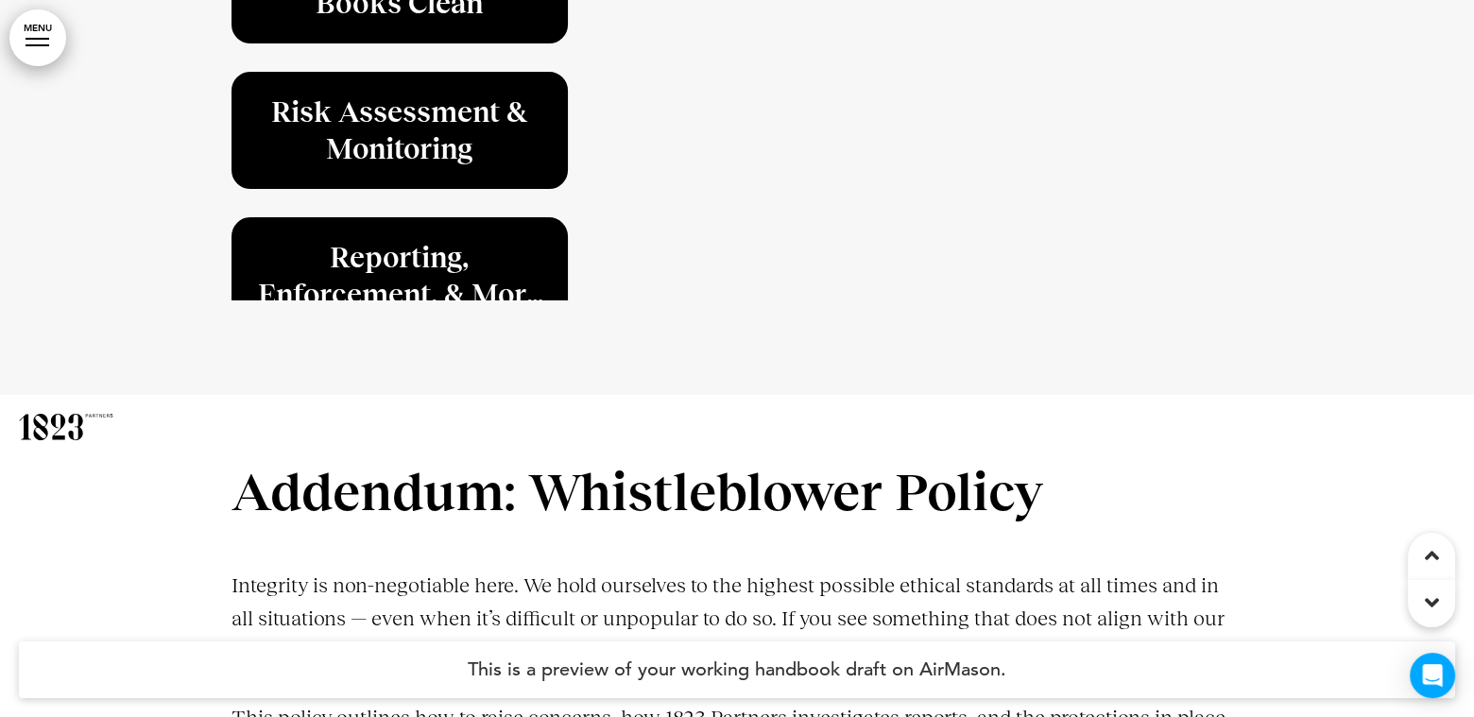
scroll to position [49906, 0]
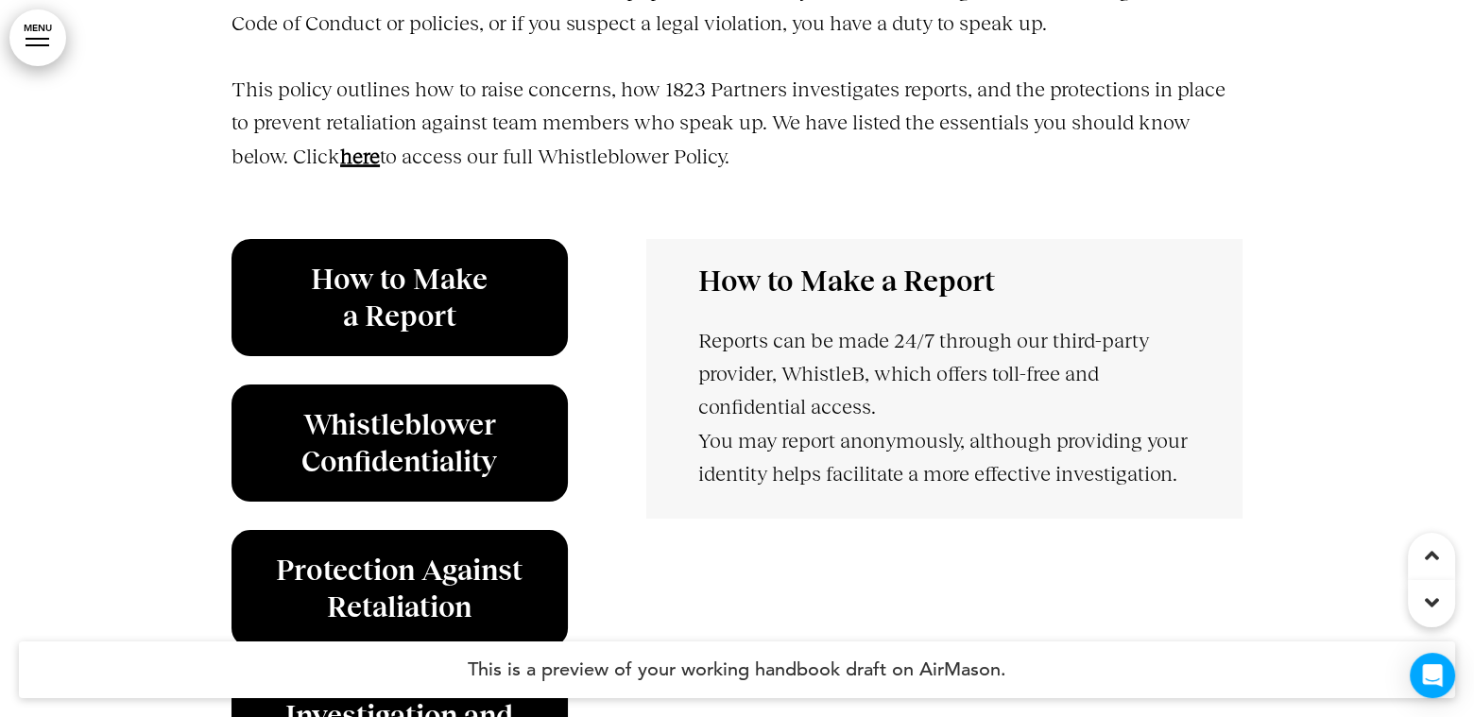
click at [355, 168] on strong "here" at bounding box center [360, 157] width 40 height 24
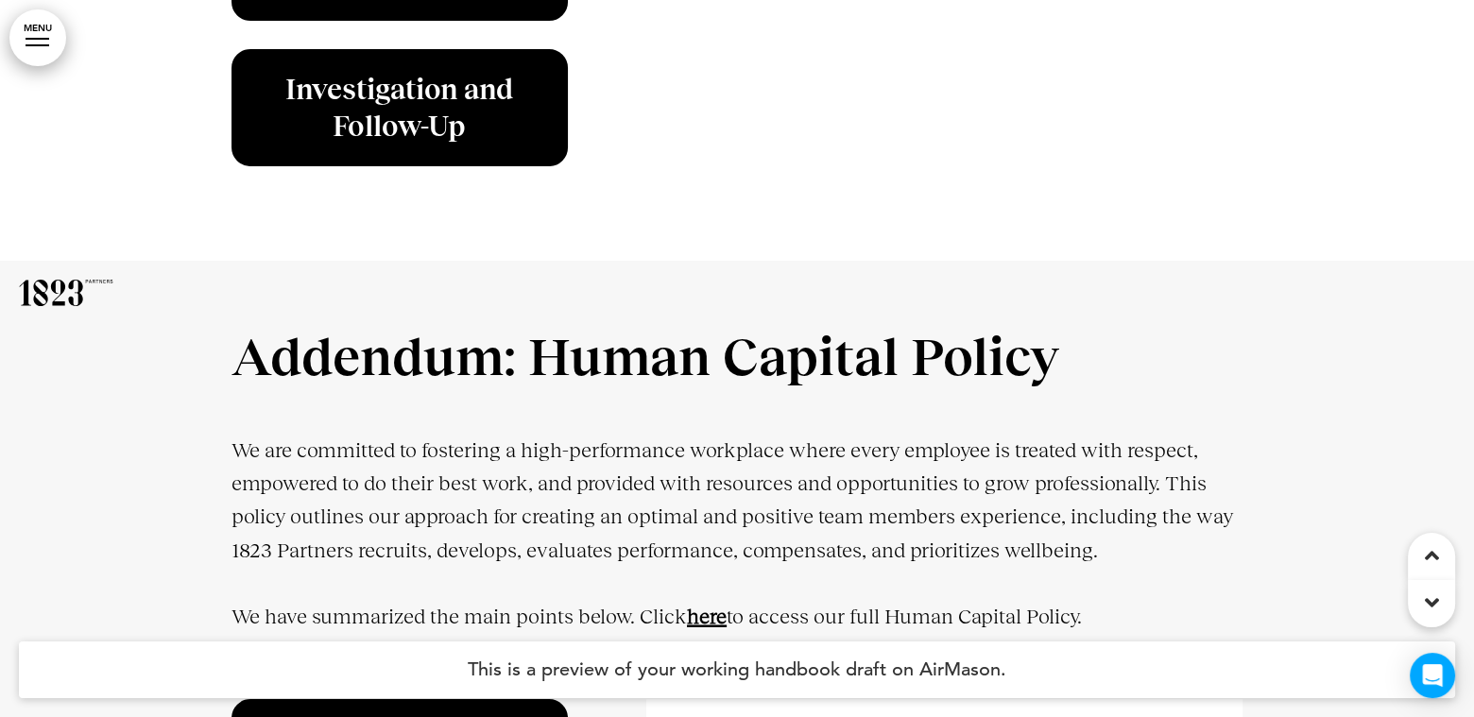
click at [694, 618] on strong "here" at bounding box center [707, 617] width 40 height 24
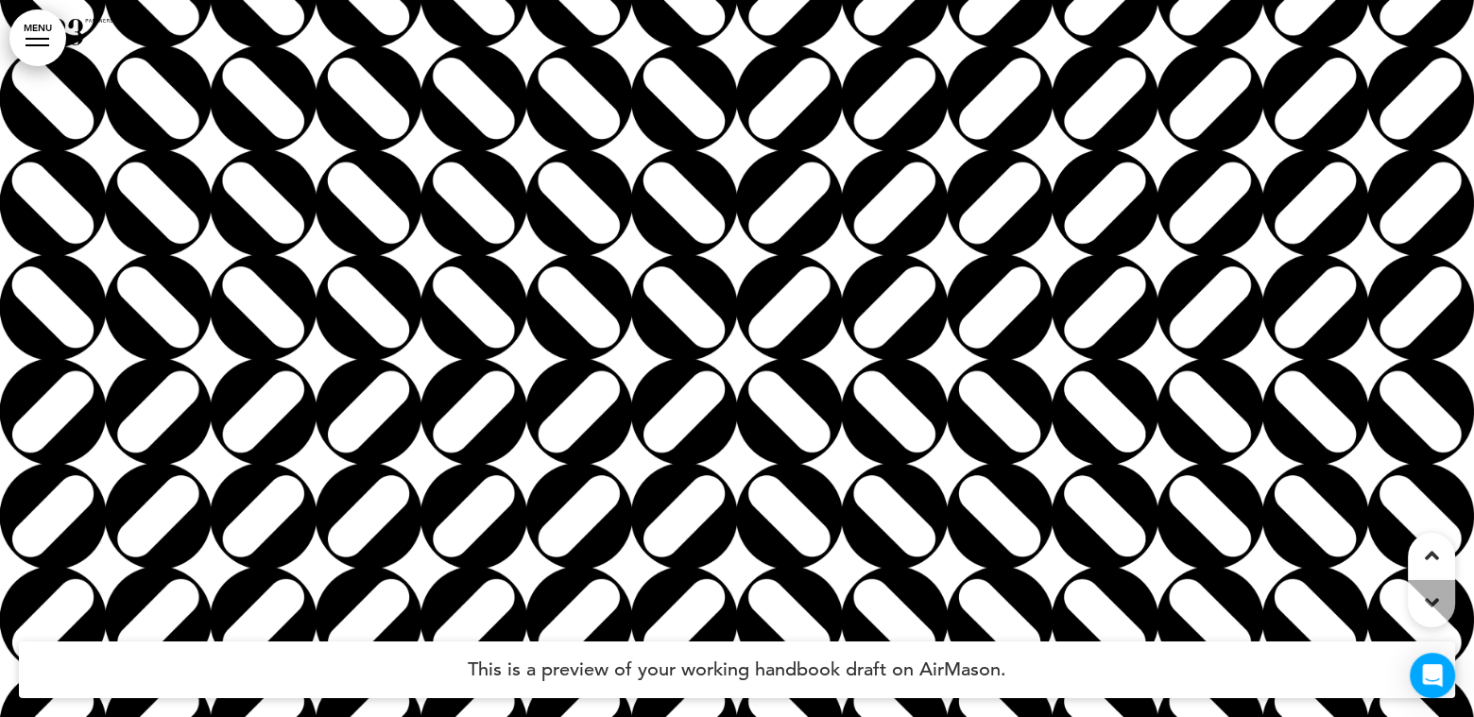
scroll to position [52029, 0]
